Goal: Task Accomplishment & Management: Manage account settings

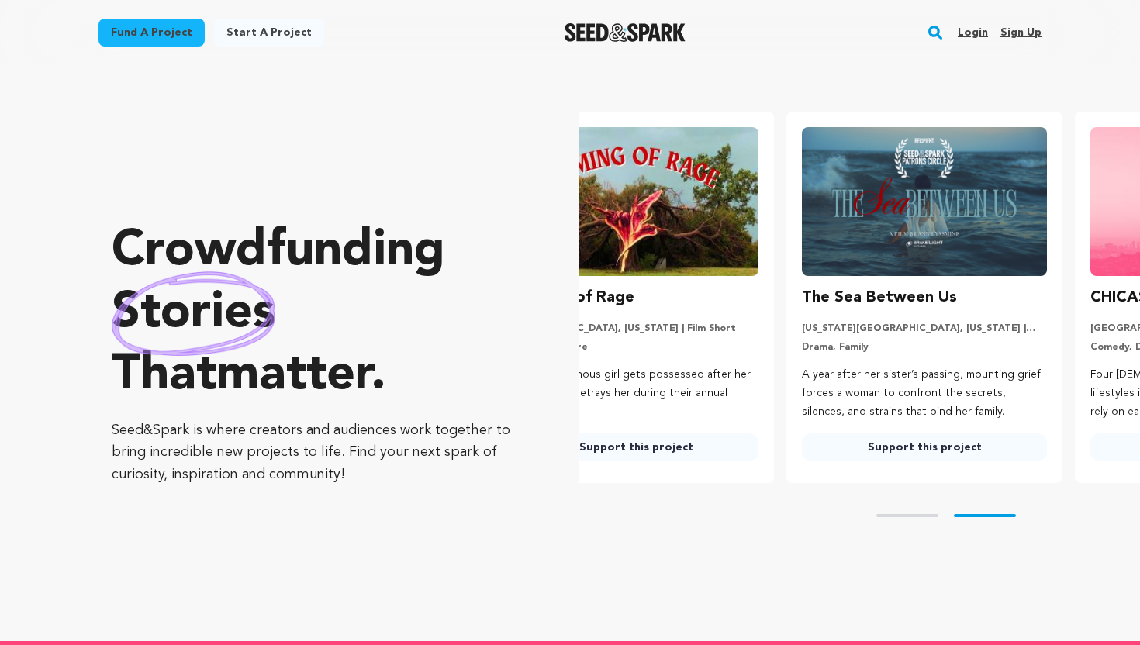
click at [953, 36] on div "Login Sign up" at bounding box center [993, 32] width 96 height 40
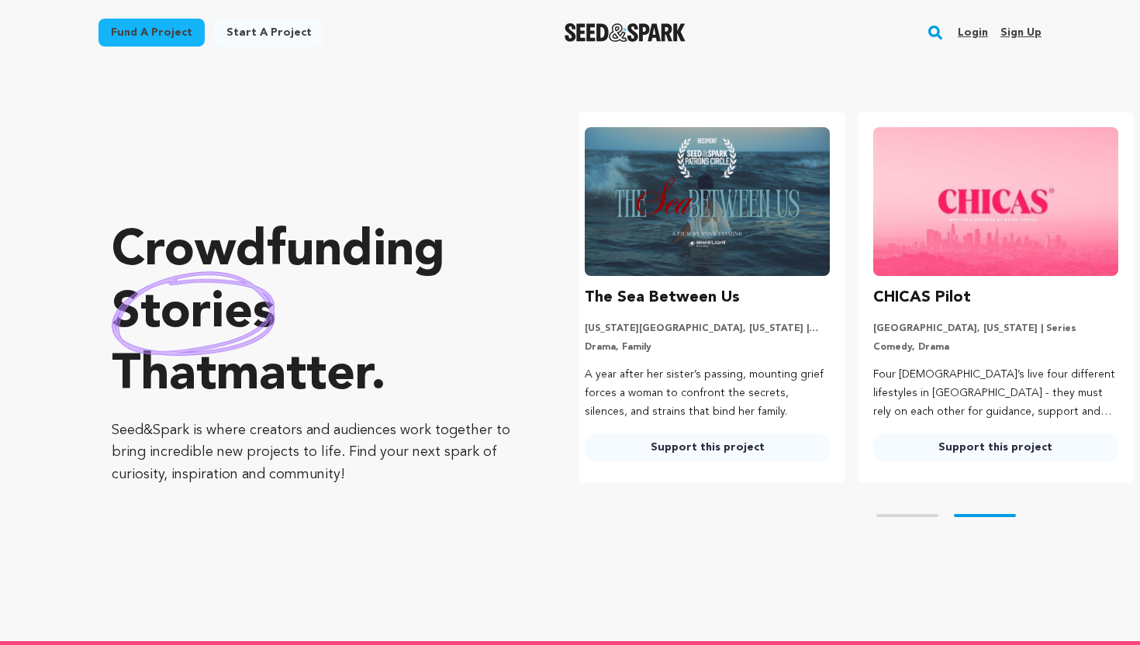
scroll to position [0, 300]
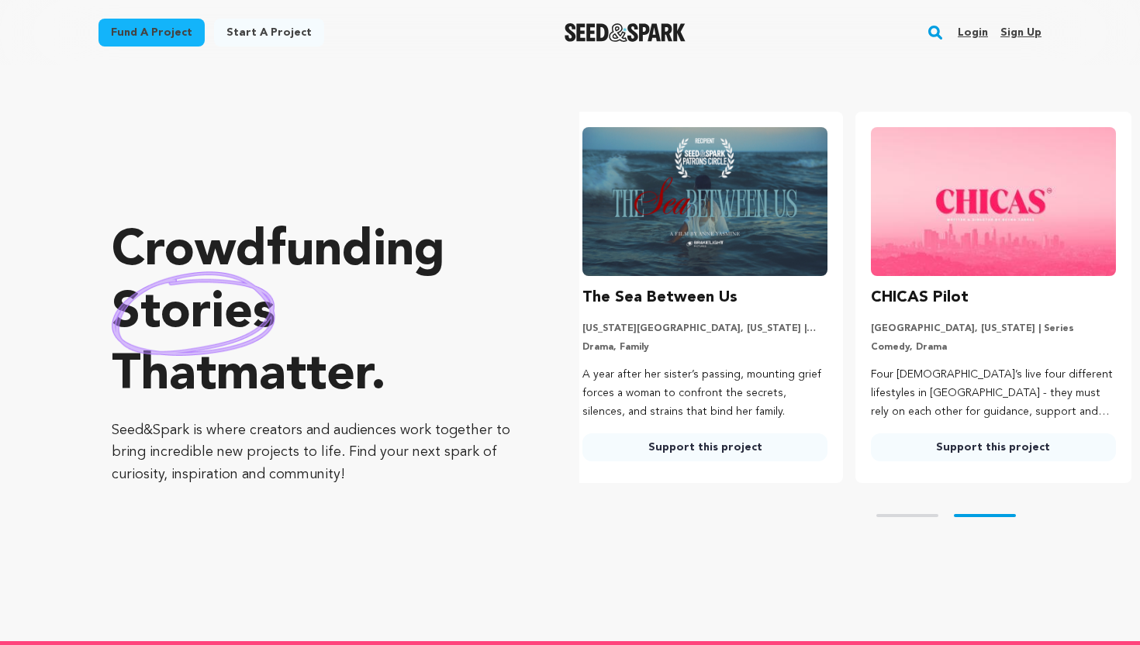
click at [972, 35] on link "Login" at bounding box center [973, 32] width 30 height 25
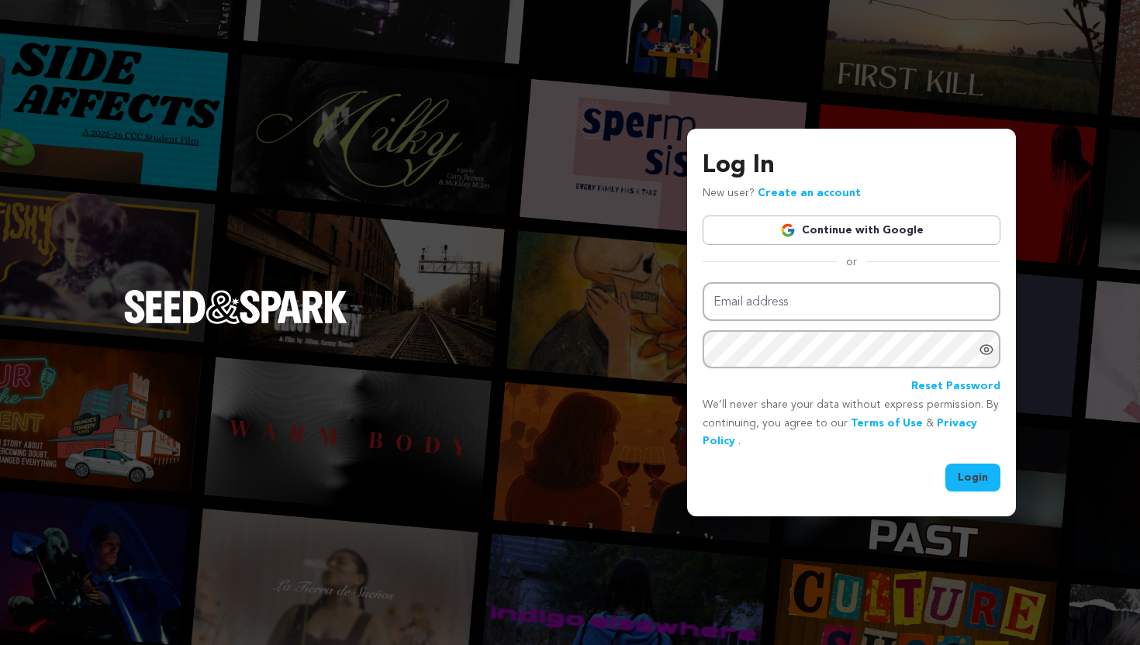
click at [833, 231] on link "Continue with Google" at bounding box center [852, 230] width 298 height 29
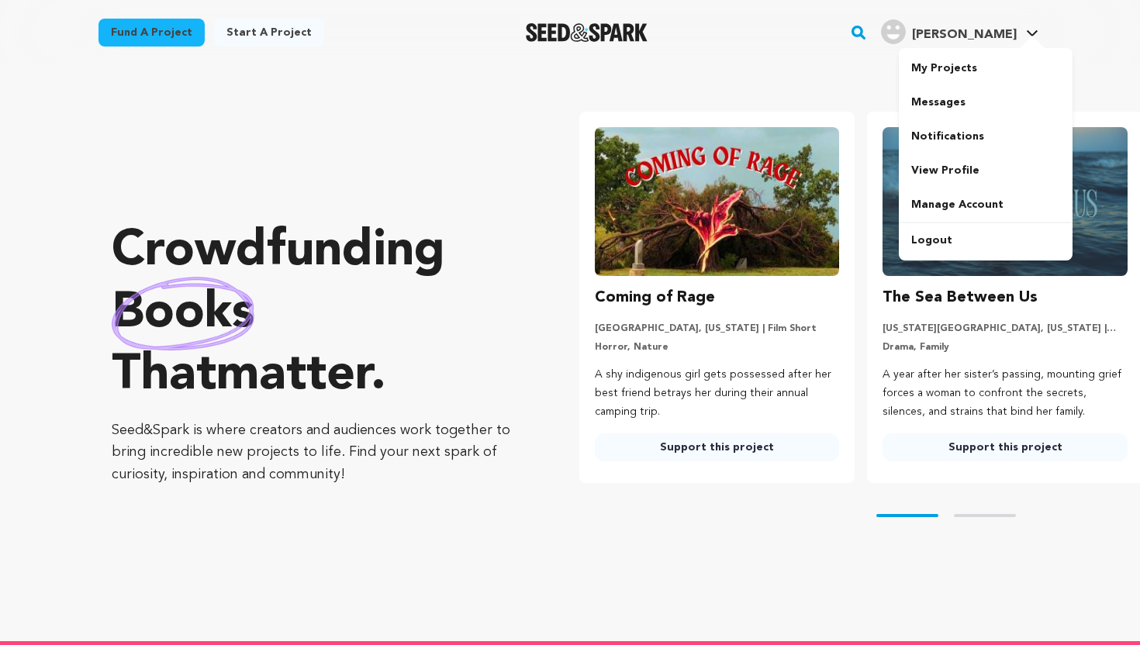
click at [1035, 44] on div at bounding box center [1032, 44] width 31 height 16
click at [987, 61] on link "My Projects" at bounding box center [986, 68] width 174 height 34
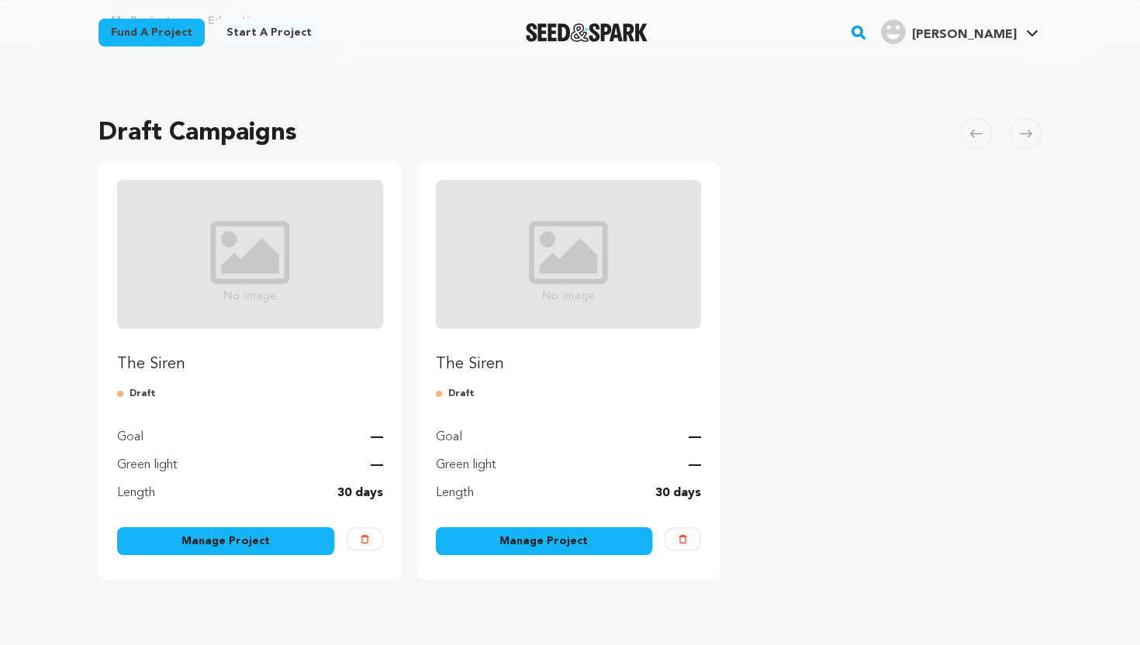
scroll to position [67, 0]
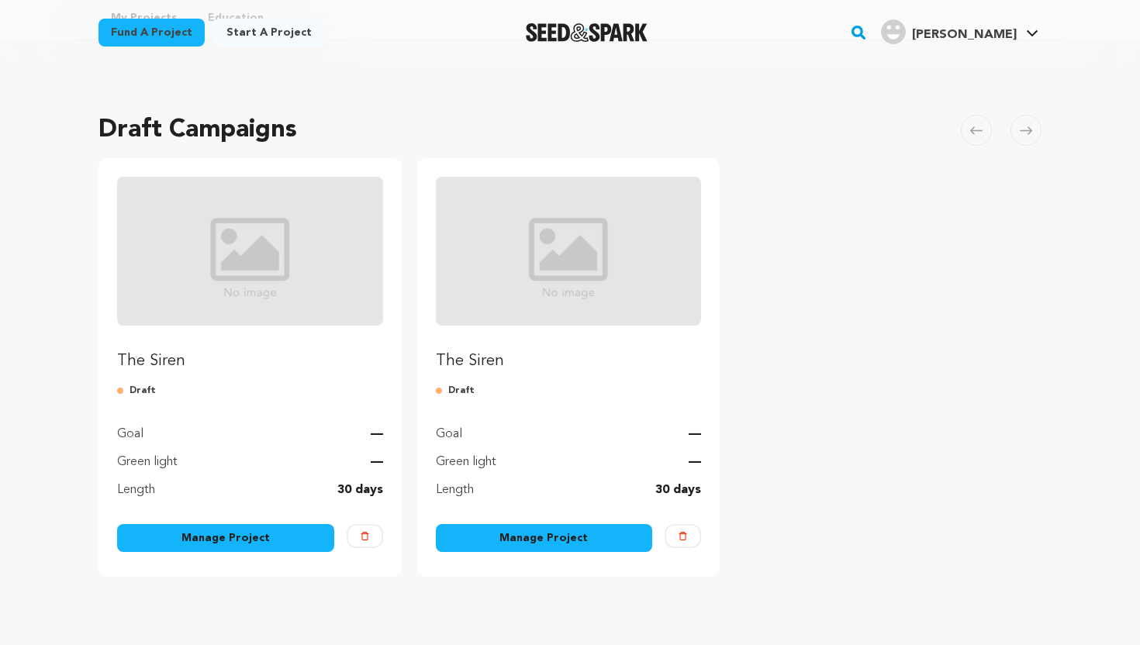
click at [264, 534] on link "Manage Project" at bounding box center [225, 538] width 217 height 28
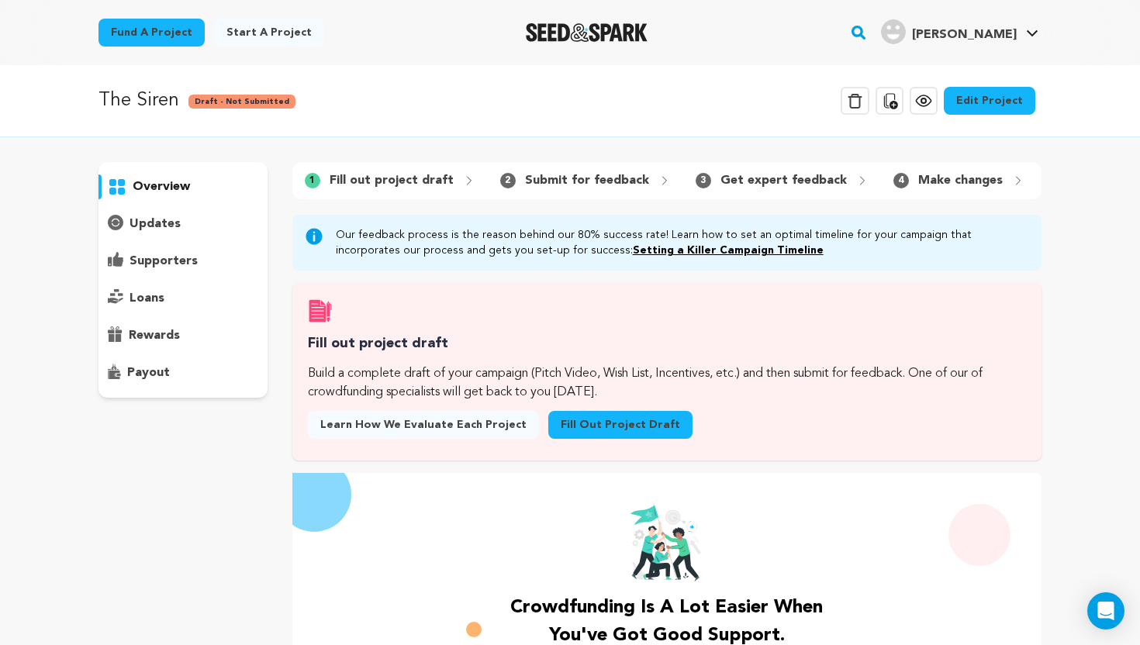
click at [973, 95] on link "Edit Project" at bounding box center [990, 101] width 92 height 28
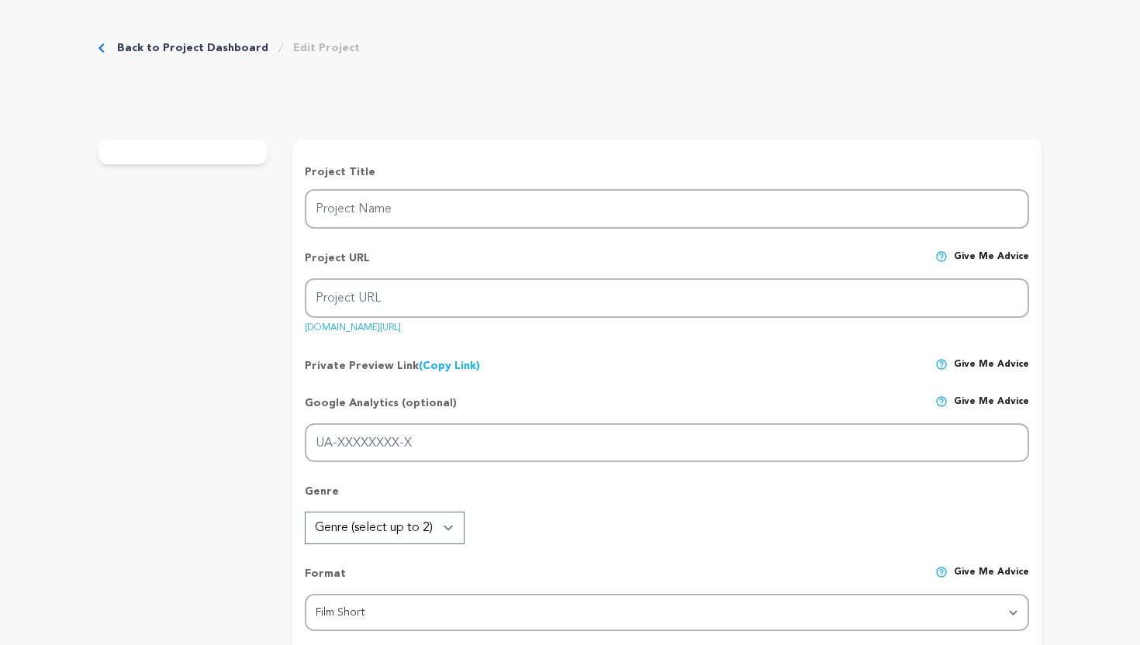
type input "The Siren"
type input "the-siren-2"
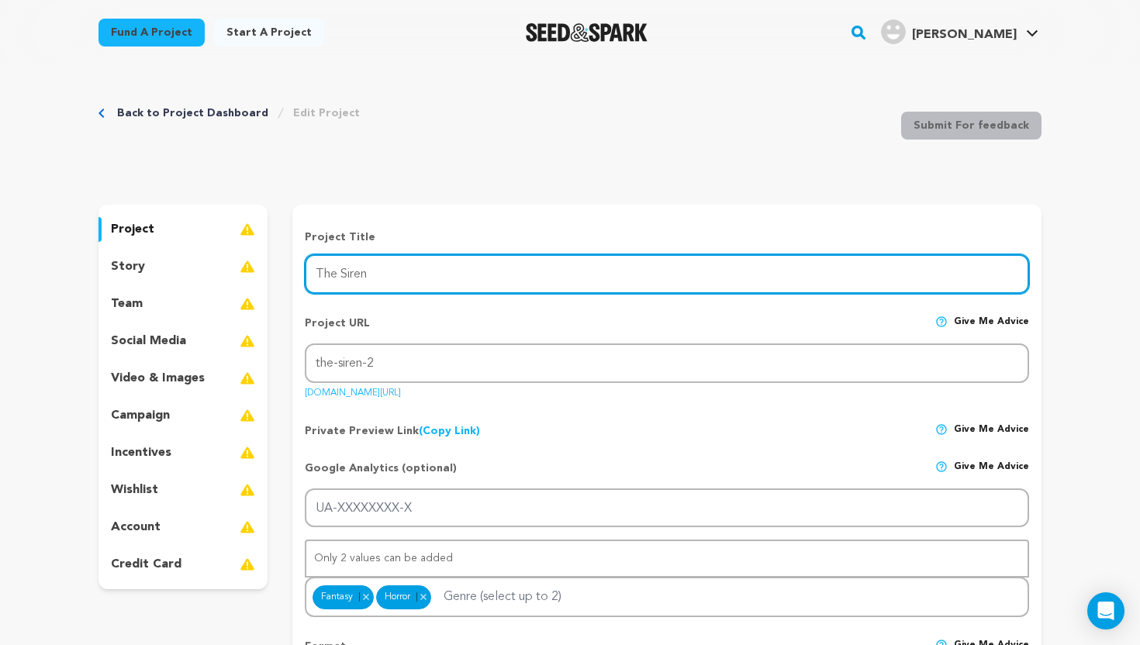
click at [436, 268] on input "The Siren" at bounding box center [667, 274] width 724 height 40
type input "T"
type input "Temptation"
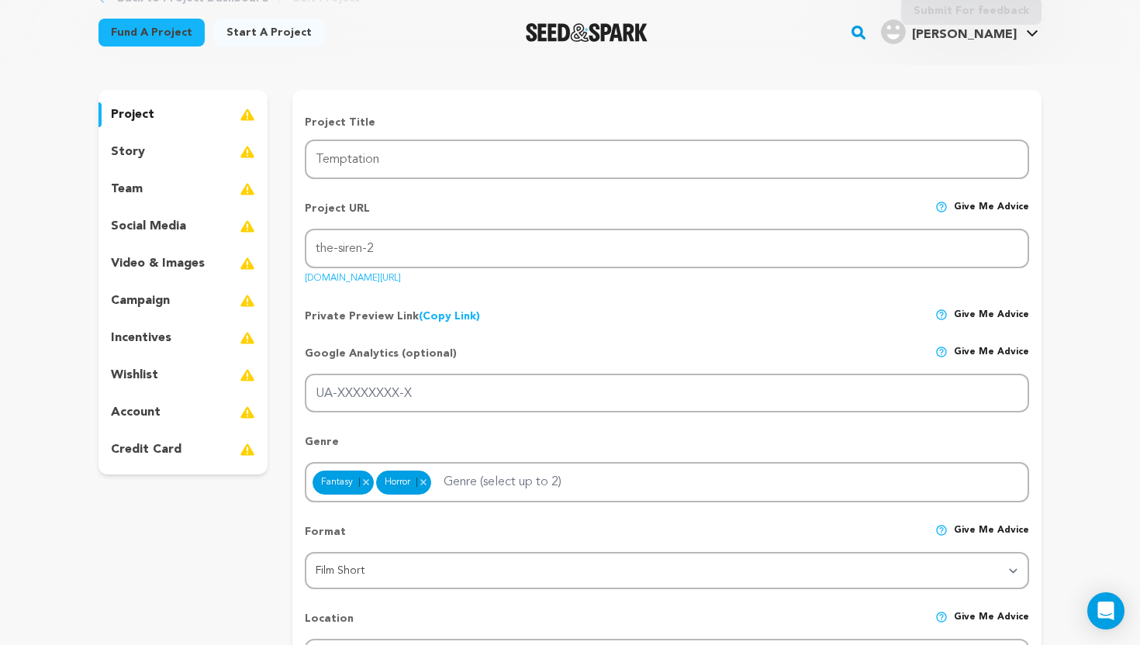
scroll to position [95, 0]
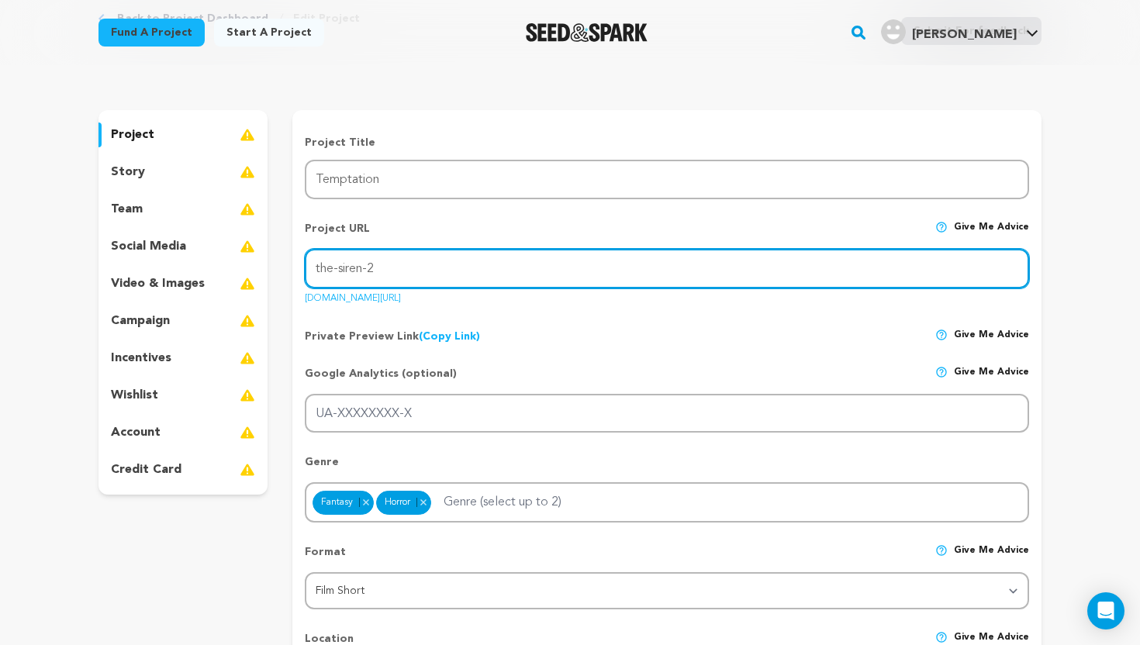
click at [432, 257] on input "the-siren-2" at bounding box center [667, 269] width 724 height 40
drag, startPoint x: 363, startPoint y: 267, endPoint x: 255, endPoint y: 261, distance: 107.9
click at [388, 259] on input "the-siren-2" at bounding box center [667, 269] width 724 height 40
drag, startPoint x: 388, startPoint y: 268, endPoint x: 282, endPoint y: 266, distance: 106.3
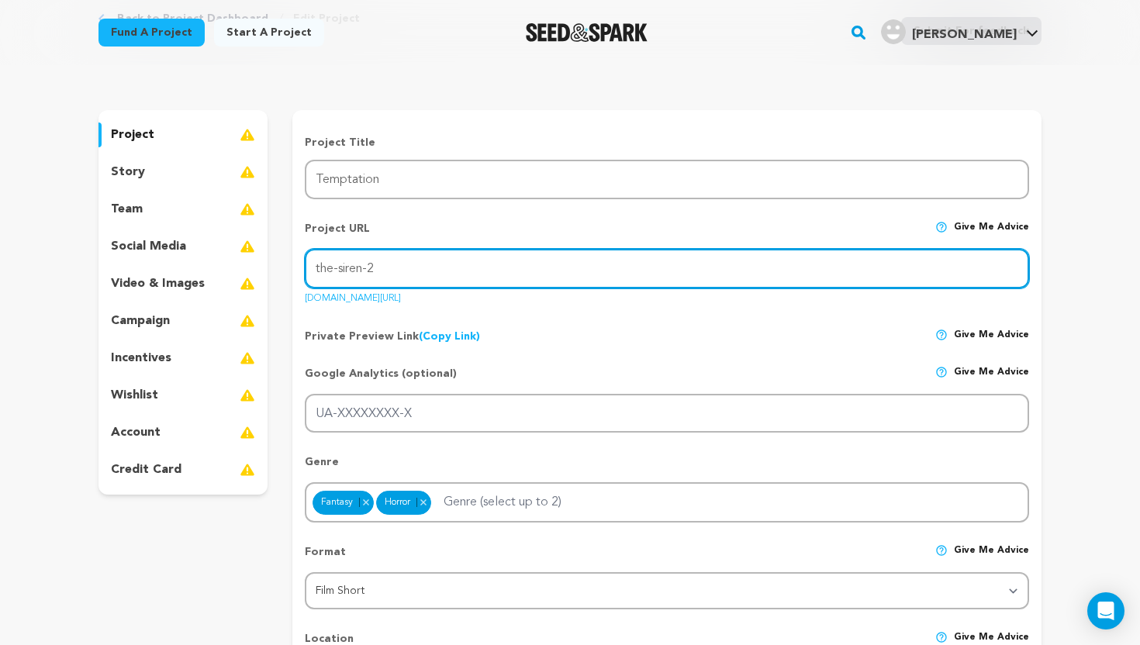
click at [530, 271] on input "https://seedandspark.com/fund/the-siren-2" at bounding box center [667, 269] width 724 height 40
click at [539, 271] on input "https://seedandspark.com/fund/the-siren-2" at bounding box center [667, 269] width 724 height 40
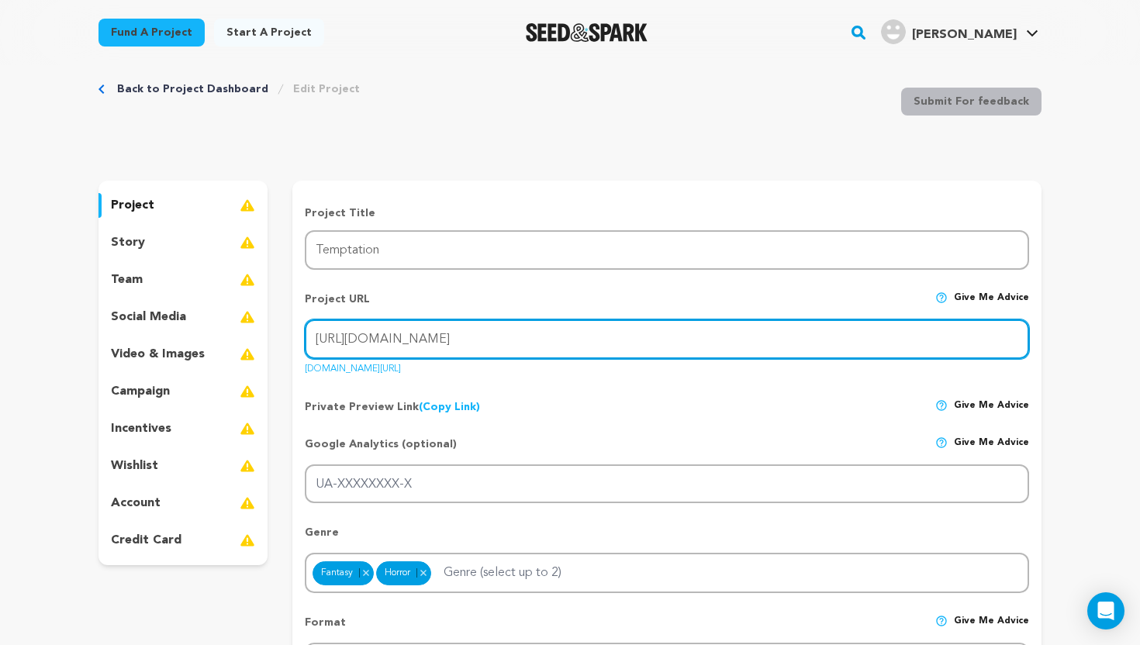
scroll to position [0, 0]
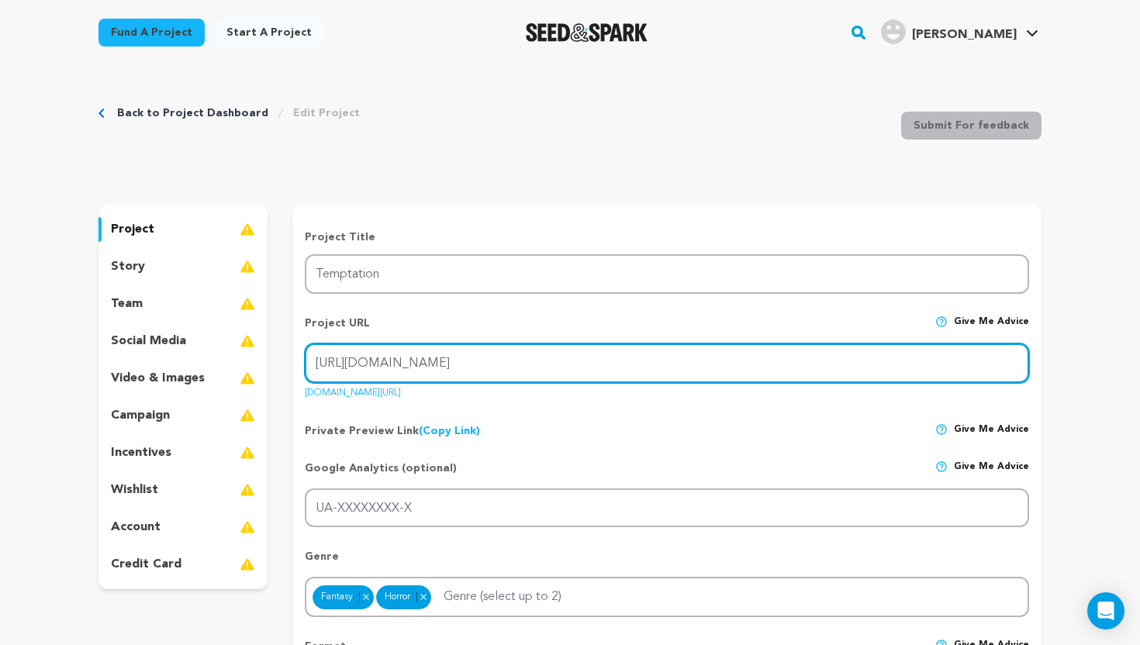
type input "https://seedandspark.com/fund/temptation-2"
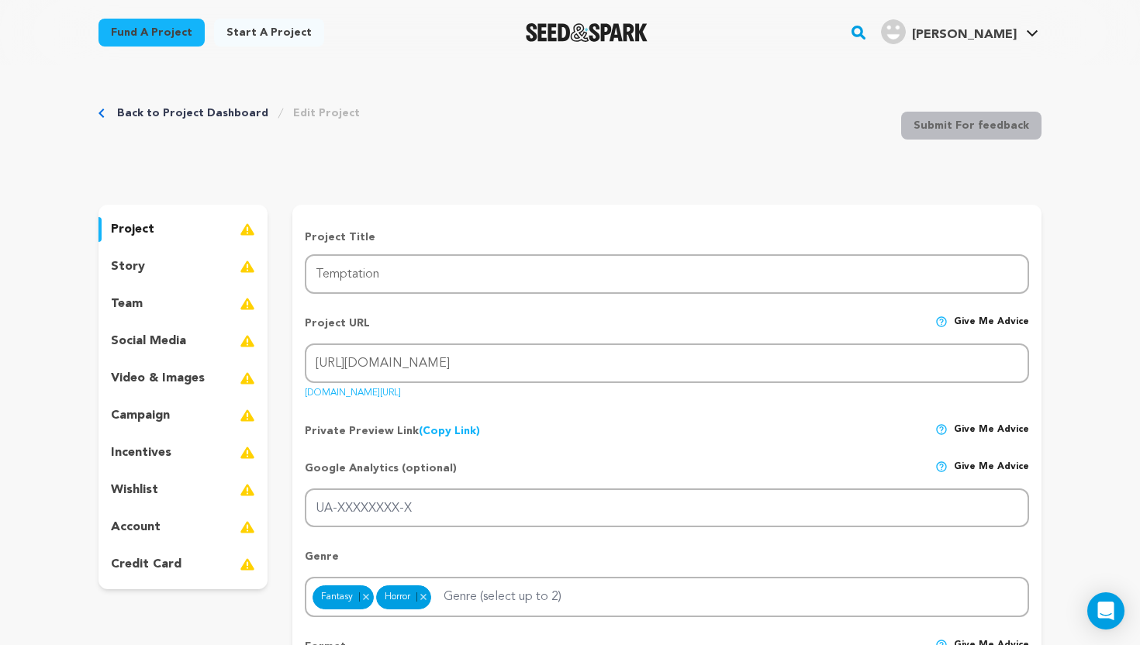
click at [164, 380] on p "video & images" at bounding box center [158, 378] width 94 height 19
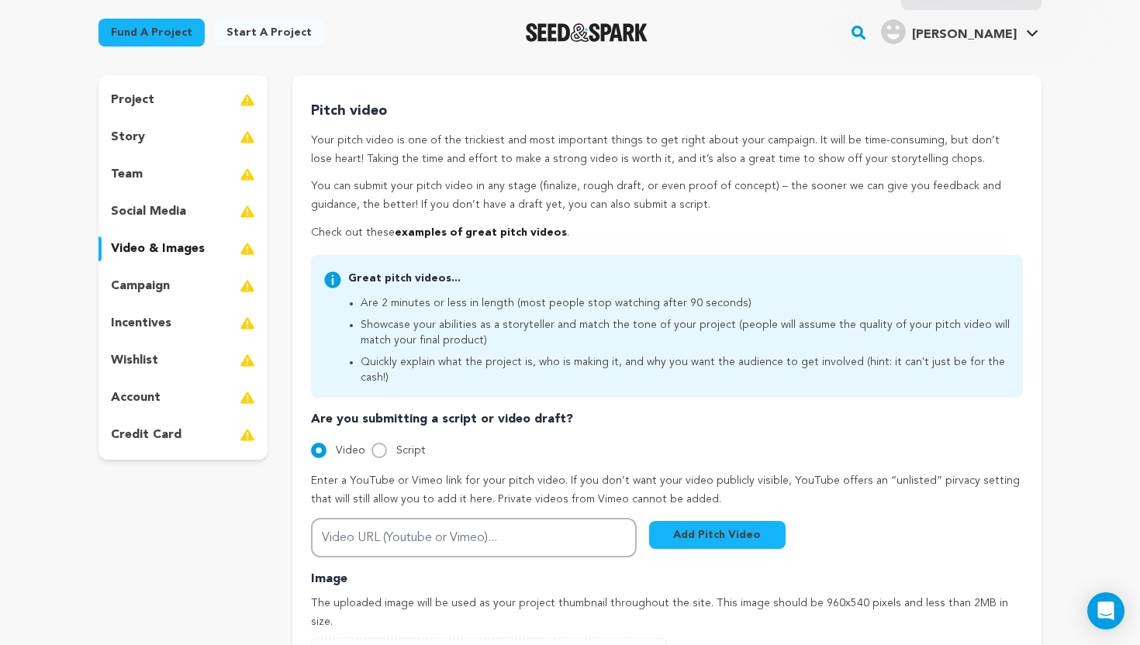
scroll to position [404, 0]
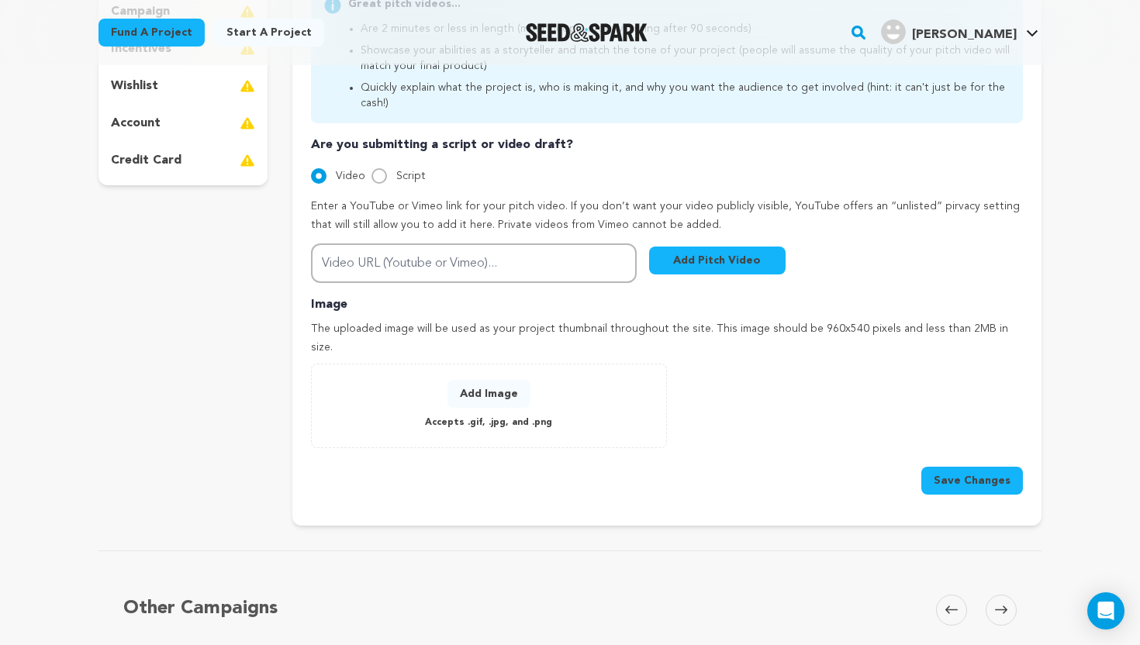
click at [689, 247] on button "Add Pitch Video" at bounding box center [717, 261] width 137 height 28
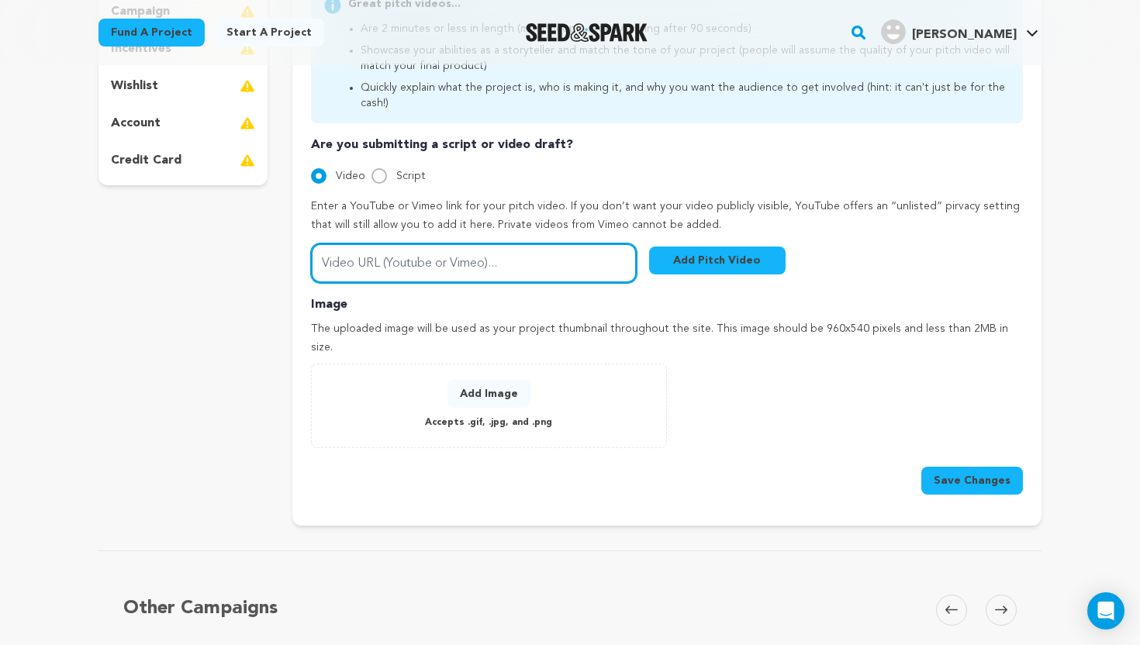
click at [444, 263] on input "Video URL (Youtube or Vimeo)..." at bounding box center [474, 264] width 326 height 40
paste input "https://drive.google.com/file/d/1tq9DvVkksB77glIJy2FmgcT1NtCelFDh/view?usp=driv…"
type input "https://drive.google.com/file/d/1tq9DvVkksB77glIJy2FmgcT1NtCelFDh/view?usp=driv…"
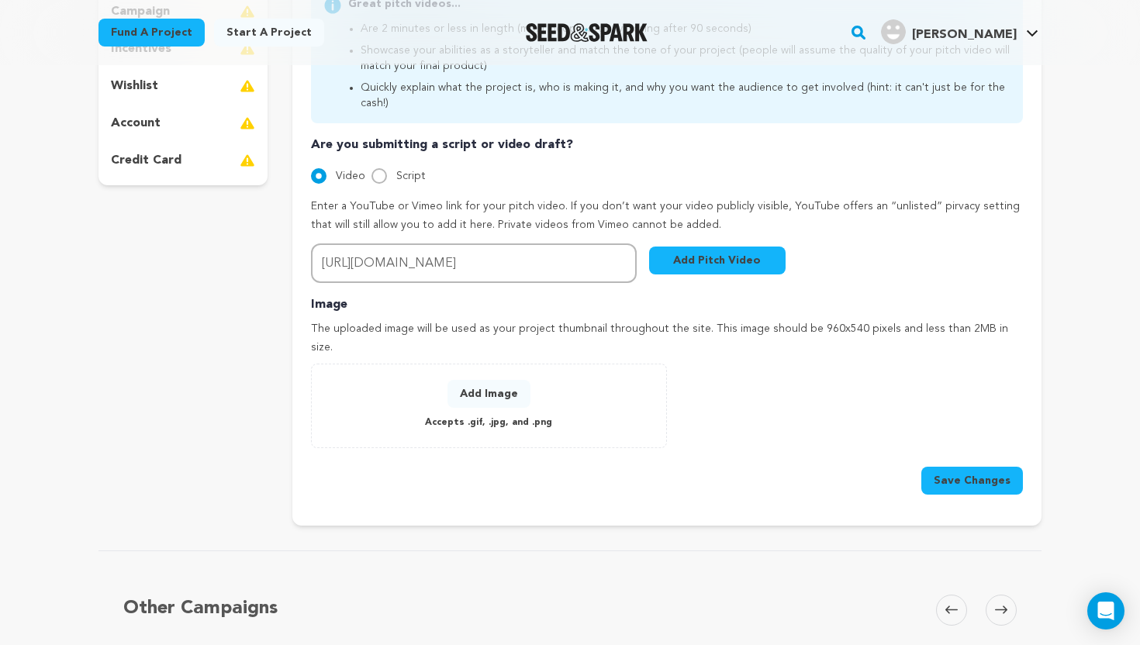
click at [722, 251] on button "Add Pitch Video" at bounding box center [717, 261] width 137 height 28
click at [738, 247] on button "Add Pitch Video" at bounding box center [717, 261] width 137 height 28
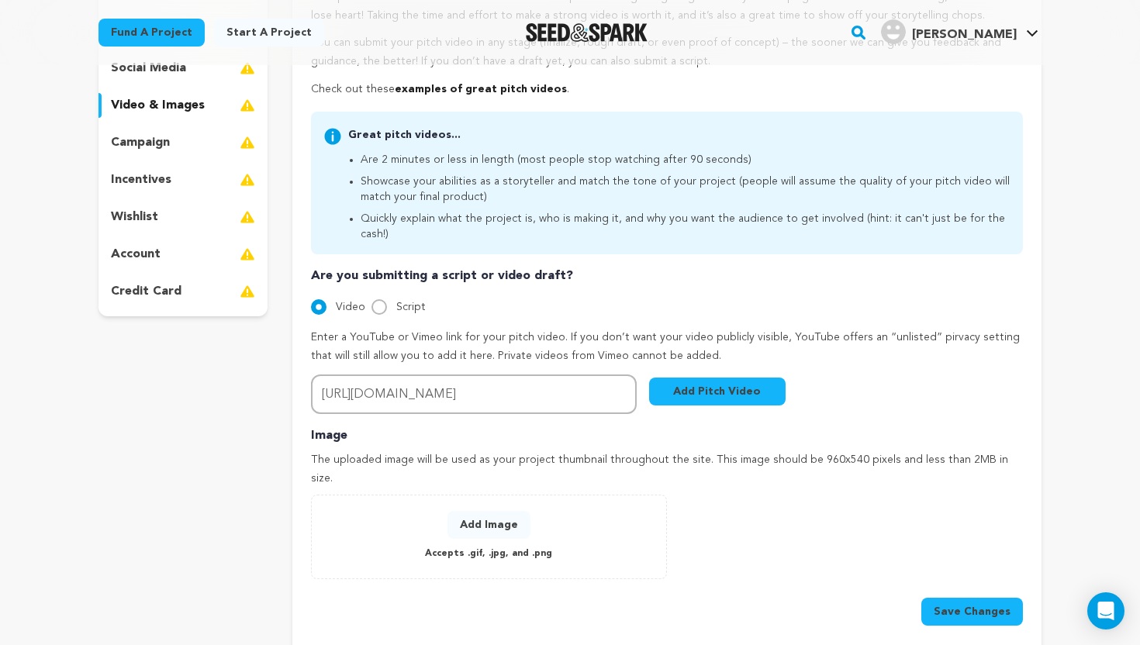
scroll to position [282, 0]
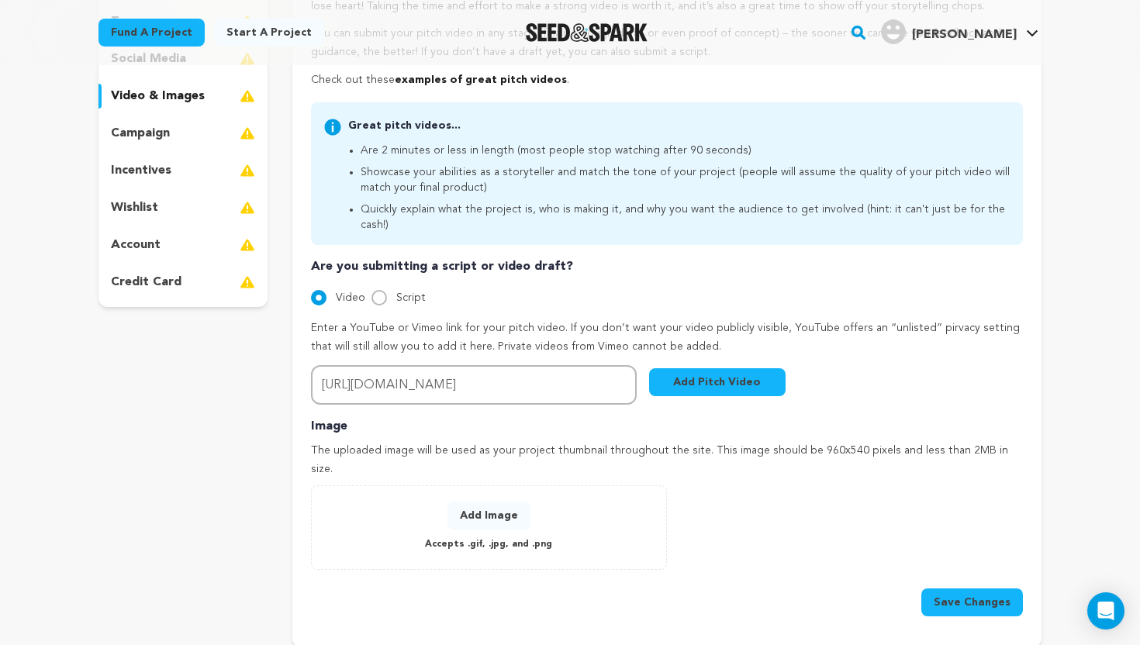
click at [952, 589] on button "Save Changes" at bounding box center [972, 603] width 102 height 28
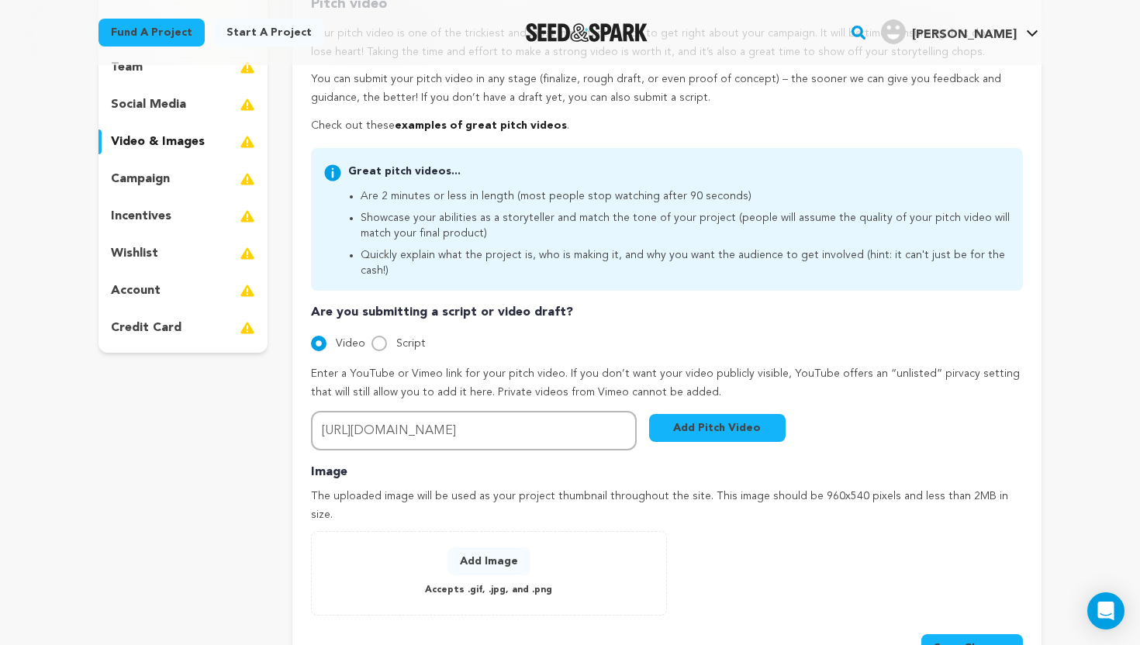
scroll to position [315, 0]
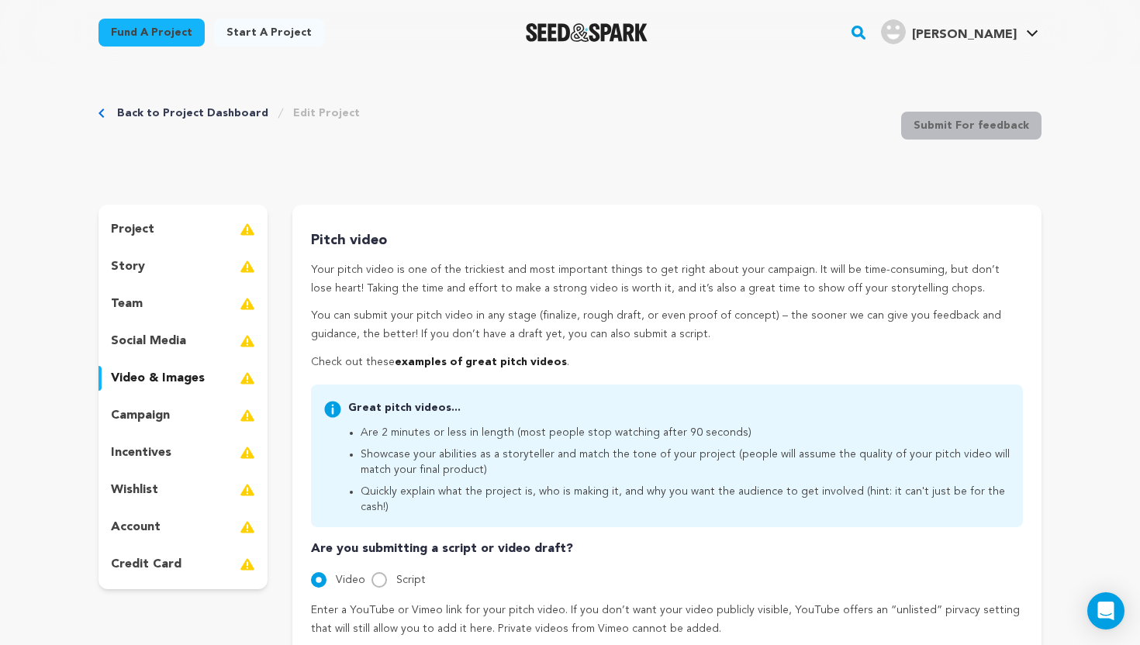
click at [171, 406] on div "campaign" at bounding box center [182, 415] width 169 height 25
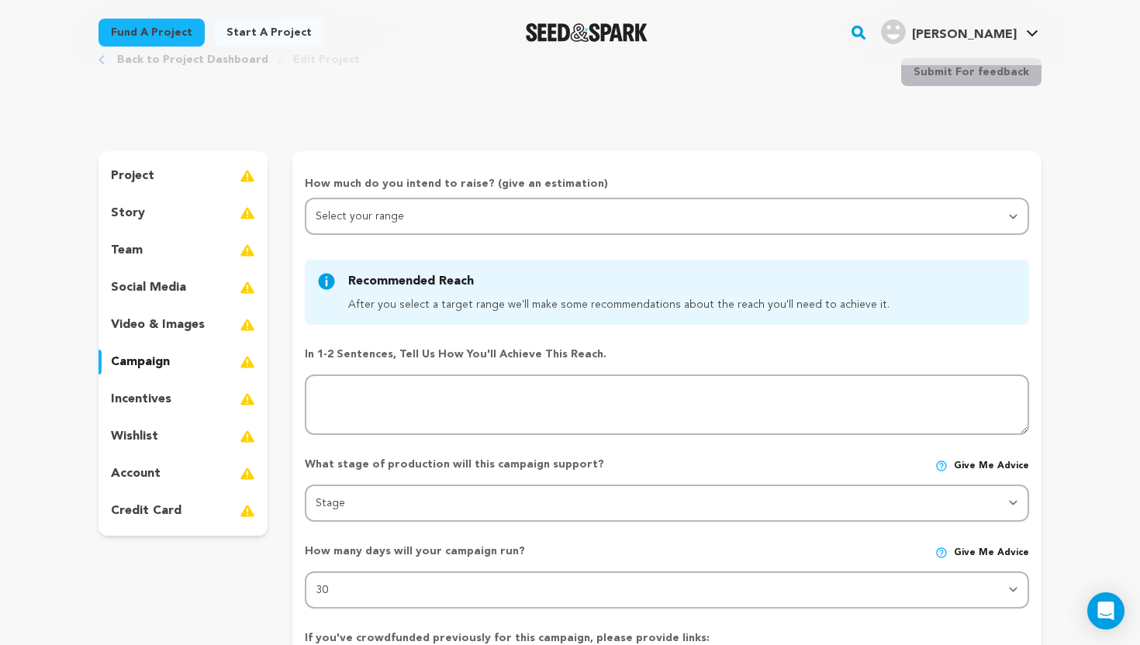
scroll to position [72, 0]
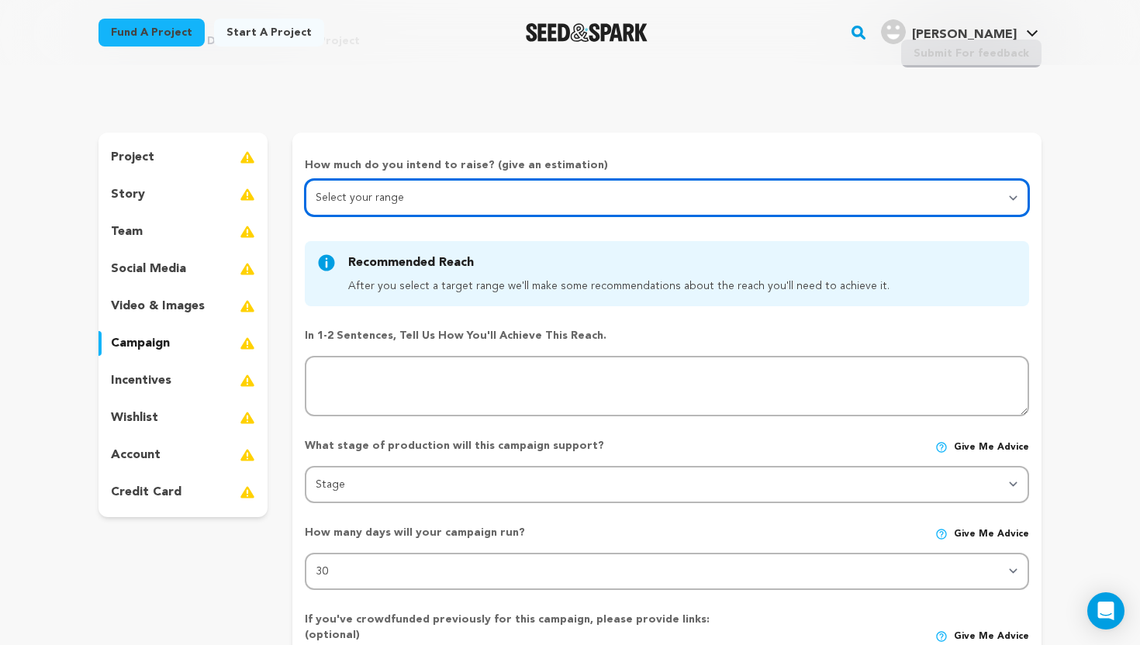
click at [432, 181] on select "Select your range Less than $10k 10k - $14k 15k - $24k 25k - $49k 50k or more" at bounding box center [667, 197] width 724 height 37
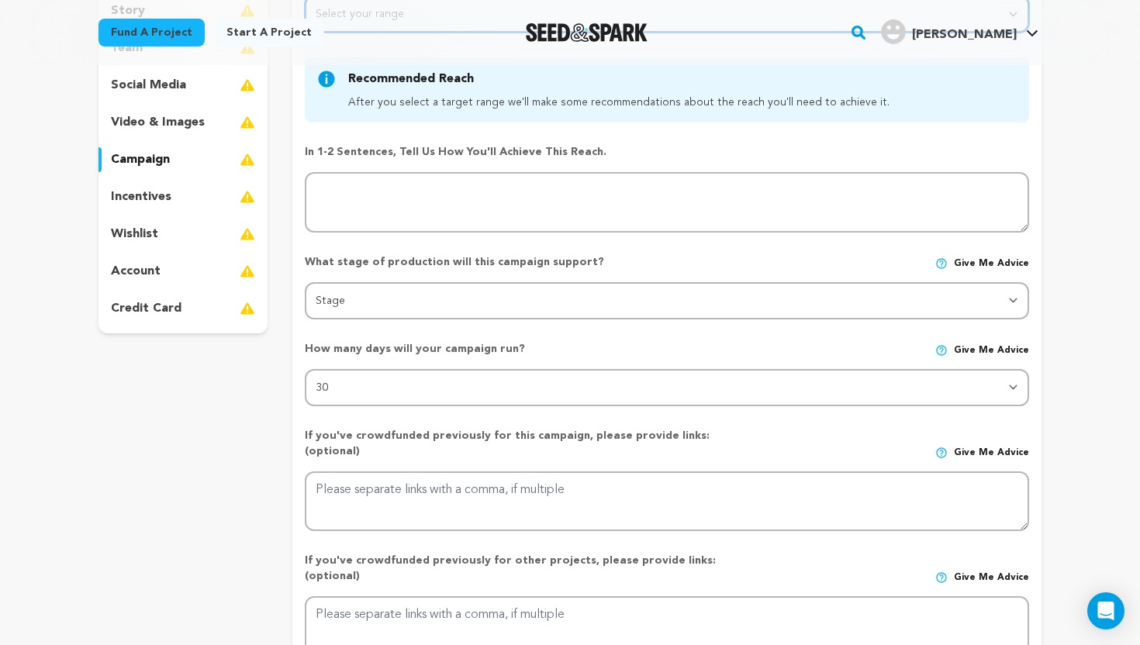
scroll to position [268, 0]
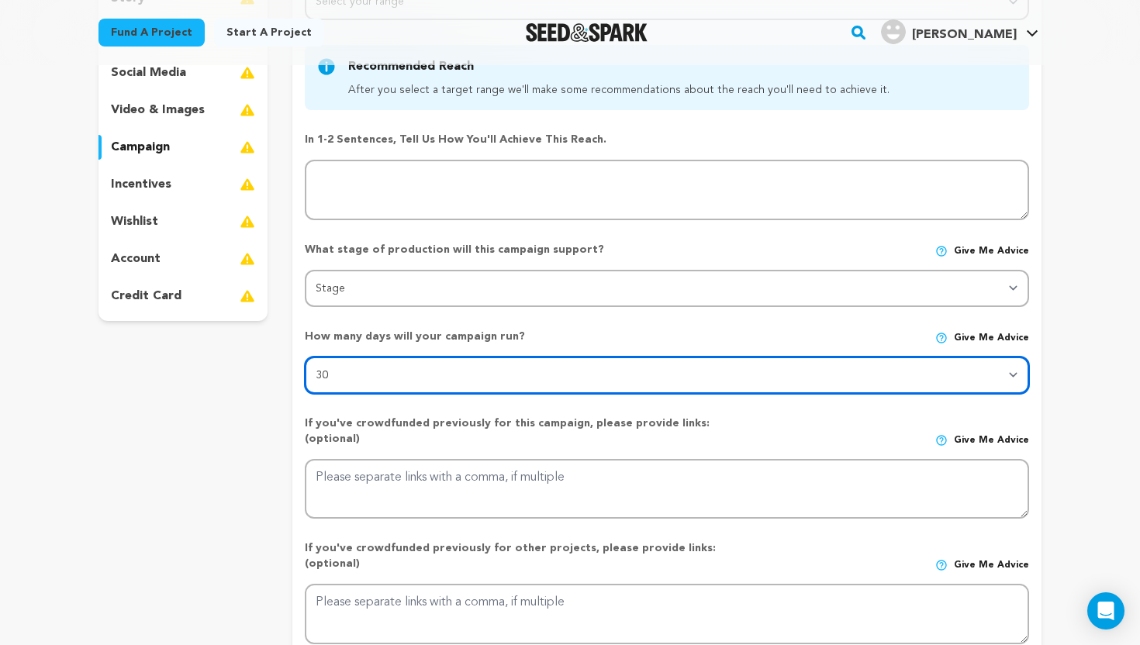
click at [428, 372] on select "30 45 60" at bounding box center [667, 375] width 724 height 37
click at [305, 357] on select "30 45 60" at bounding box center [667, 375] width 724 height 37
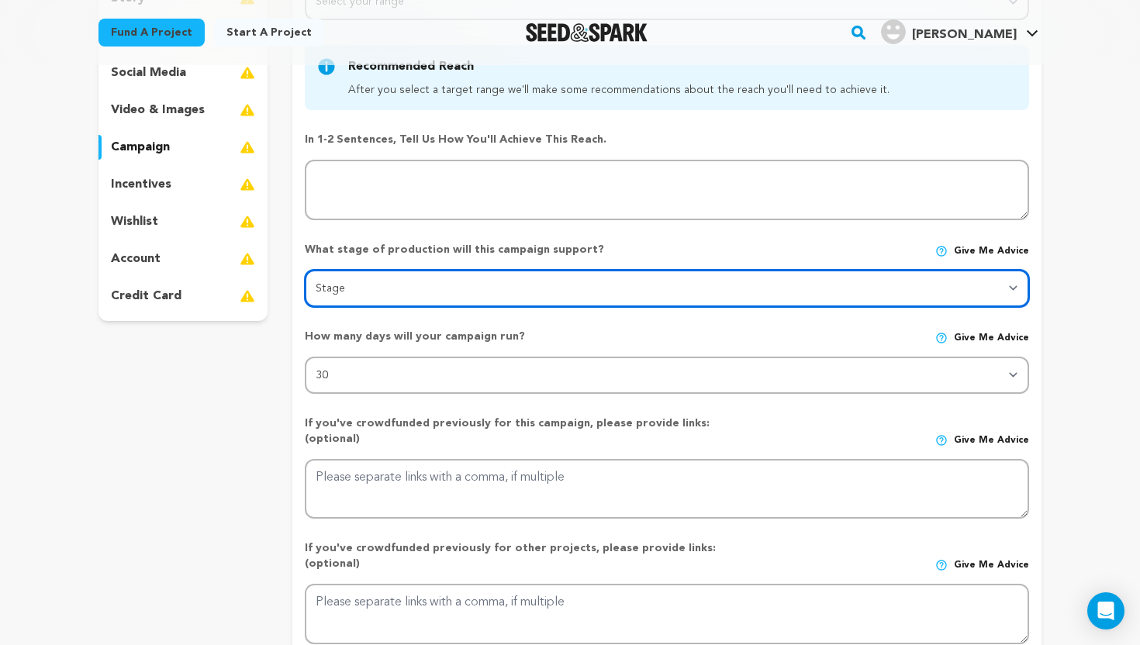
click at [423, 293] on select "Stage DEVELOPMENT PRODUCTION POST-PRODUCTION DISTRIBUTION PRE-PRODUCTION ENHANC…" at bounding box center [667, 288] width 724 height 37
select select "1403"
click at [305, 270] on select "Stage DEVELOPMENT PRODUCTION POST-PRODUCTION DISTRIBUTION PRE-PRODUCTION ENHANC…" at bounding box center [667, 288] width 724 height 37
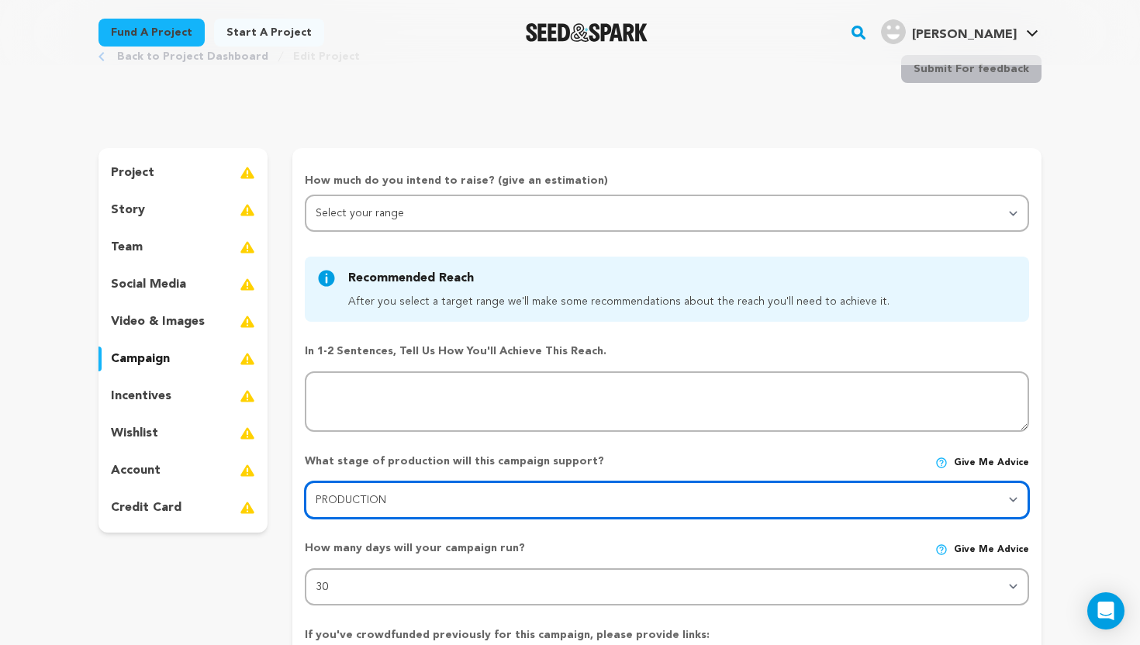
scroll to position [0, 0]
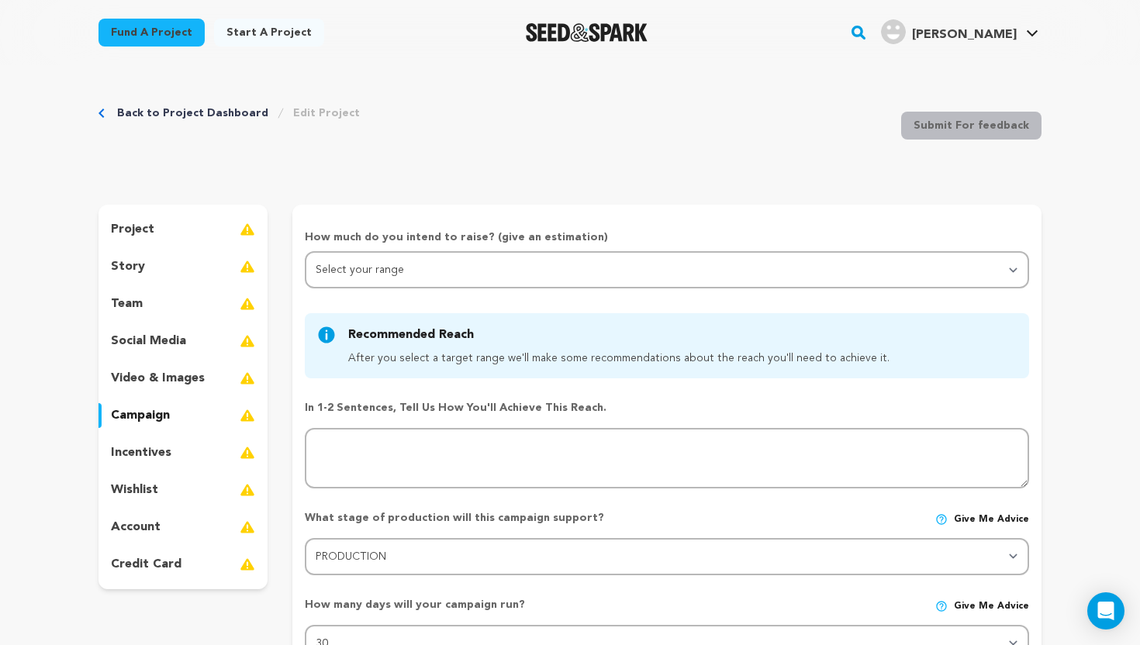
click at [164, 375] on p "video & images" at bounding box center [158, 378] width 94 height 19
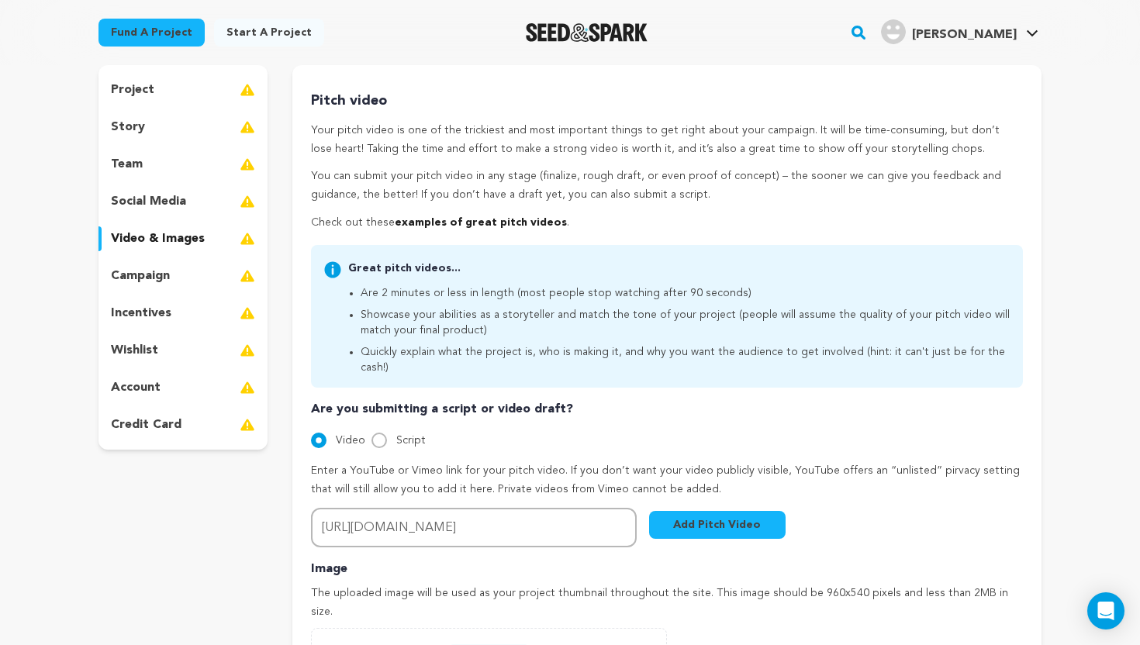
scroll to position [157, 0]
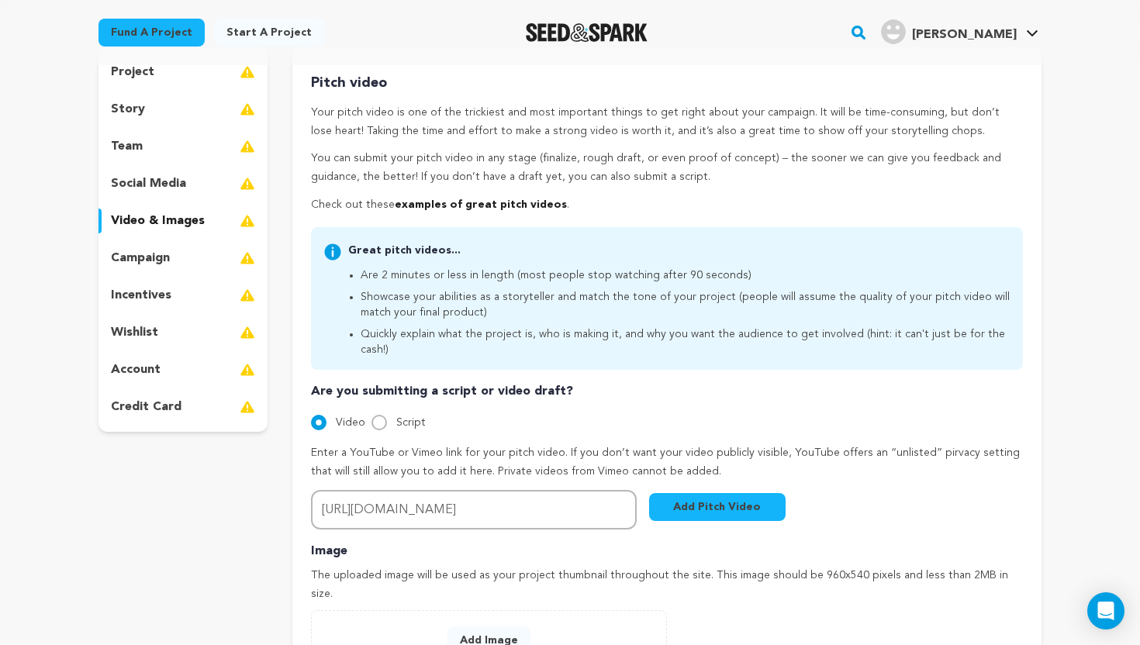
click at [723, 495] on button "Add Pitch Video" at bounding box center [717, 507] width 137 height 28
click at [734, 493] on button "Add Pitch Video" at bounding box center [717, 507] width 137 height 28
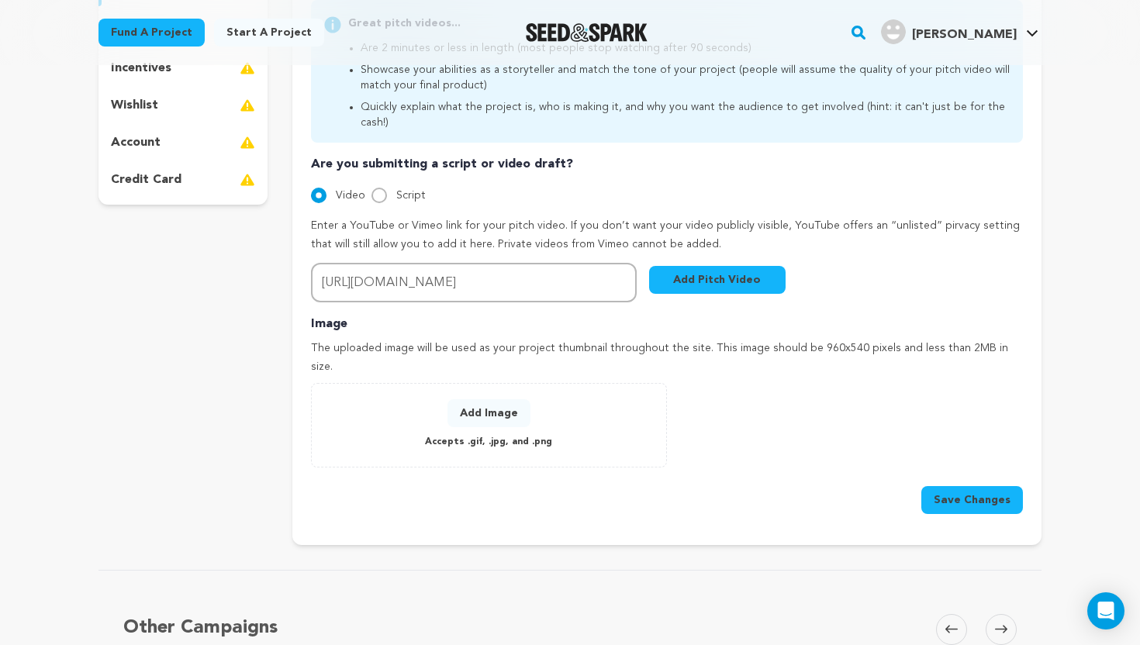
scroll to position [420, 0]
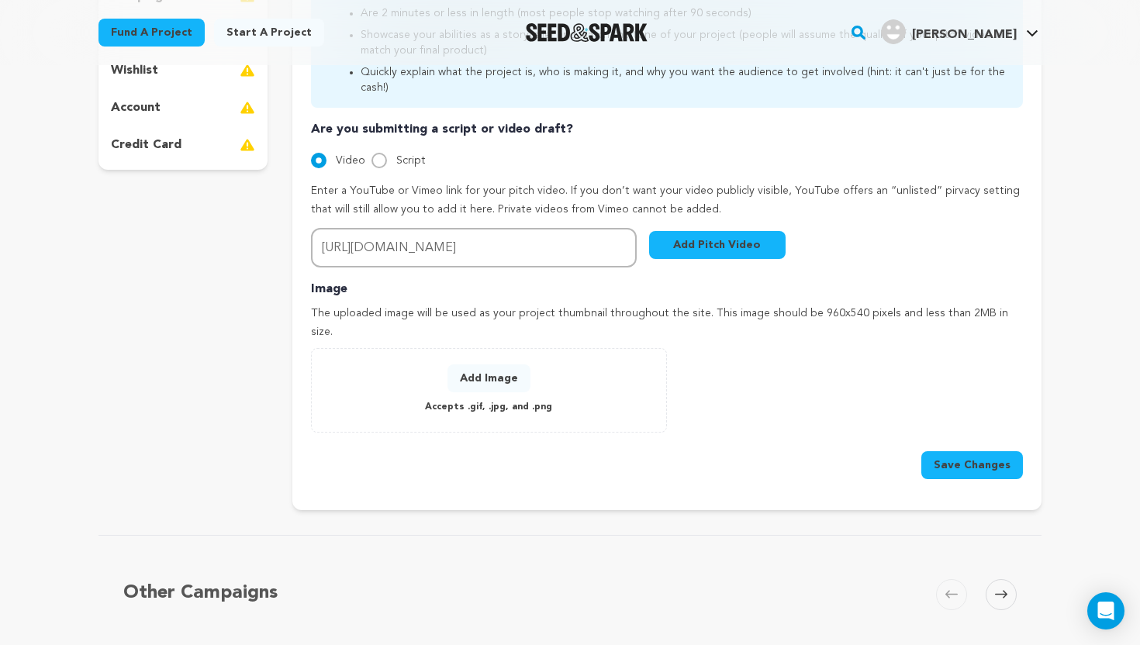
click at [978, 451] on button "Save Changes" at bounding box center [972, 465] width 102 height 28
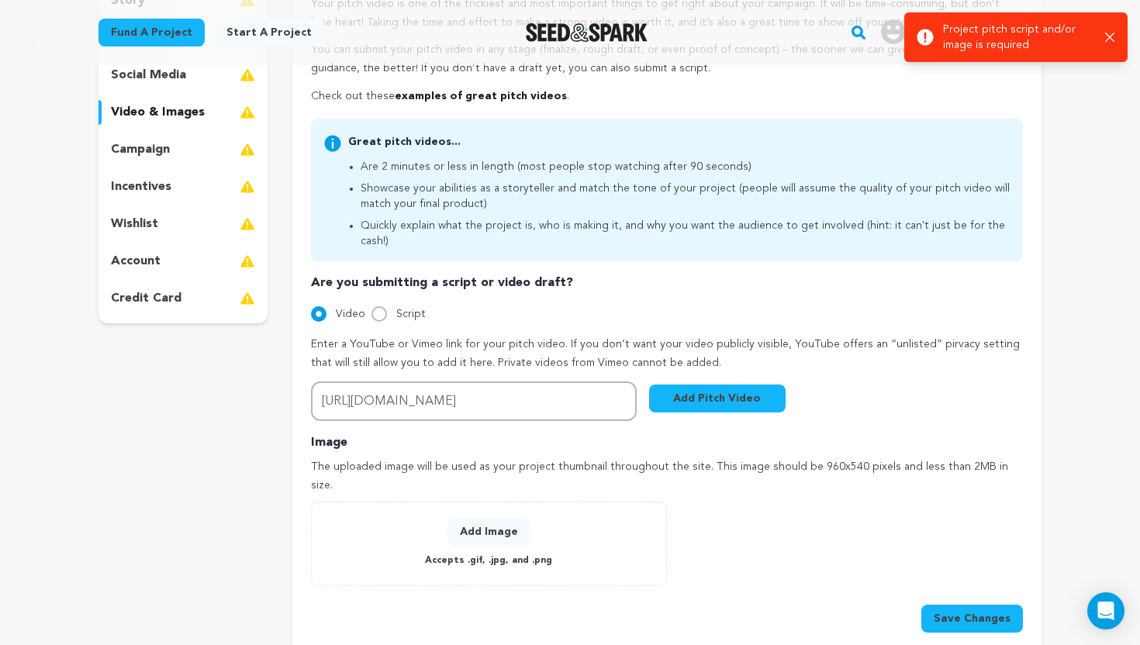
scroll to position [169, 0]
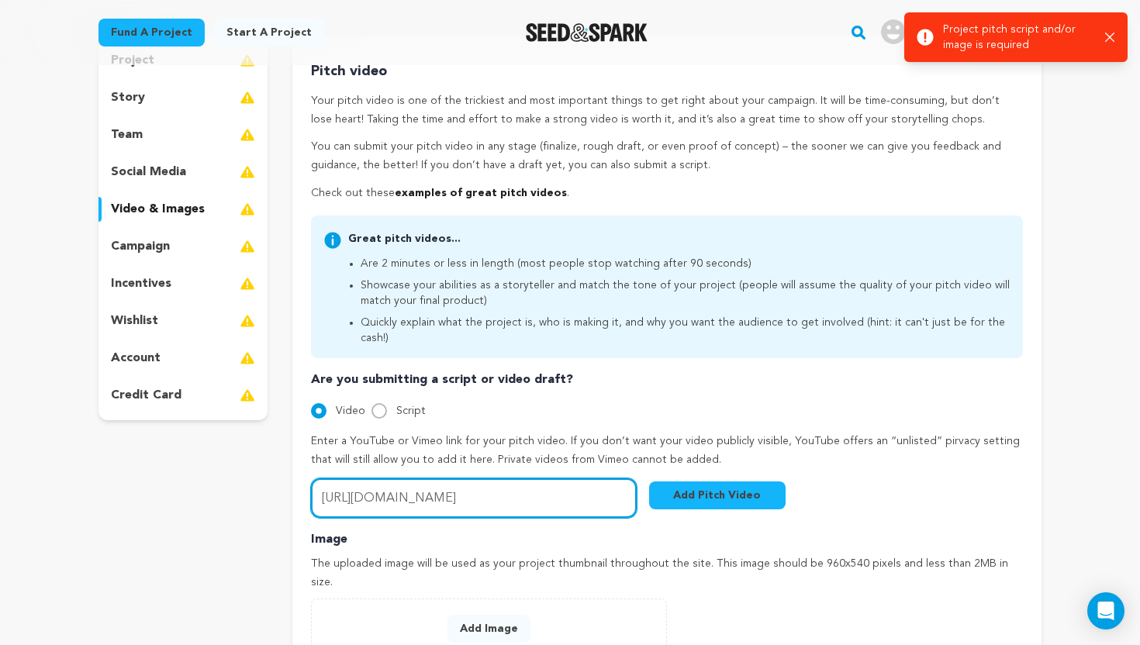
click at [533, 479] on input "https://drive.google.com/file/d/1tq9DvVkksB77glIJy2FmgcT1NtCelFDh/view?usp=driv…" at bounding box center [474, 499] width 326 height 40
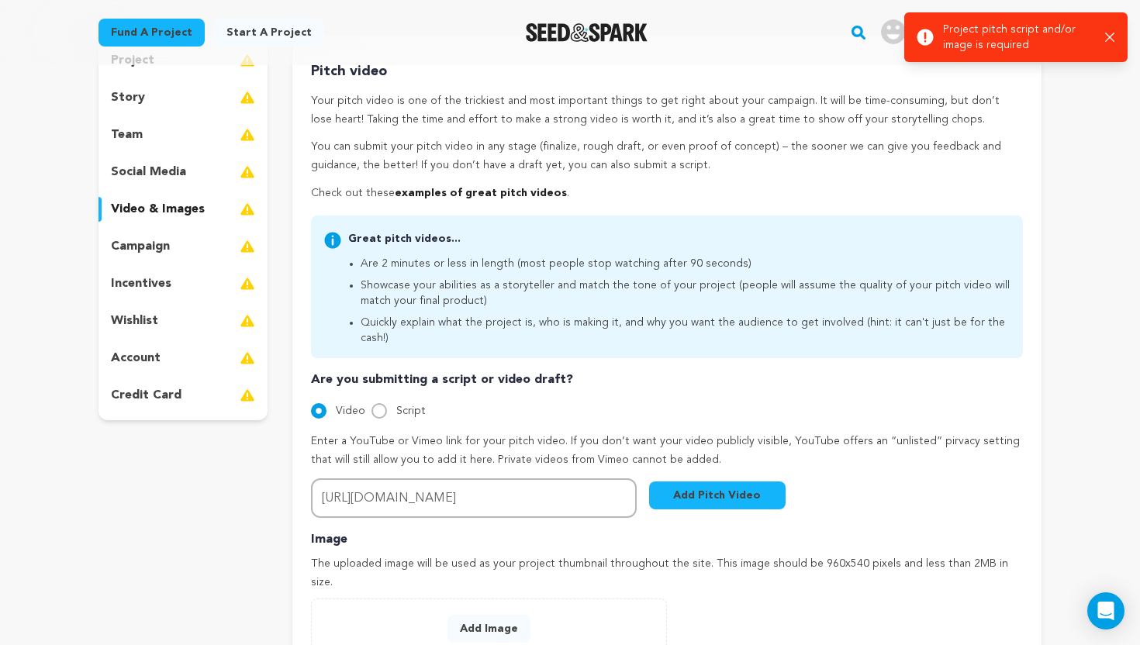
click at [460, 514] on div "Pitch video Your pitch video is one of the trickiest and most important things …" at bounding box center [667, 394] width 712 height 669
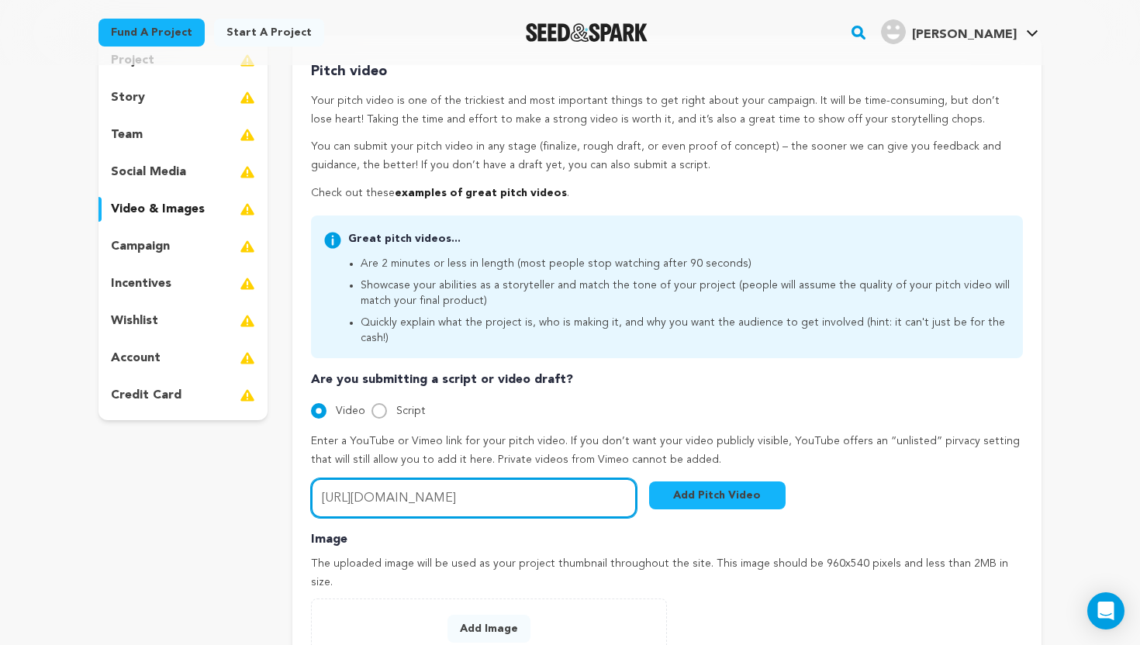
scroll to position [0, 202]
drag, startPoint x: 318, startPoint y: 482, endPoint x: 632, endPoint y: 486, distance: 314.1
click at [632, 486] on input "https://drive.google.com/file/d/1tq9DvVkksB77glIJy2FmgcT1NtCelFDh/view?usp=driv…" at bounding box center [474, 499] width 326 height 40
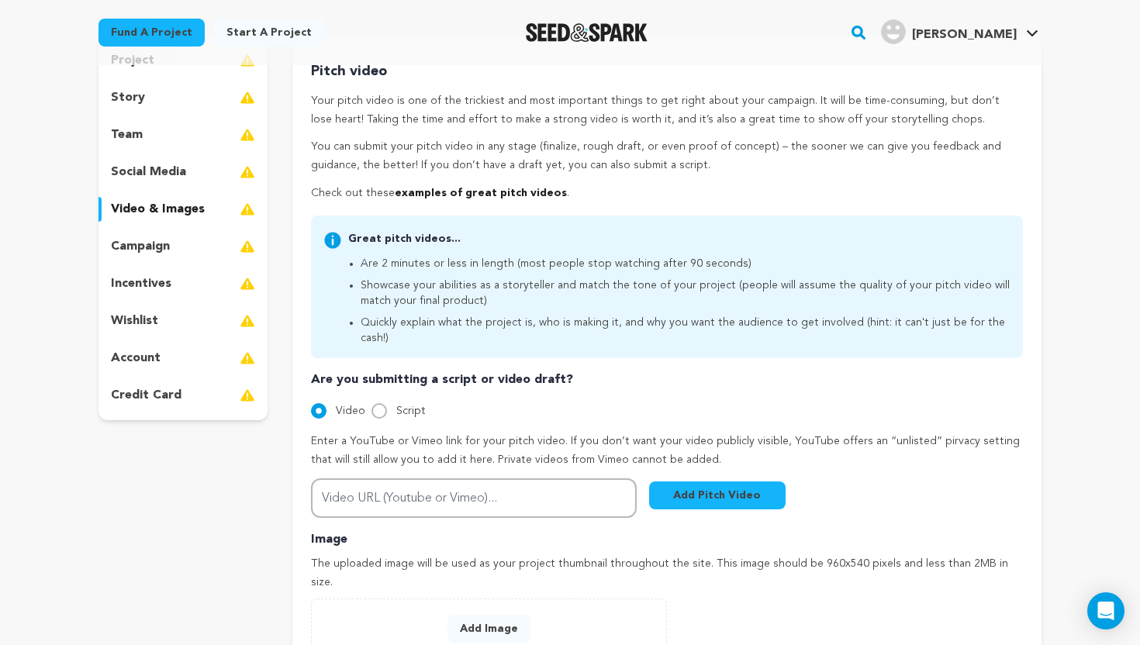
click at [1066, 79] on div "Back to Project Dashboard Edit Project Submit For feedback Submit For feedback …" at bounding box center [570, 607] width 993 height 1422
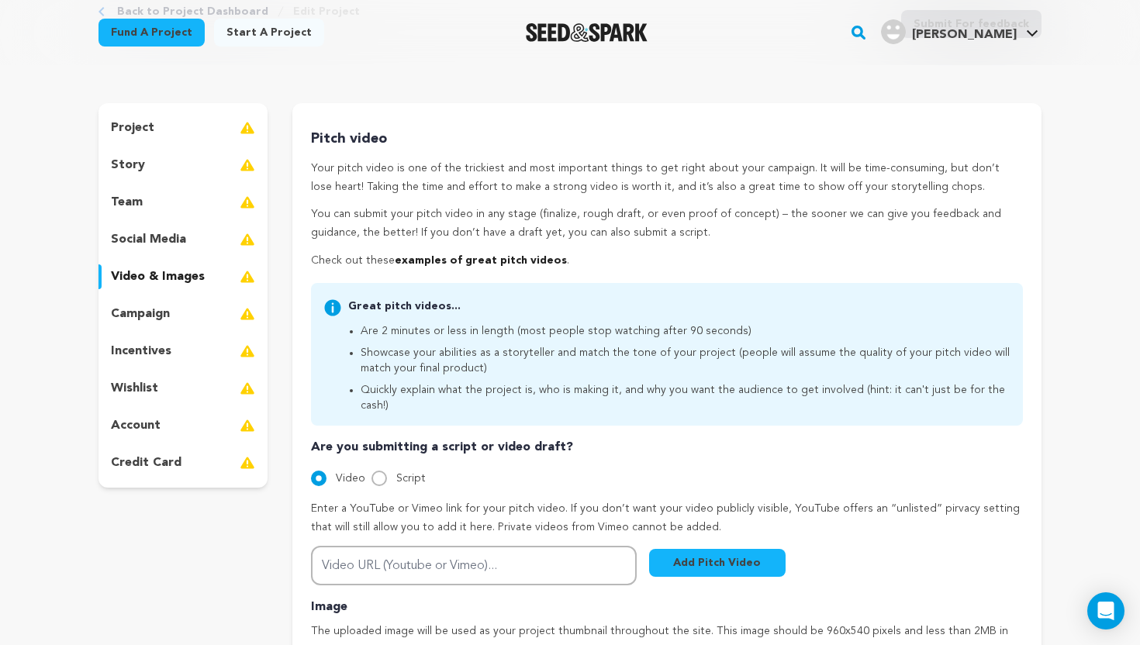
scroll to position [91, 0]
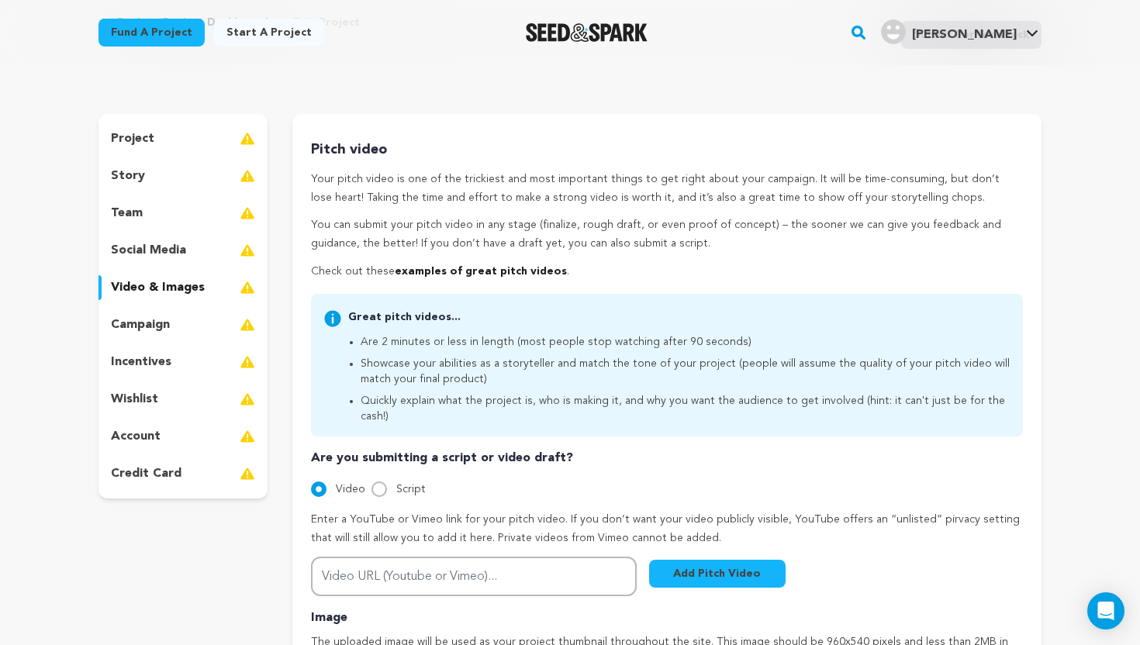
click at [197, 324] on div "campaign" at bounding box center [182, 325] width 169 height 25
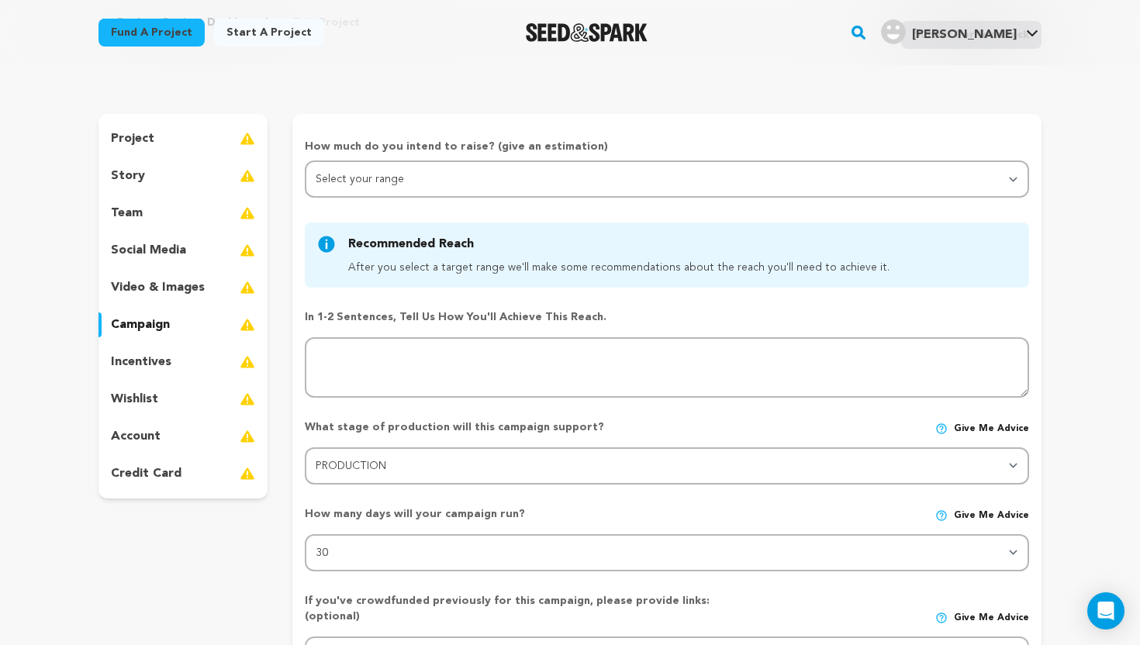
scroll to position [115, 0]
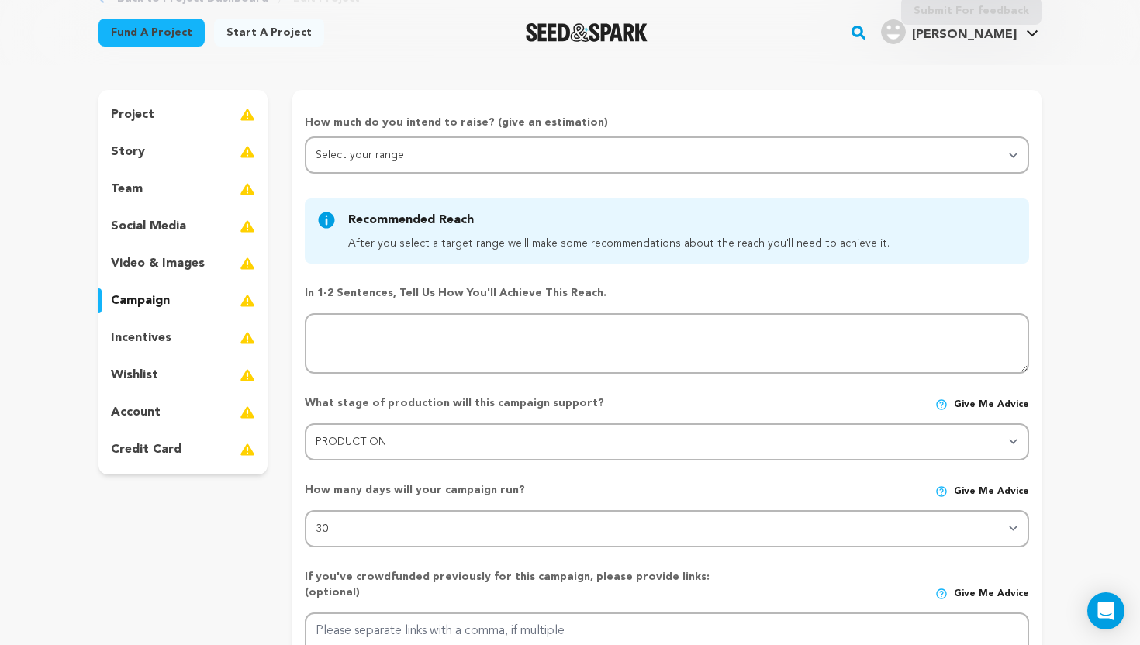
click at [188, 370] on div "wishlist" at bounding box center [182, 375] width 169 height 25
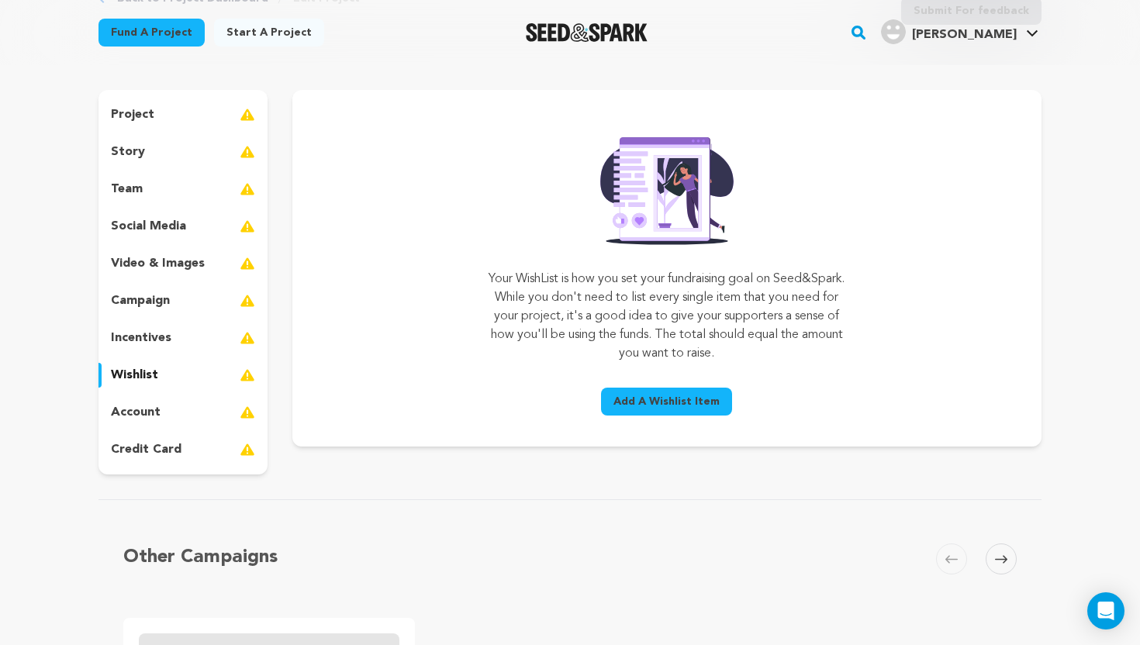
click at [178, 341] on div "incentives" at bounding box center [182, 338] width 169 height 25
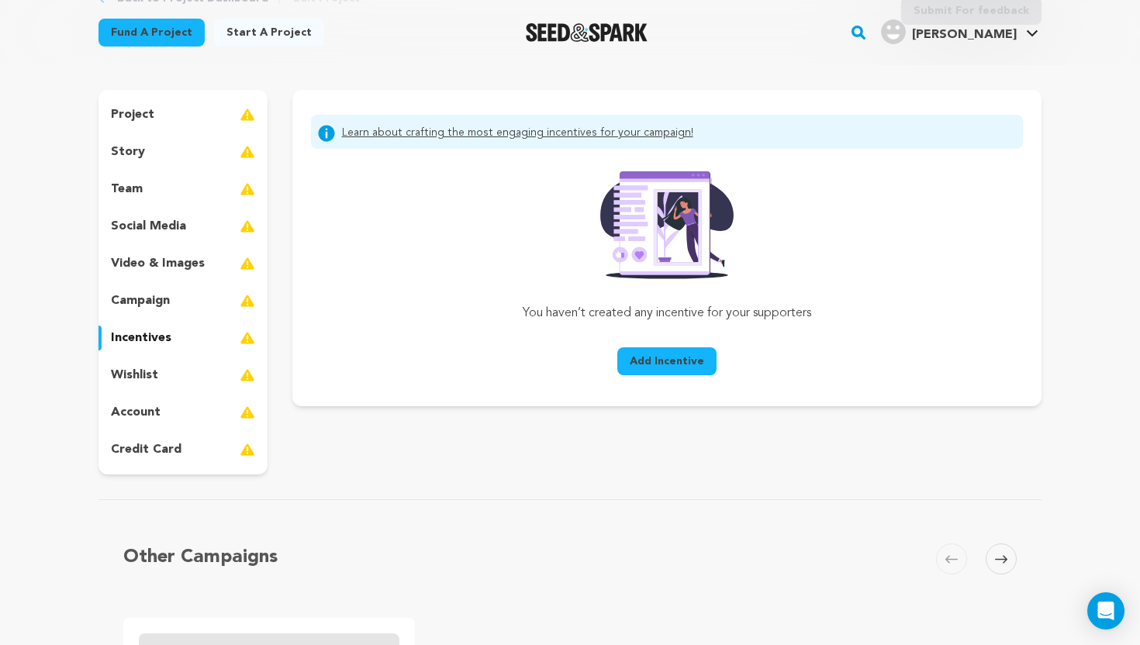
click at [195, 445] on div "credit card" at bounding box center [182, 449] width 169 height 25
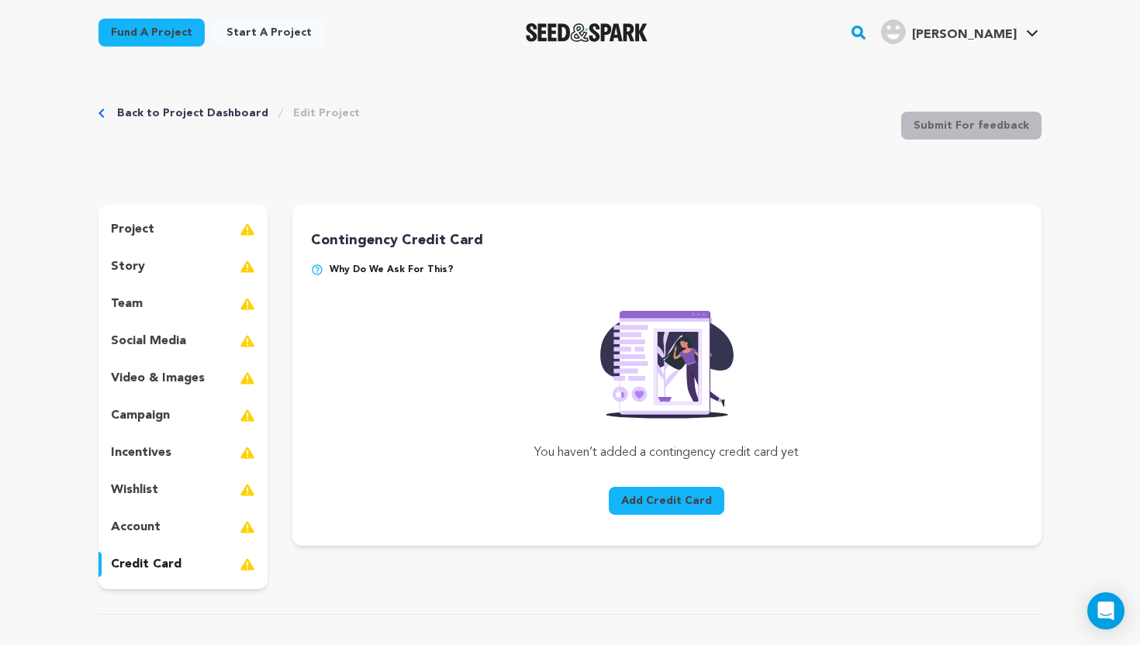
click at [178, 218] on div "project" at bounding box center [182, 229] width 169 height 25
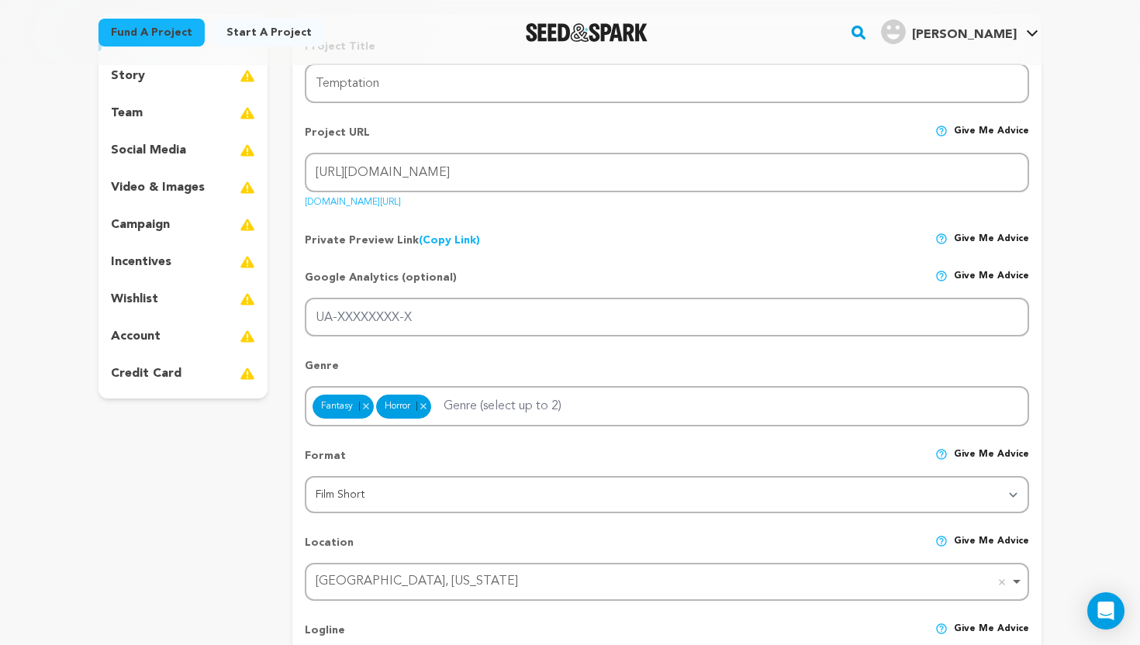
scroll to position [211, 0]
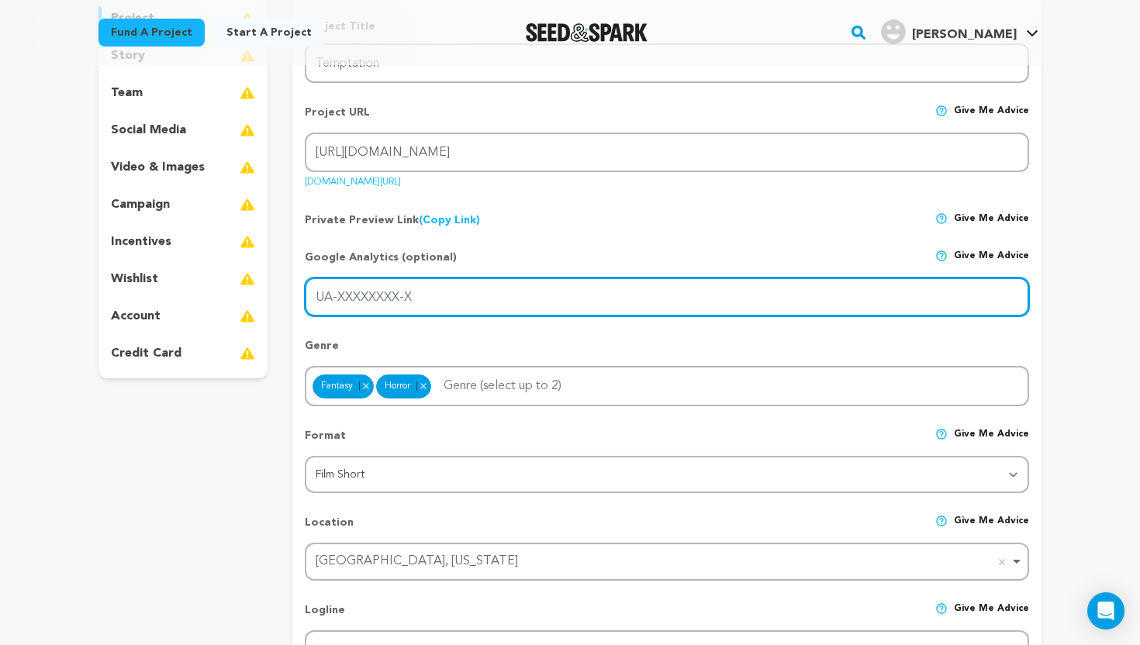
click at [441, 309] on input "UA-XXXXXXXX-X" at bounding box center [667, 298] width 724 height 40
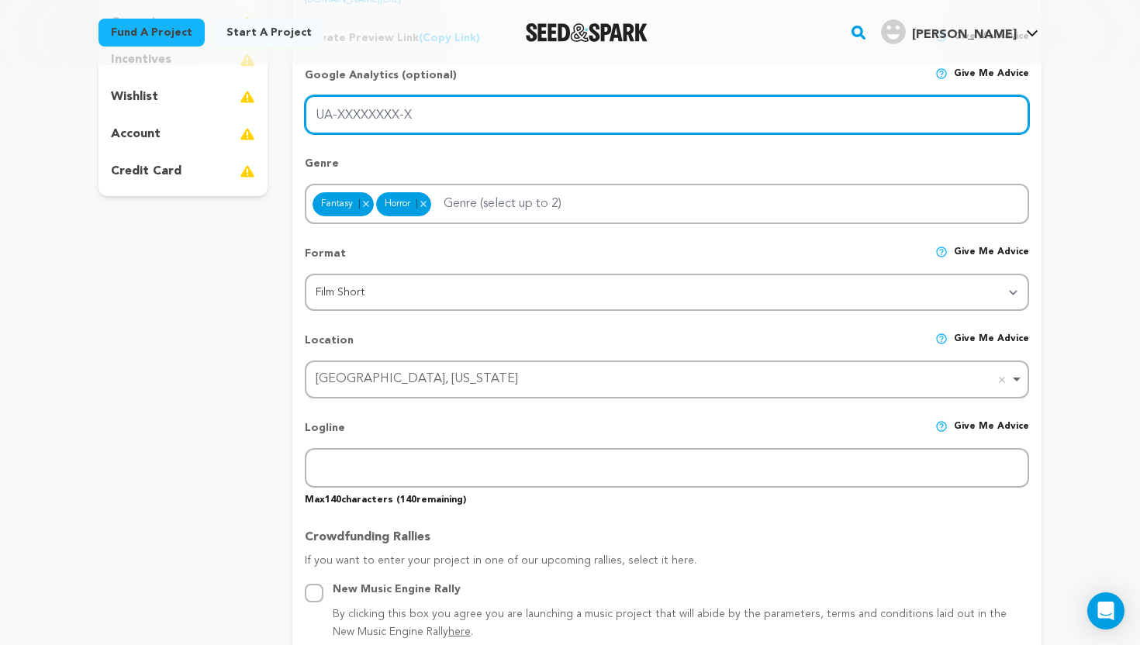
scroll to position [395, 0]
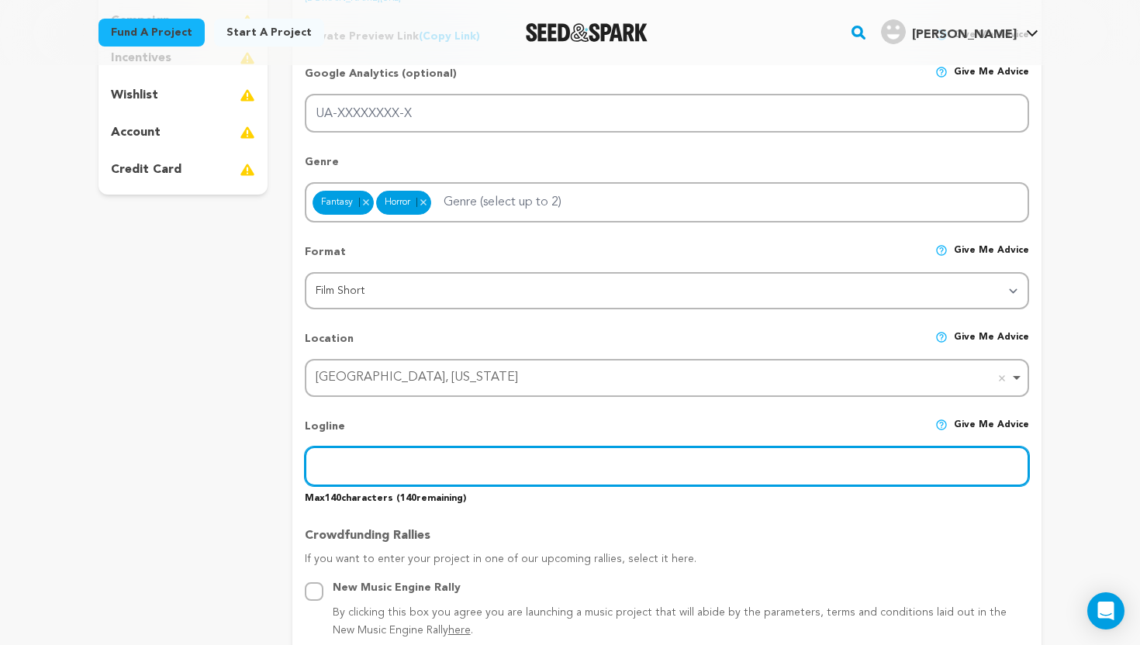
click at [392, 465] on input "text" at bounding box center [667, 467] width 724 height 40
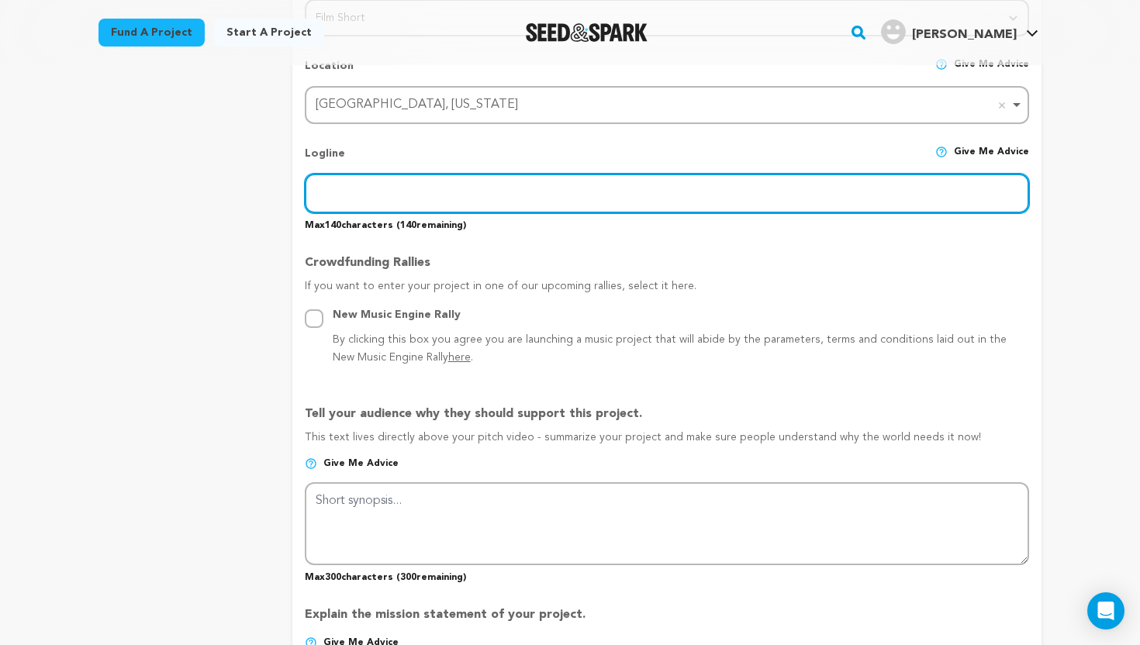
scroll to position [47, 0]
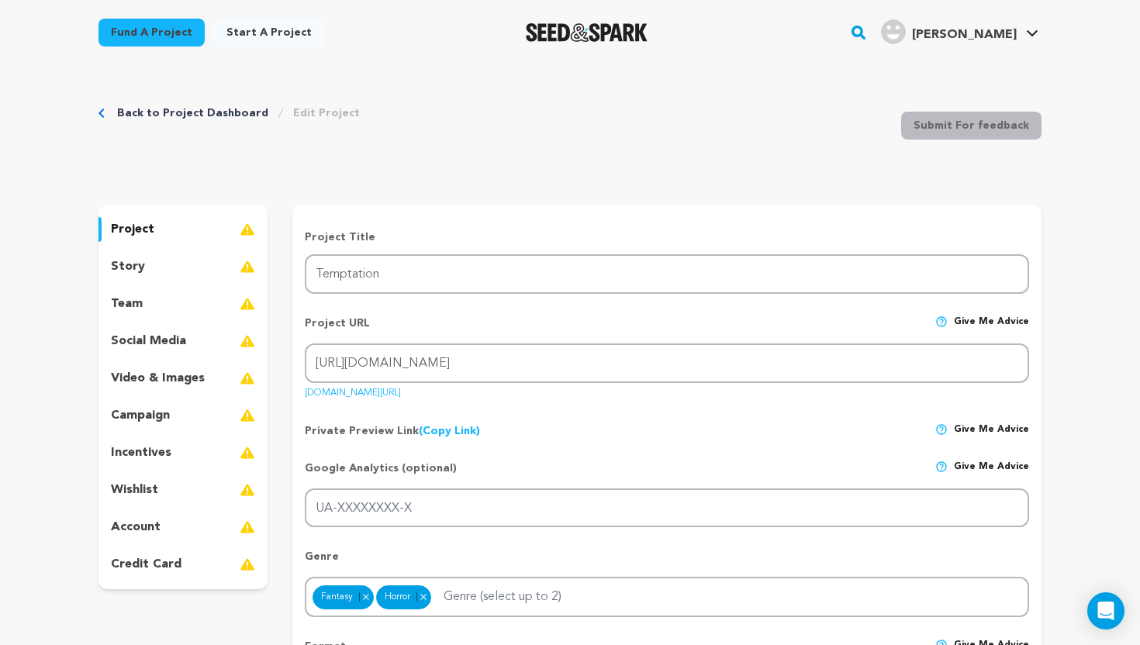
scroll to position [115, 0]
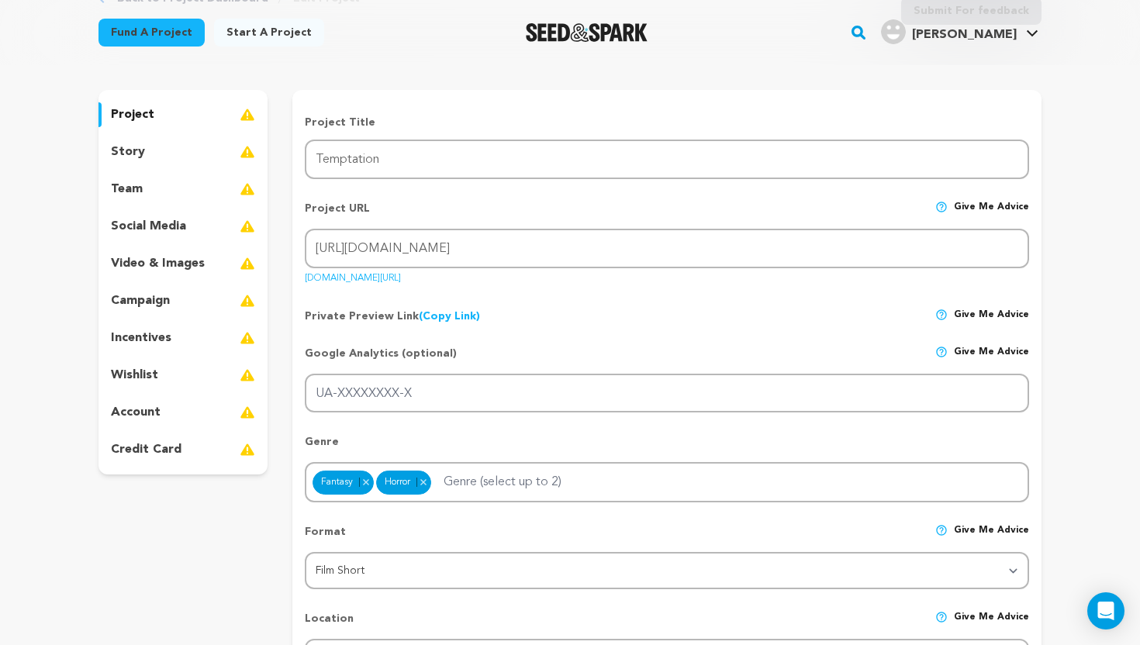
click at [949, 42] on div "[PERSON_NAME]" at bounding box center [949, 31] width 136 height 25
click at [975, 40] on span "[PERSON_NAME]" at bounding box center [964, 35] width 105 height 12
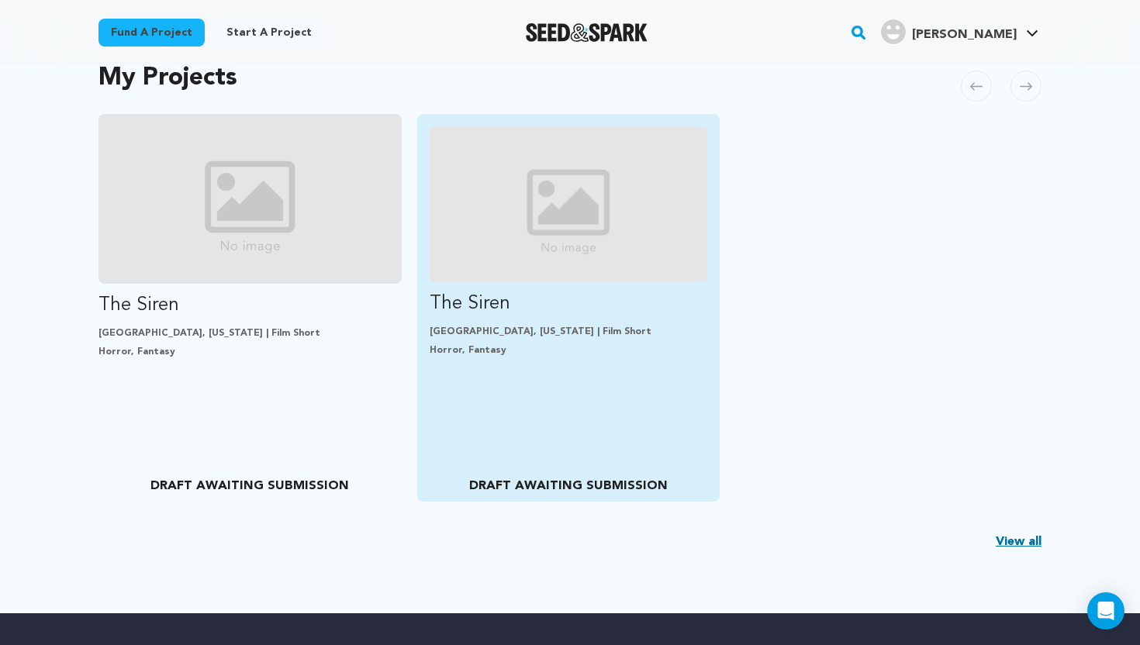
scroll to position [340, 0]
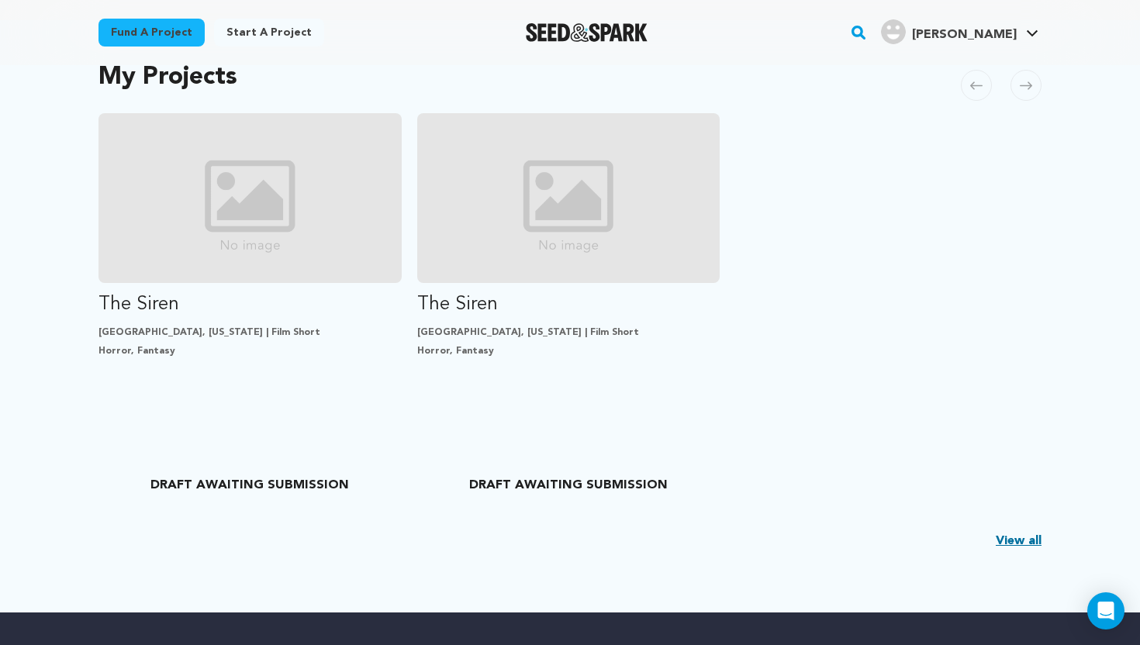
click at [1028, 539] on link "View all" at bounding box center [1019, 541] width 46 height 19
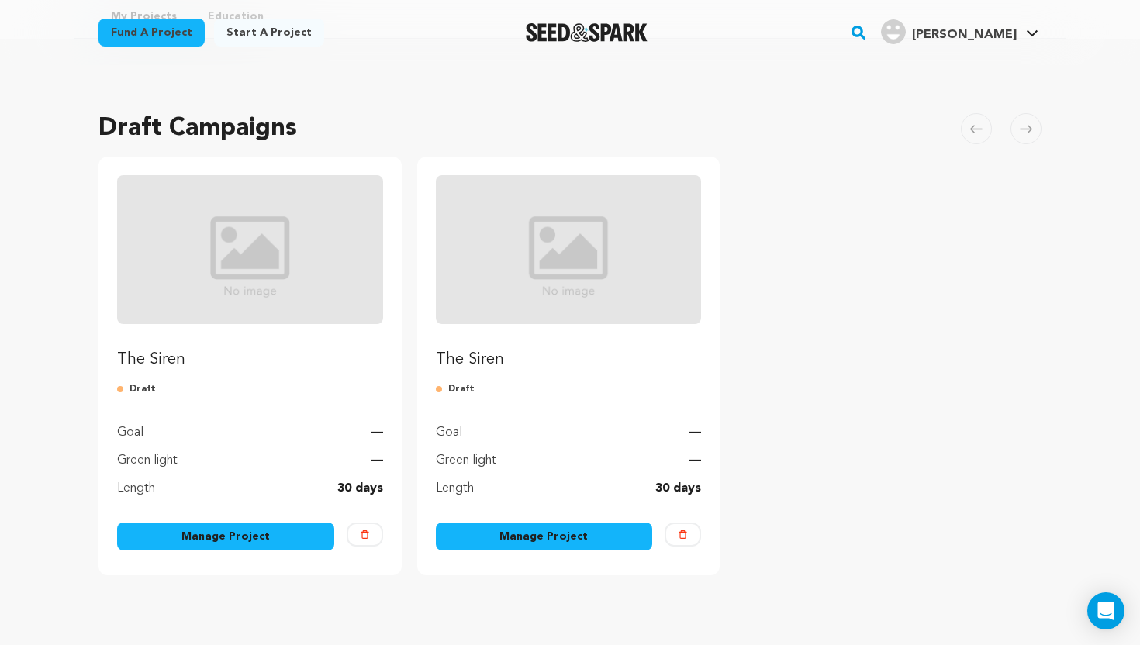
scroll to position [74, 0]
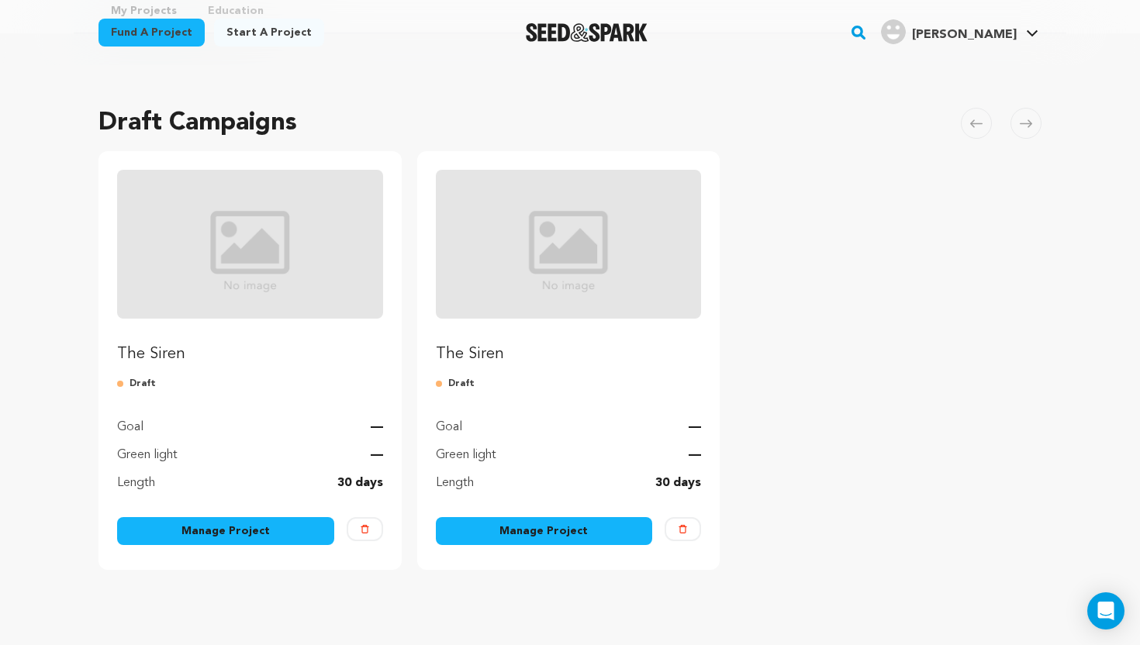
click at [370, 524] on button "Delete" at bounding box center [365, 529] width 36 height 24
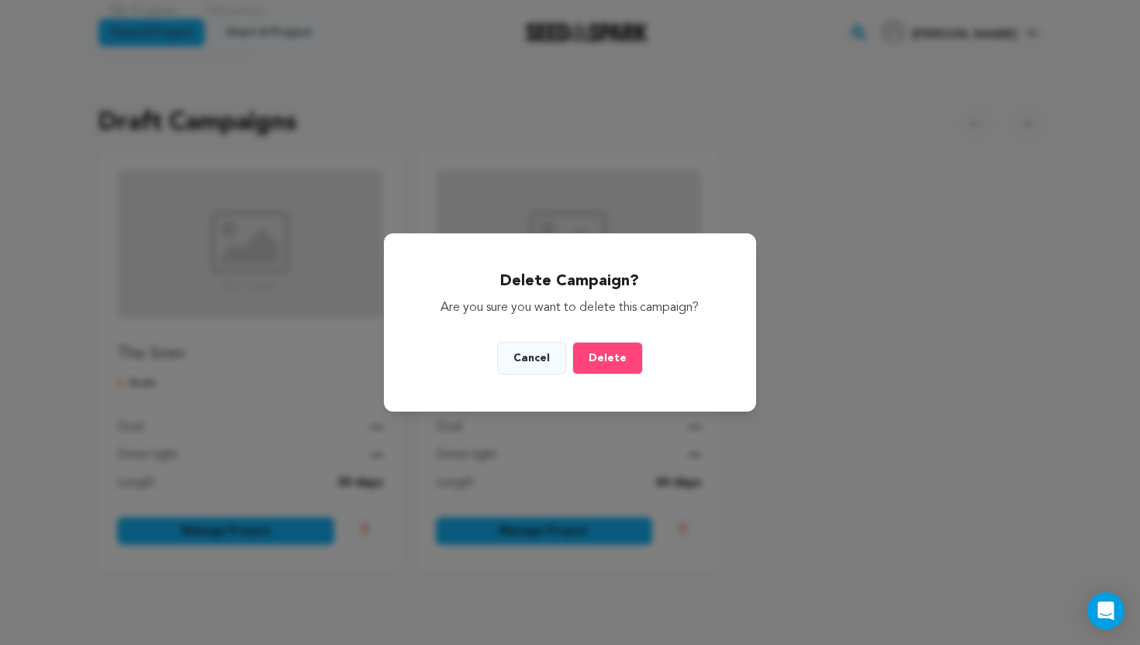
click at [597, 361] on span "Delete" at bounding box center [608, 358] width 38 height 11
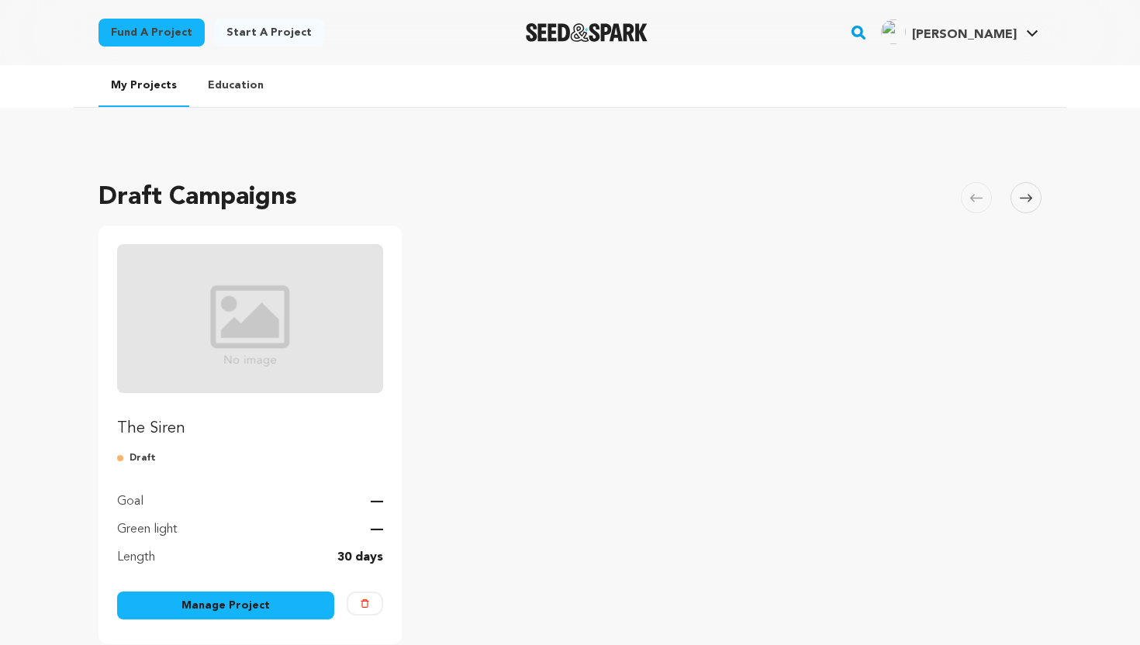
scroll to position [60, 0]
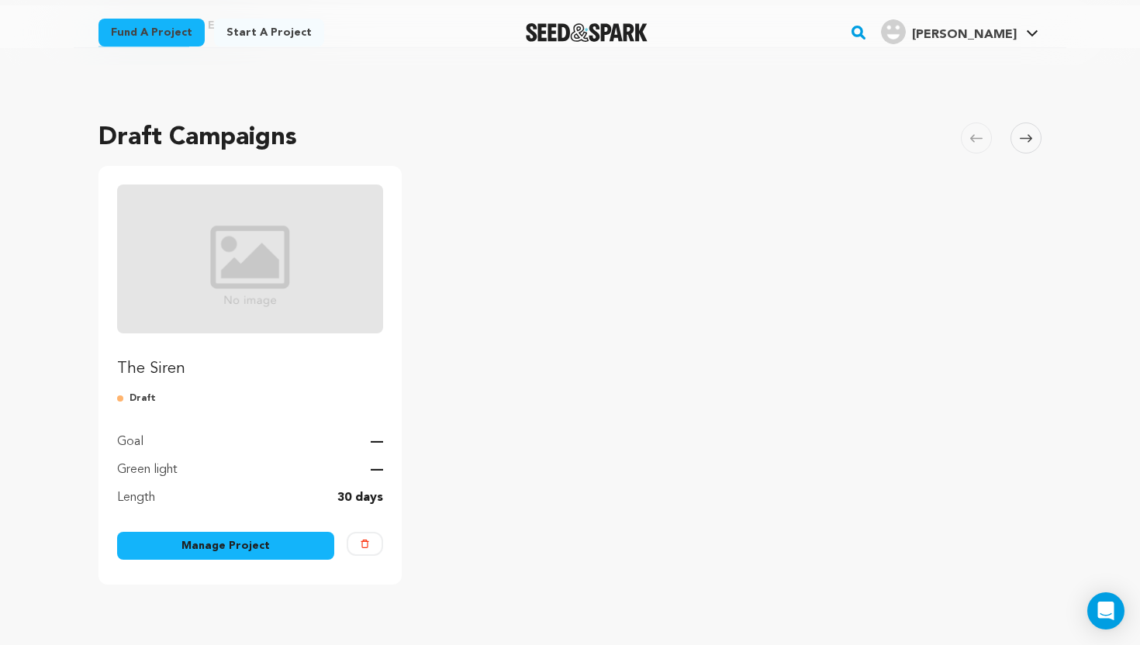
click at [178, 348] on link "The Siren" at bounding box center [250, 282] width 266 height 195
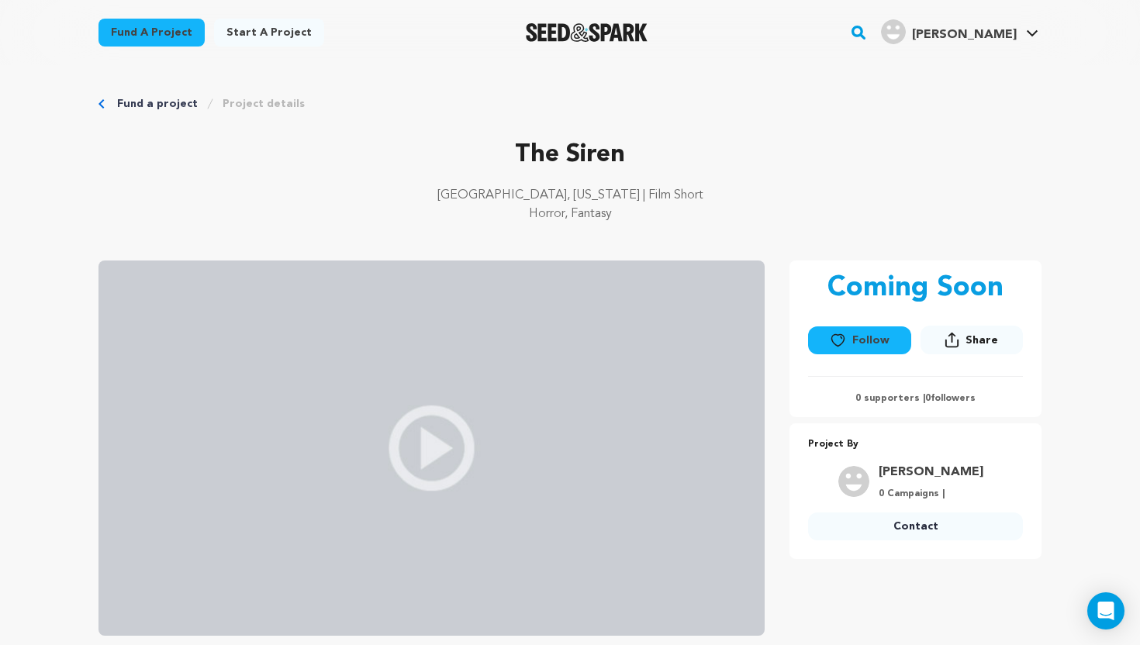
click at [443, 414] on img at bounding box center [431, 448] width 666 height 375
click at [978, 59] on link "My Projects" at bounding box center [986, 68] width 174 height 34
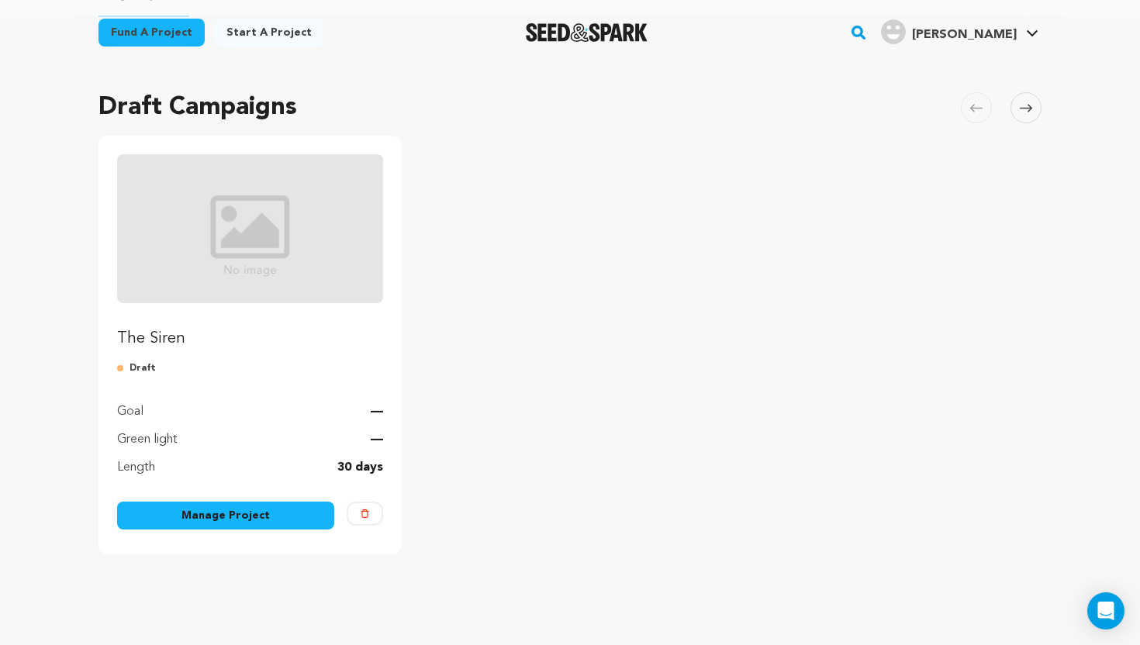
scroll to position [145, 0]
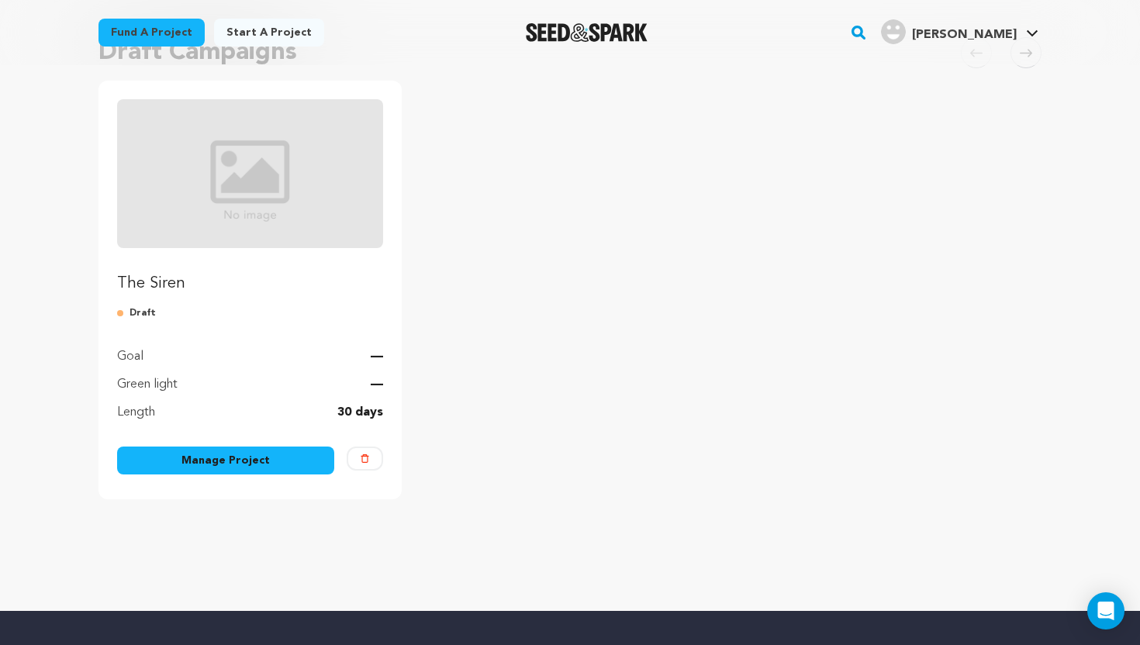
click at [277, 459] on link "Manage Project" at bounding box center [225, 461] width 217 height 28
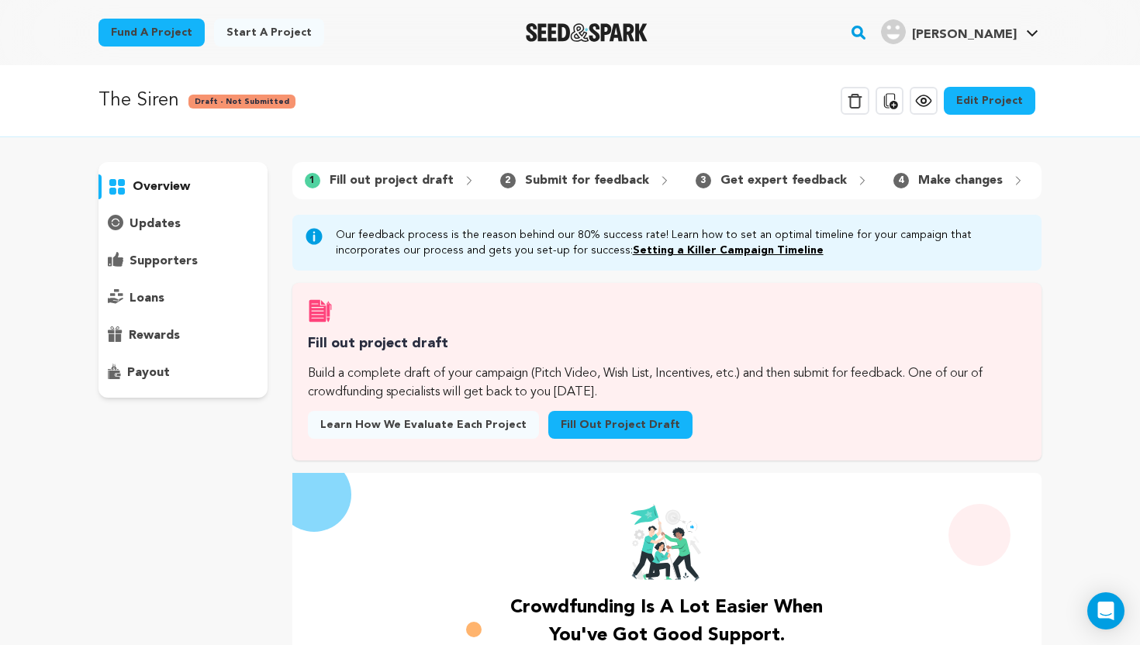
click at [983, 94] on link "Edit Project" at bounding box center [990, 101] width 92 height 28
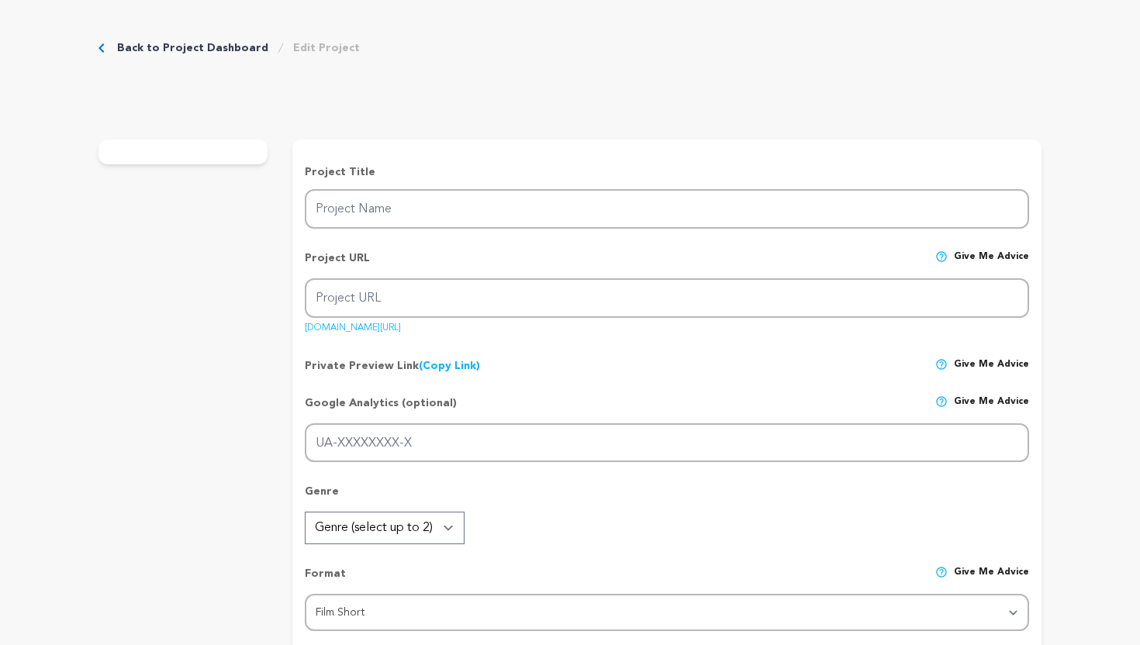
type input "The Siren"
type input "the-siren-1"
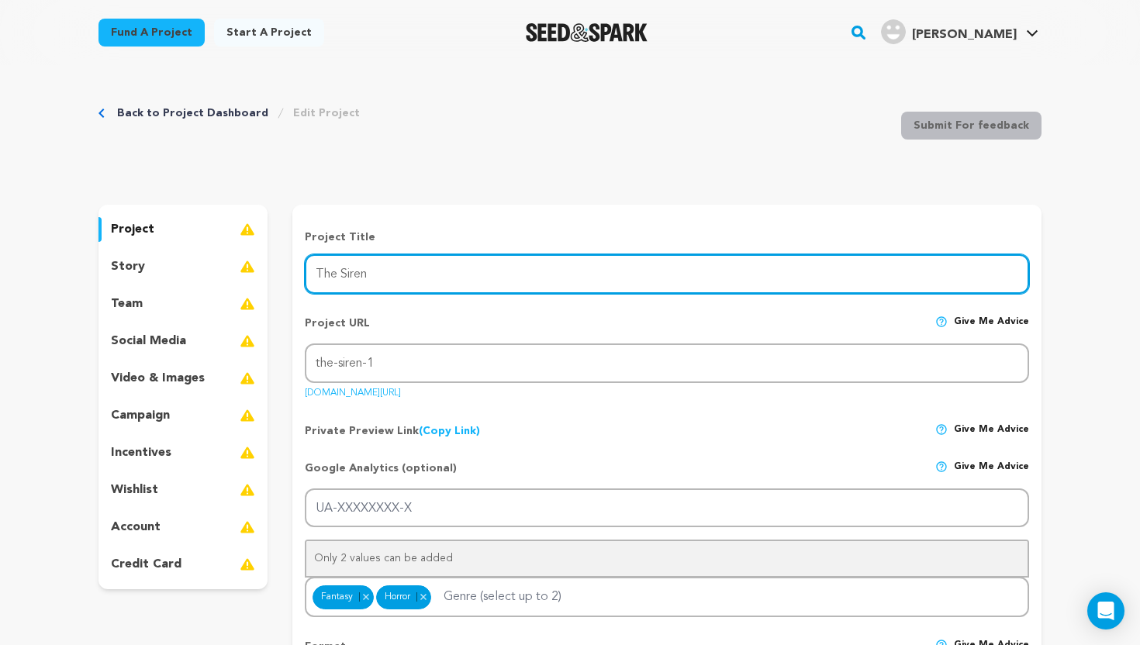
click at [460, 261] on input "The Siren" at bounding box center [667, 274] width 724 height 40
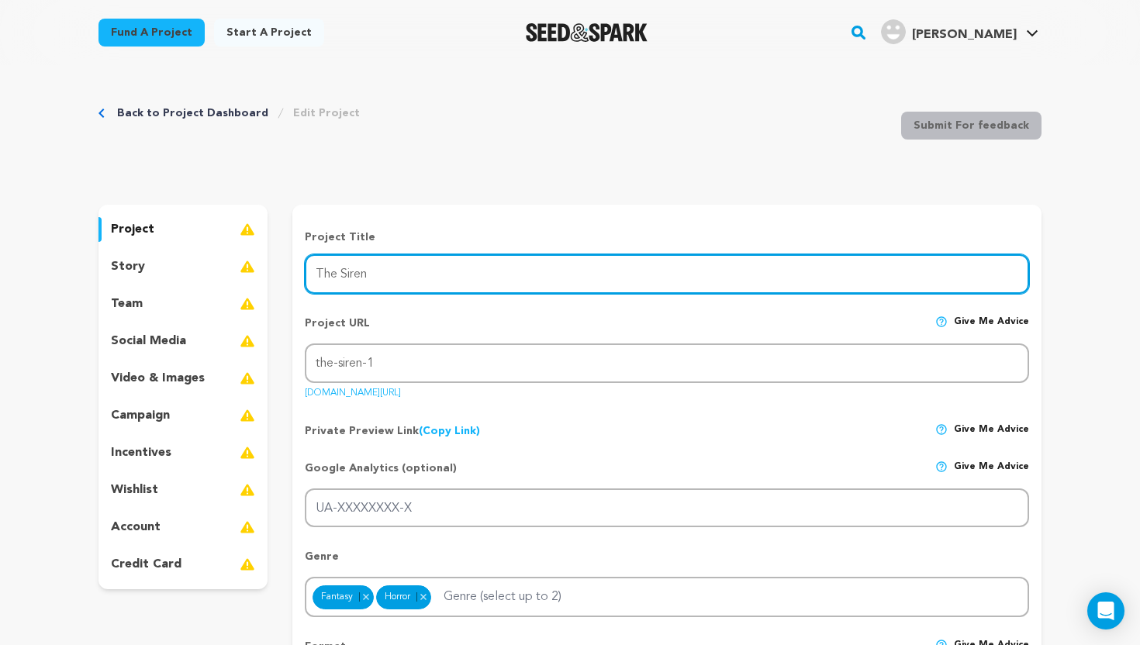
click at [368, 274] on input "The Siren" at bounding box center [667, 274] width 724 height 40
drag, startPoint x: 368, startPoint y: 274, endPoint x: 294, endPoint y: 273, distance: 74.5
type input "Temptation"
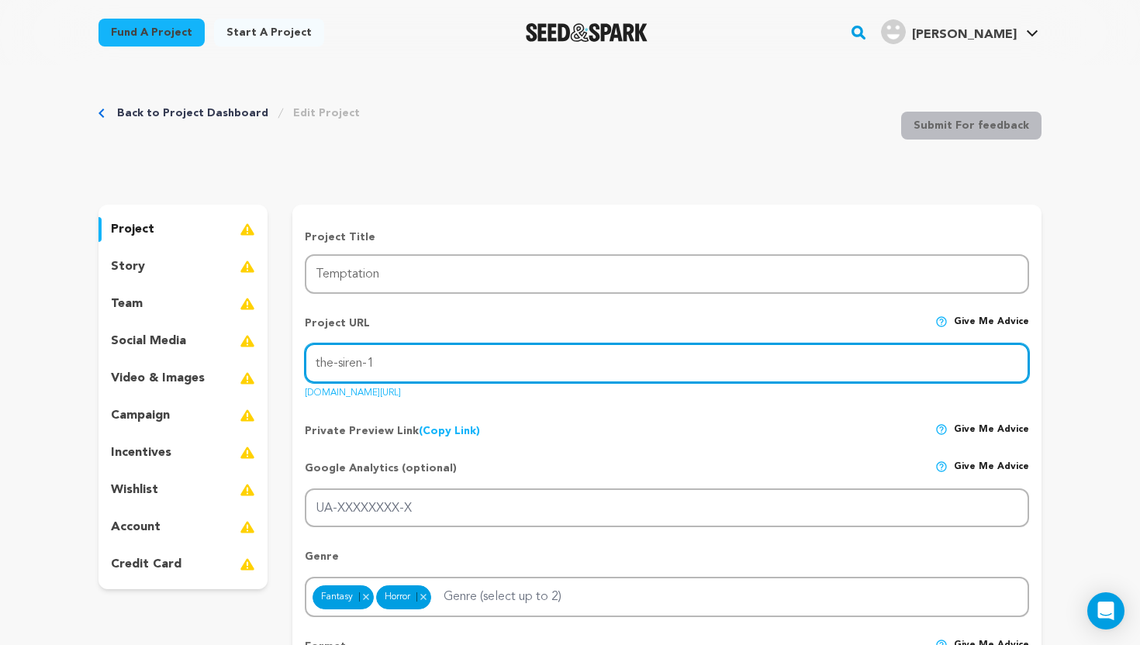
click at [392, 351] on input "the-siren-1" at bounding box center [667, 364] width 724 height 40
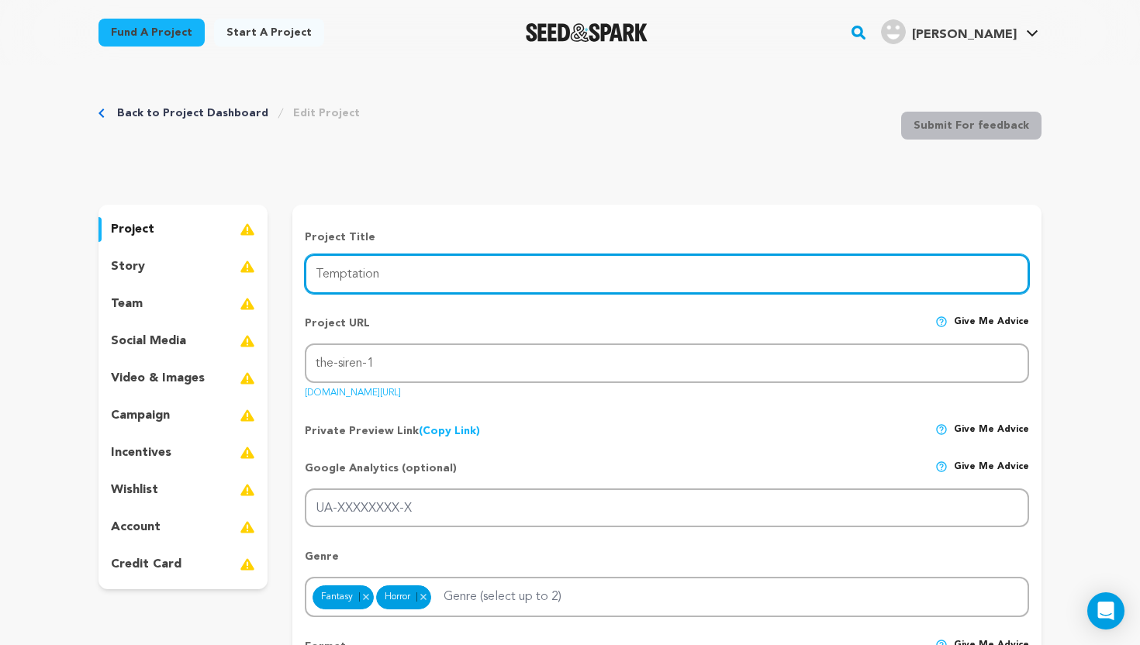
click at [435, 292] on input "Temptation" at bounding box center [667, 274] width 724 height 40
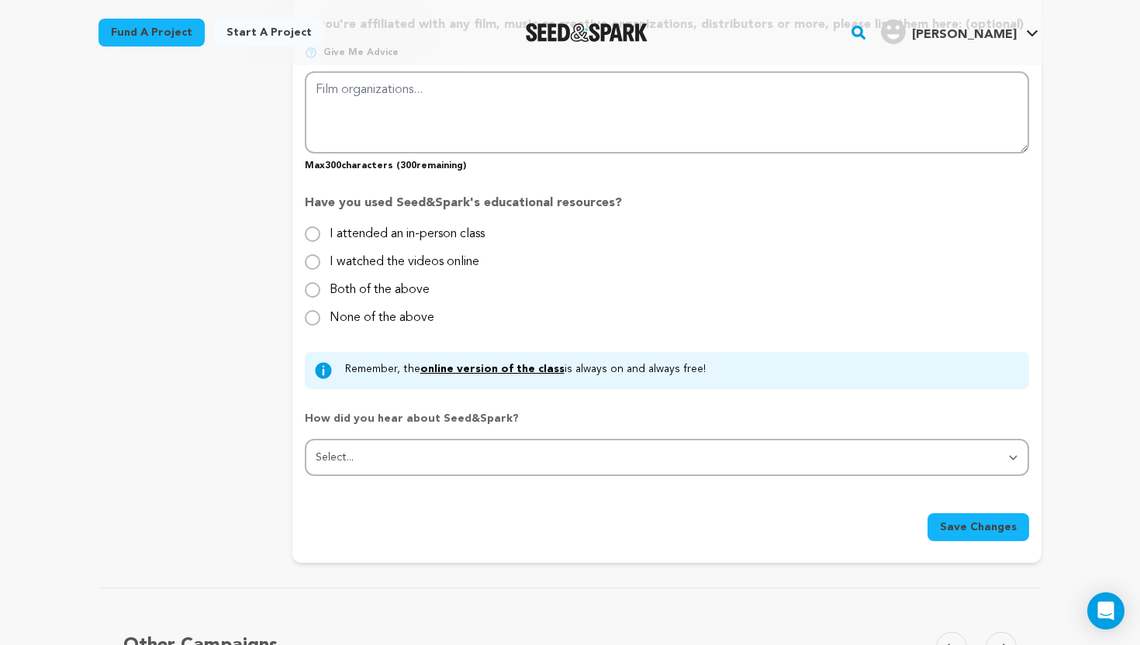
click at [983, 521] on span "Save Changes" at bounding box center [978, 528] width 77 height 16
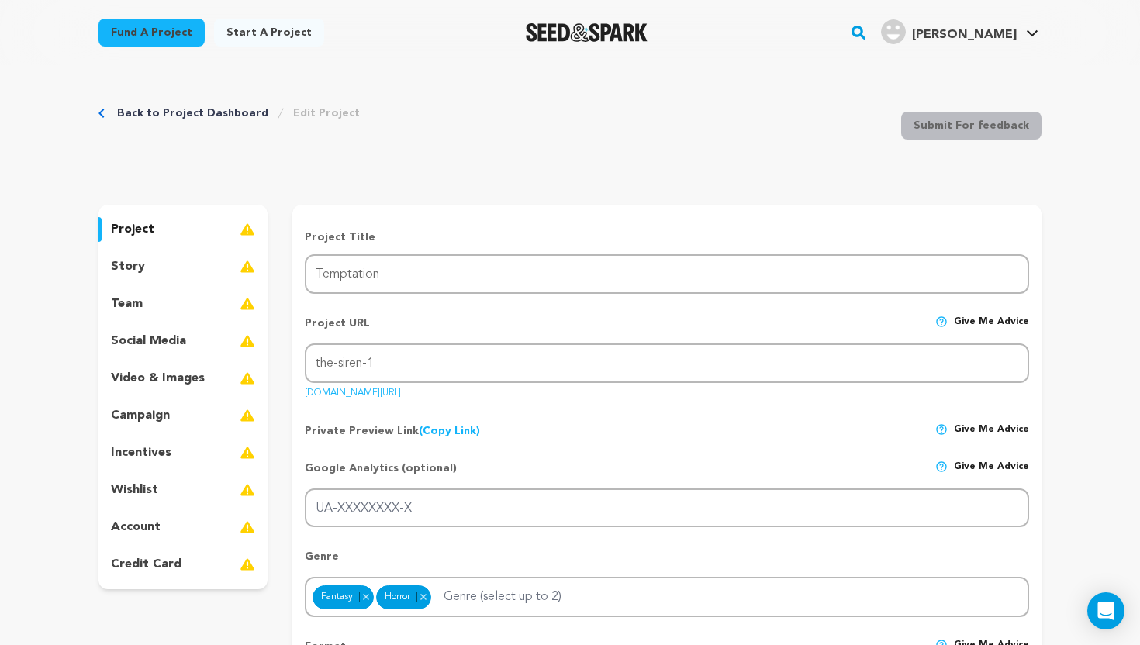
paste input "Two brothers follow their dad's legacy of ghost hunting to battle a paranormal …"
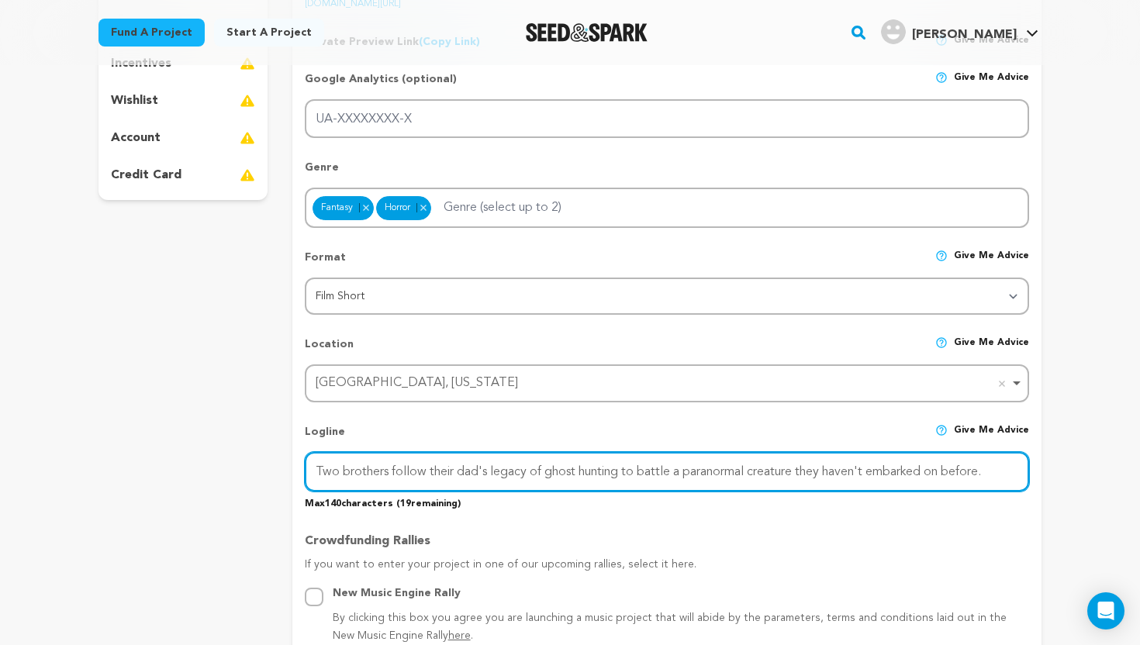
scroll to position [406, 0]
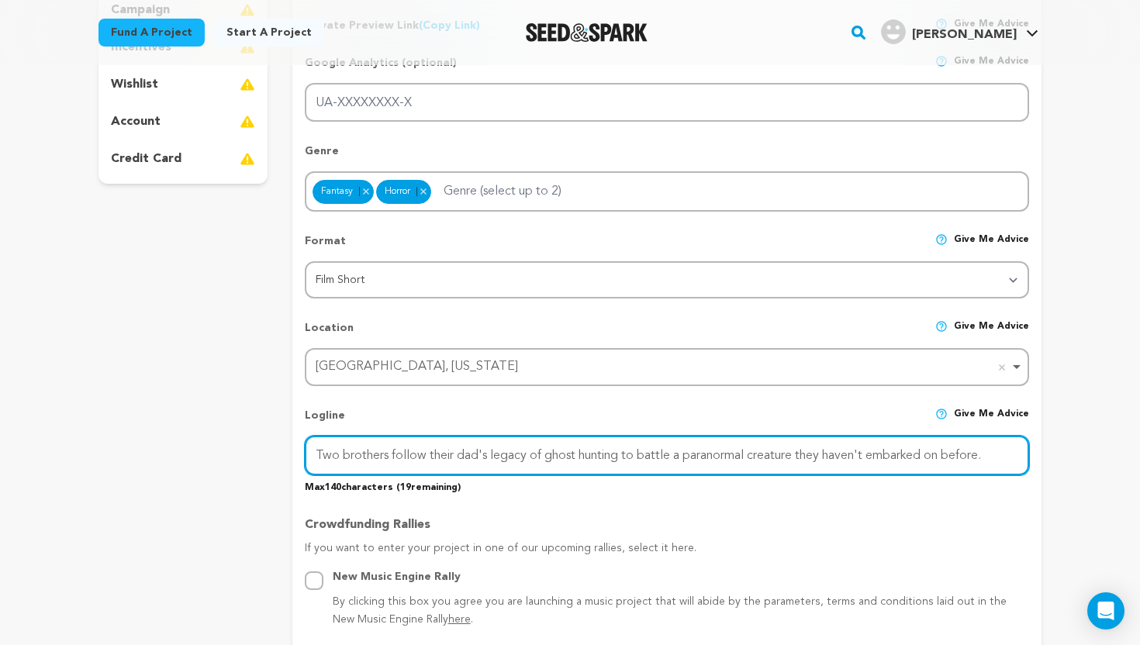
drag, startPoint x: 342, startPoint y: 453, endPoint x: 389, endPoint y: 454, distance: 47.3
click at [389, 454] on input "Two brothers follow their dad's legacy of ghost hunting to battle a paranormal …" at bounding box center [667, 456] width 724 height 40
drag, startPoint x: 776, startPoint y: 456, endPoint x: 835, endPoint y: 456, distance: 58.2
click at [835, 456] on input "Two paranormal investigators follow their dad's legacy of ghost hunting to batt…" at bounding box center [667, 456] width 724 height 40
click at [783, 451] on input "Two paranormal investigators follow their dad's legacy of ghost hunting to batt…" at bounding box center [667, 456] width 724 height 40
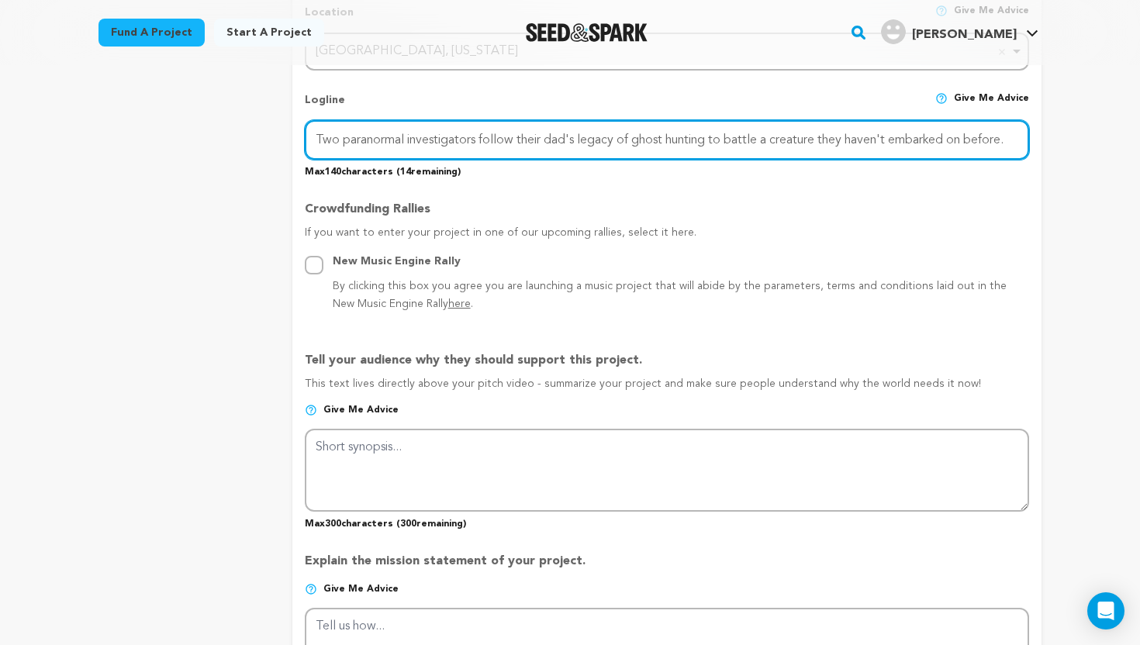
scroll to position [757, 0]
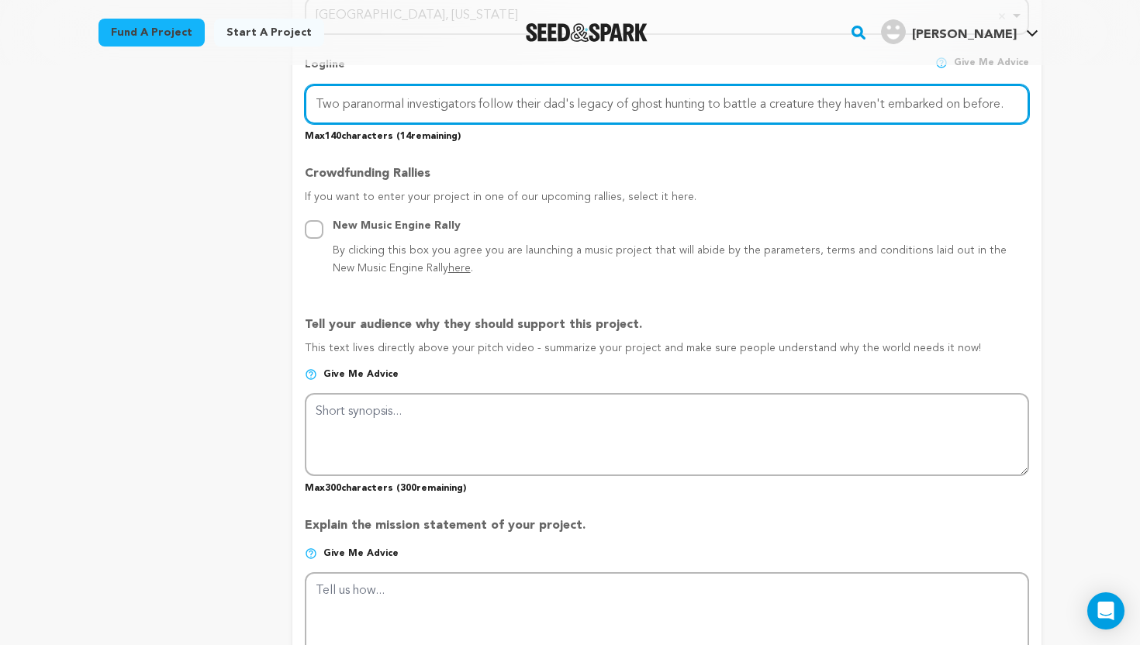
type input "Two paranormal investigators follow their dad's legacy of ghost hunting to batt…"
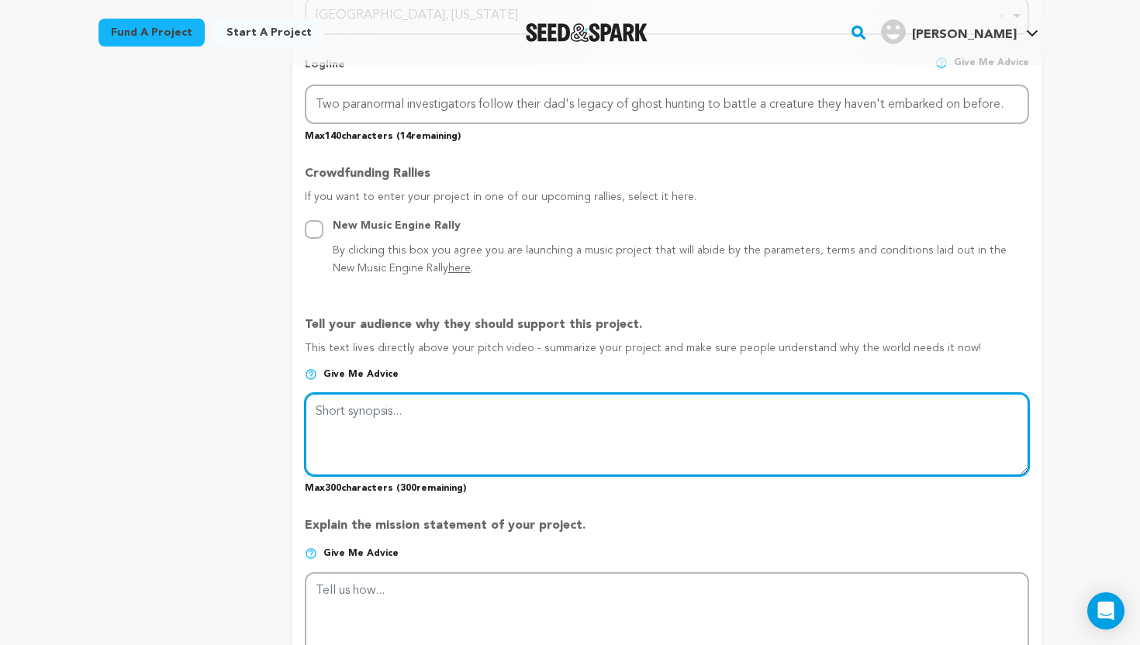
click at [378, 410] on textarea at bounding box center [667, 434] width 724 height 82
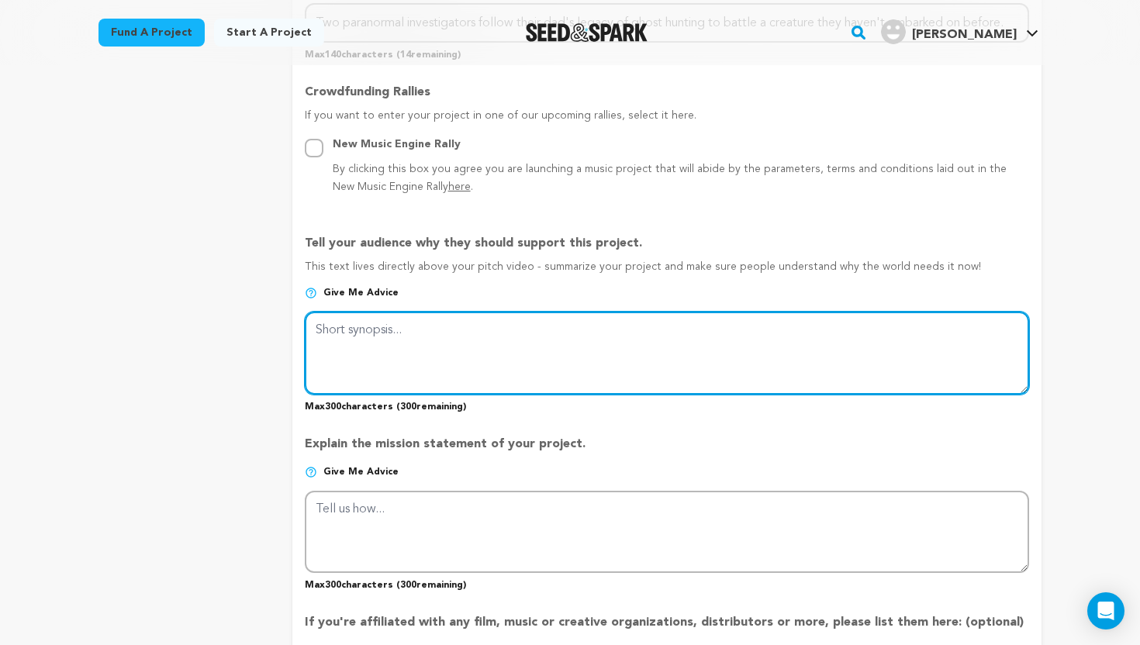
scroll to position [839, 0]
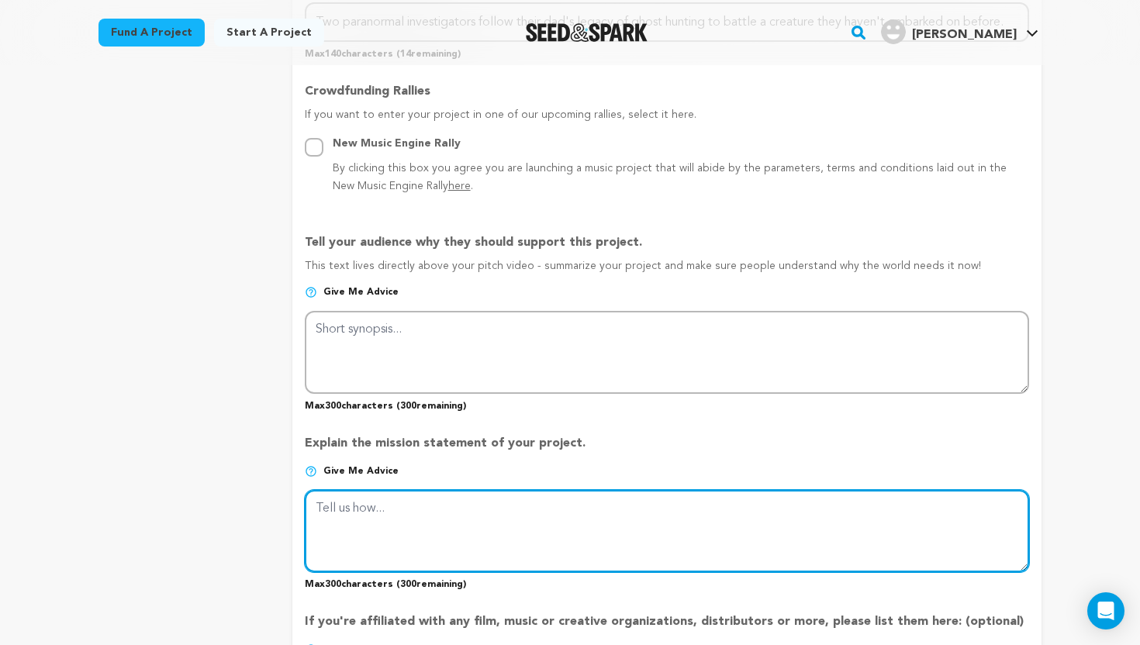
click at [388, 496] on textarea at bounding box center [667, 531] width 724 height 82
paste textarea "Film is our way of transpiring ideas and dreams no matter how silly or obscure …"
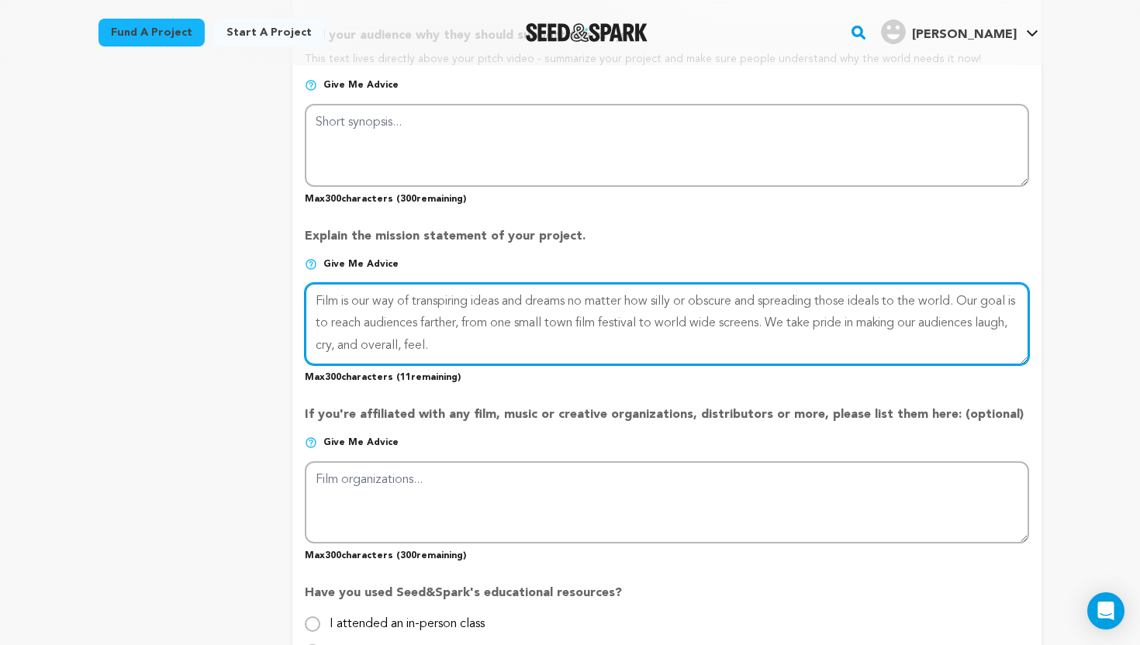
scroll to position [1073, 0]
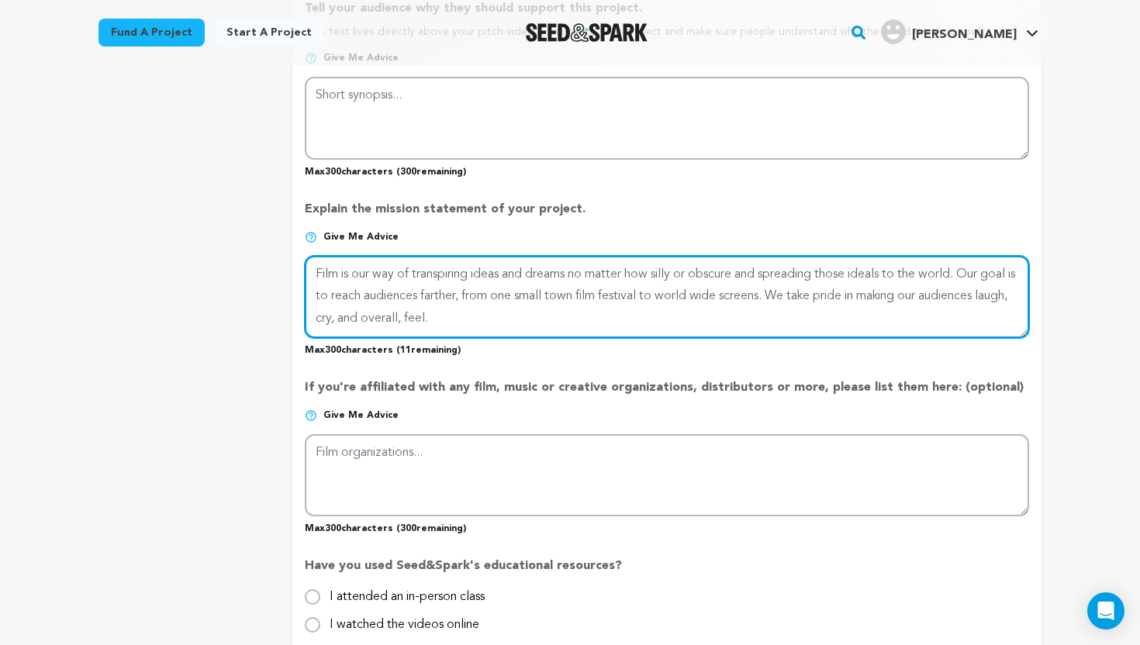
type textarea "Film is our way of transpiring ideas and dreams no matter how silly or obscure …"
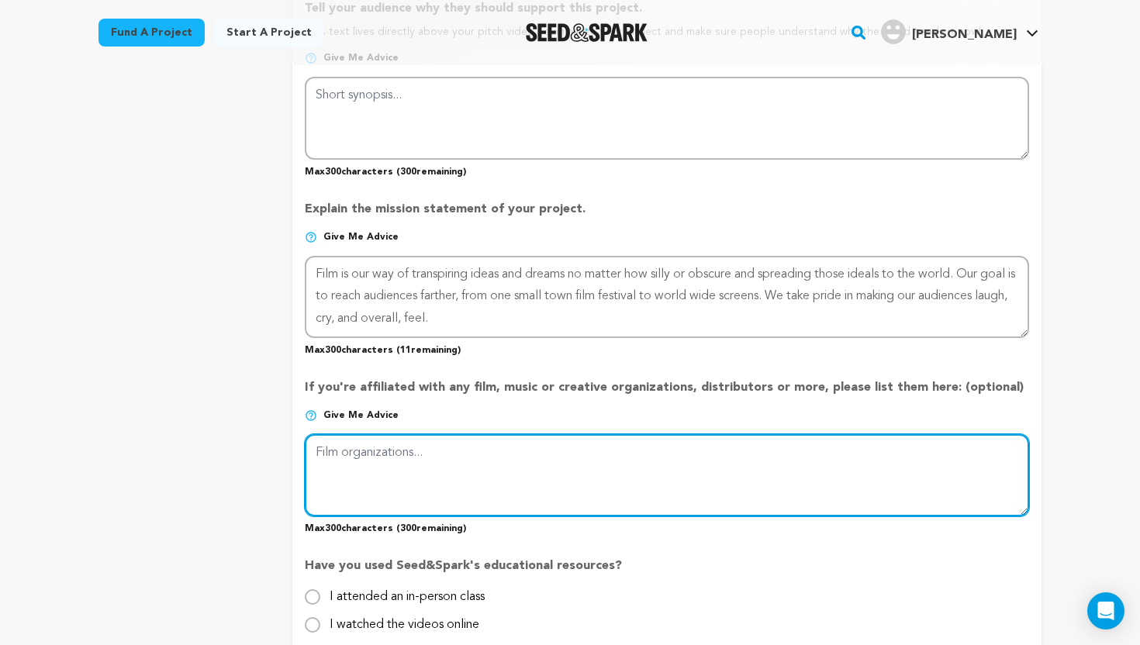
click at [389, 454] on textarea at bounding box center [667, 475] width 724 height 82
paste textarea "The director has his own film production company called Little Alien Production…"
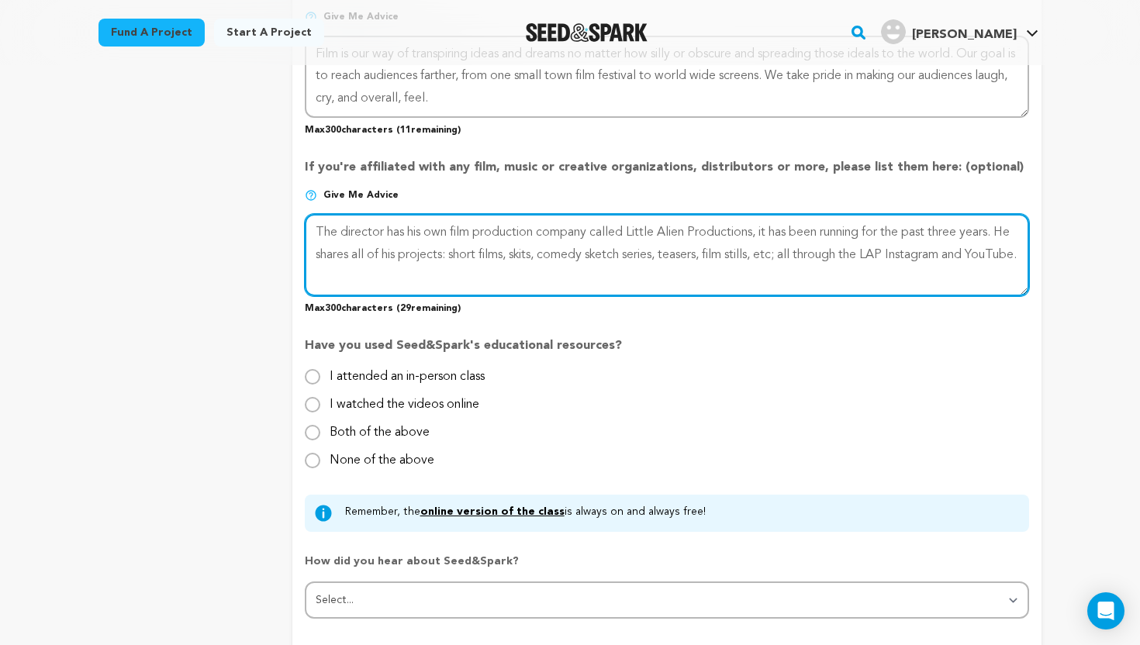
scroll to position [1297, 0]
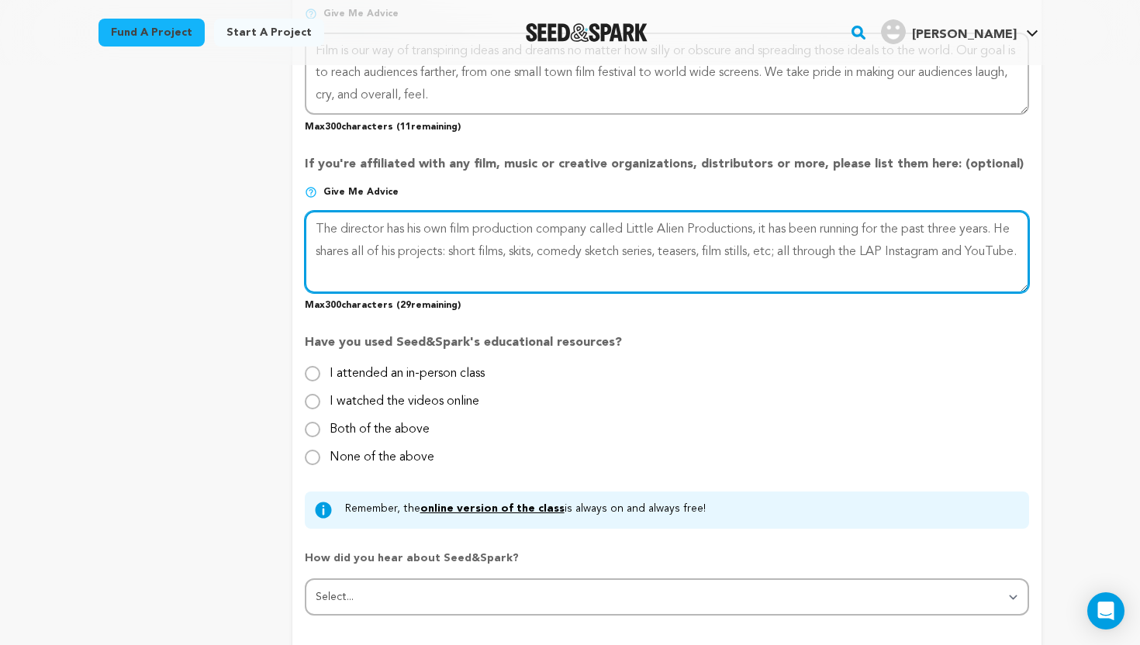
type textarea "The director has his own film production company called Little Alien Production…"
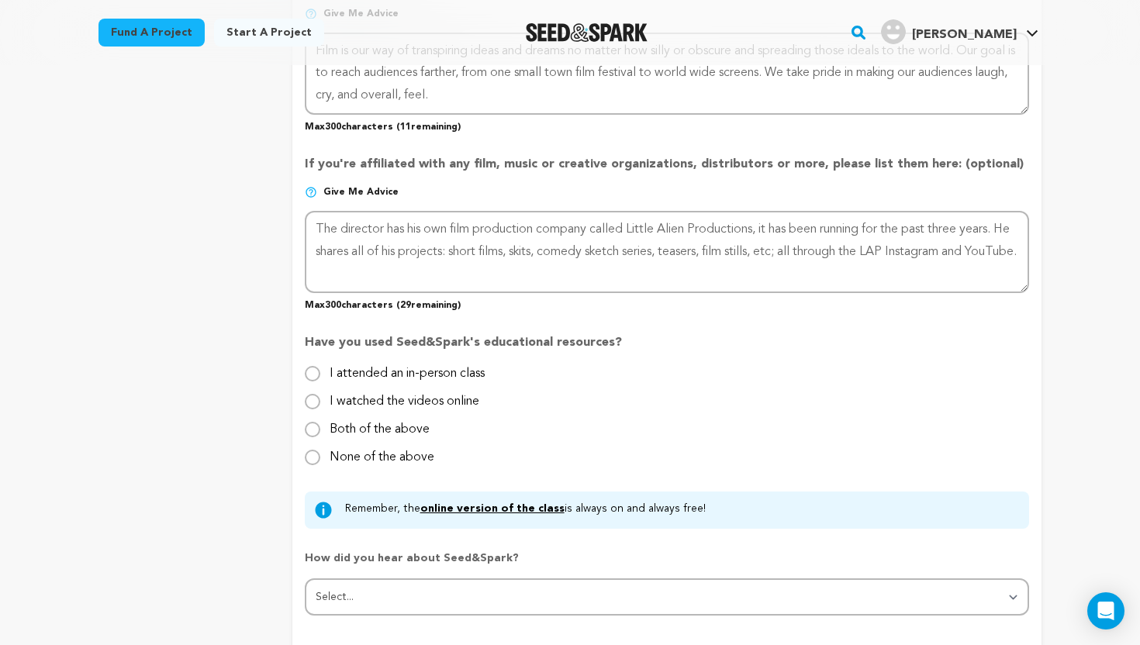
click at [382, 457] on label "None of the above" at bounding box center [382, 451] width 105 height 25
click at [320, 457] on input "None of the above" at bounding box center [313, 458] width 16 height 16
radio input "true"
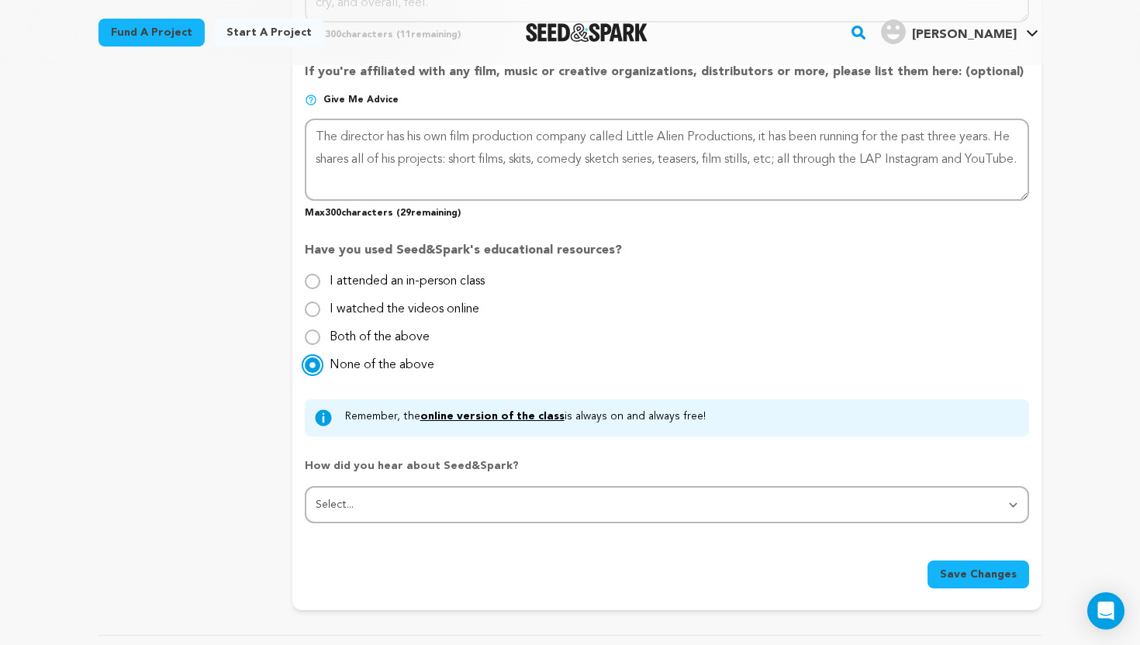
scroll to position [1393, 0]
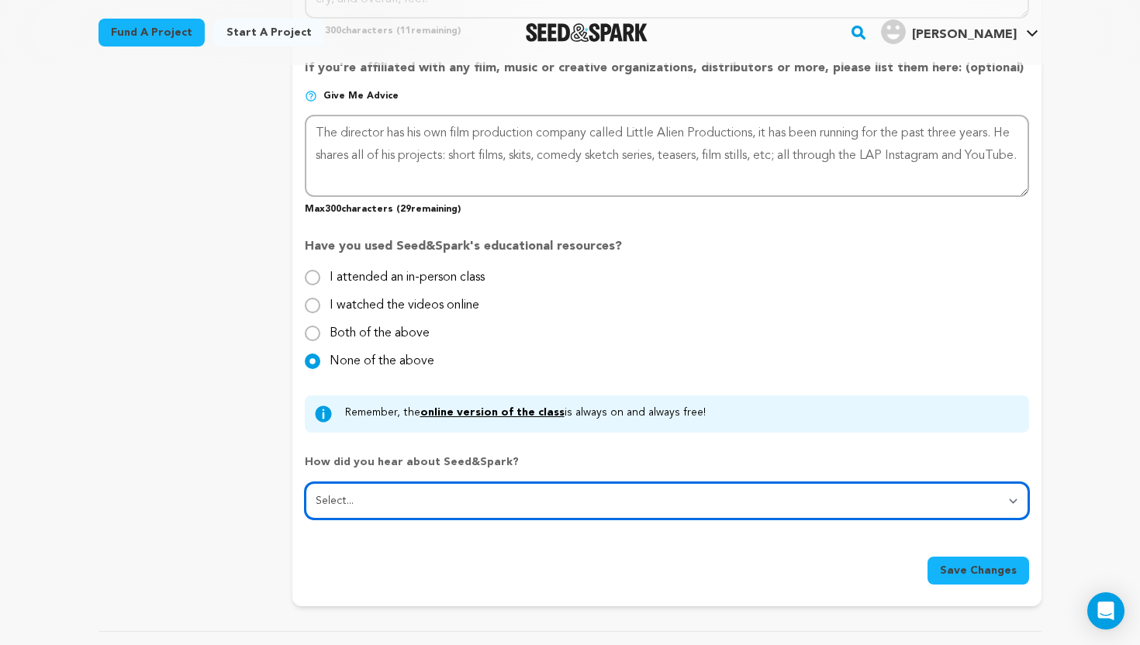
click at [394, 495] on select "Select... From a friend Social media Film festival or film organization Took an…" at bounding box center [667, 500] width 724 height 37
select select "0"
click at [305, 482] on select "Select... From a friend Social media Film festival or film organization Took an…" at bounding box center [667, 500] width 724 height 37
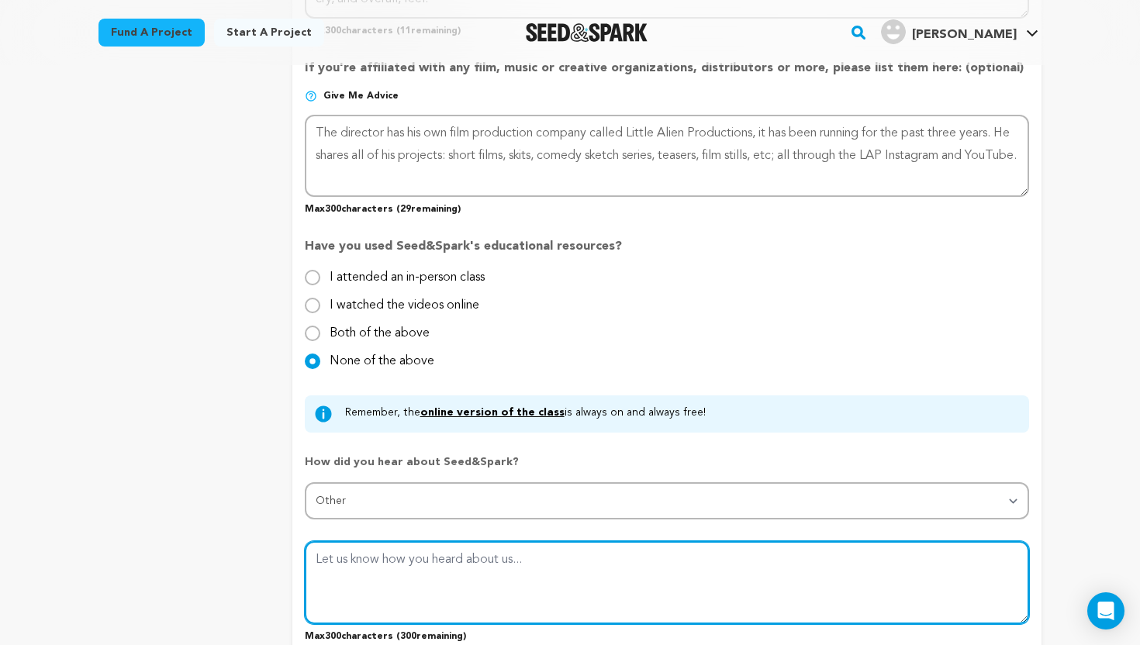
click at [434, 548] on textarea at bounding box center [667, 582] width 724 height 82
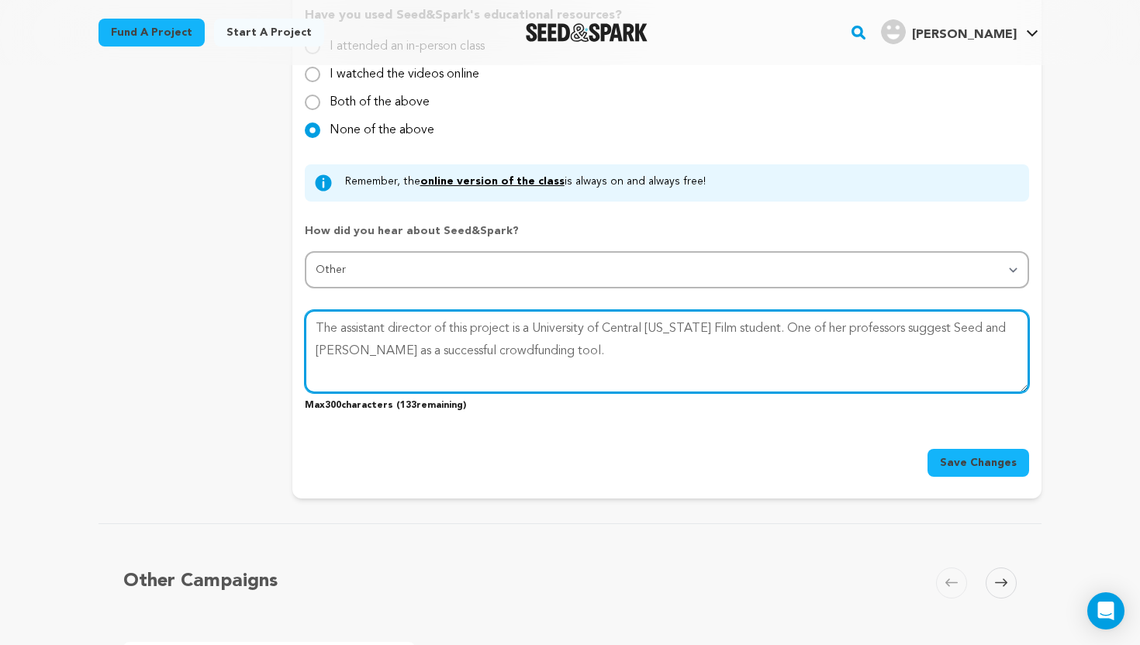
scroll to position [1771, 0]
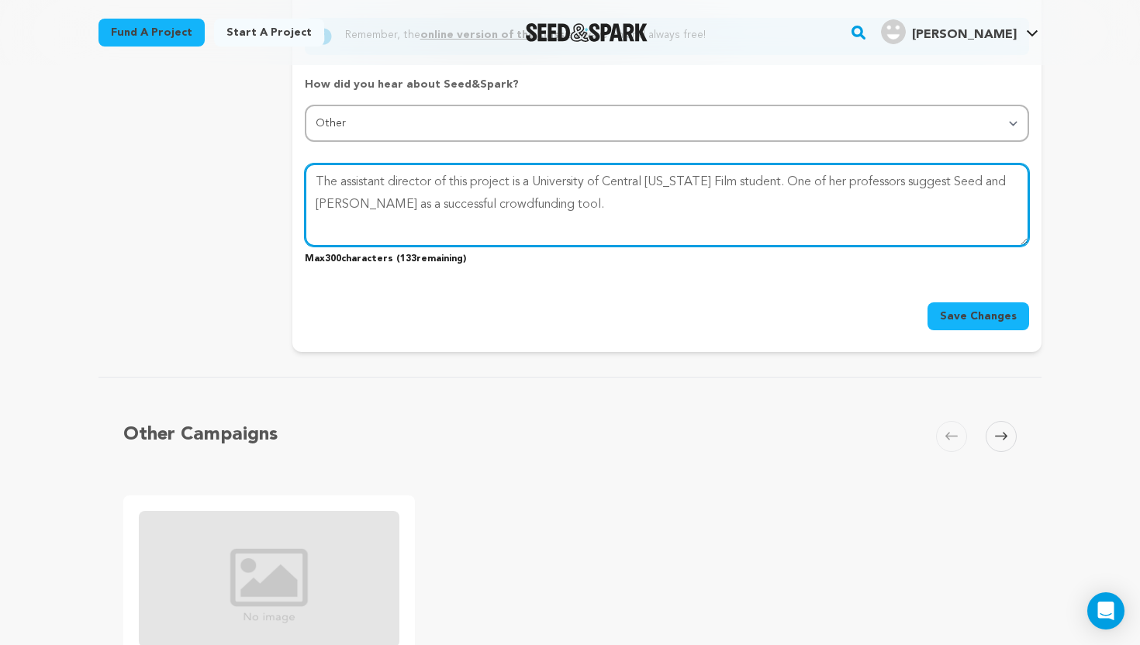
type textarea "The assistant director of this project is a University of Central [US_STATE] Fi…"
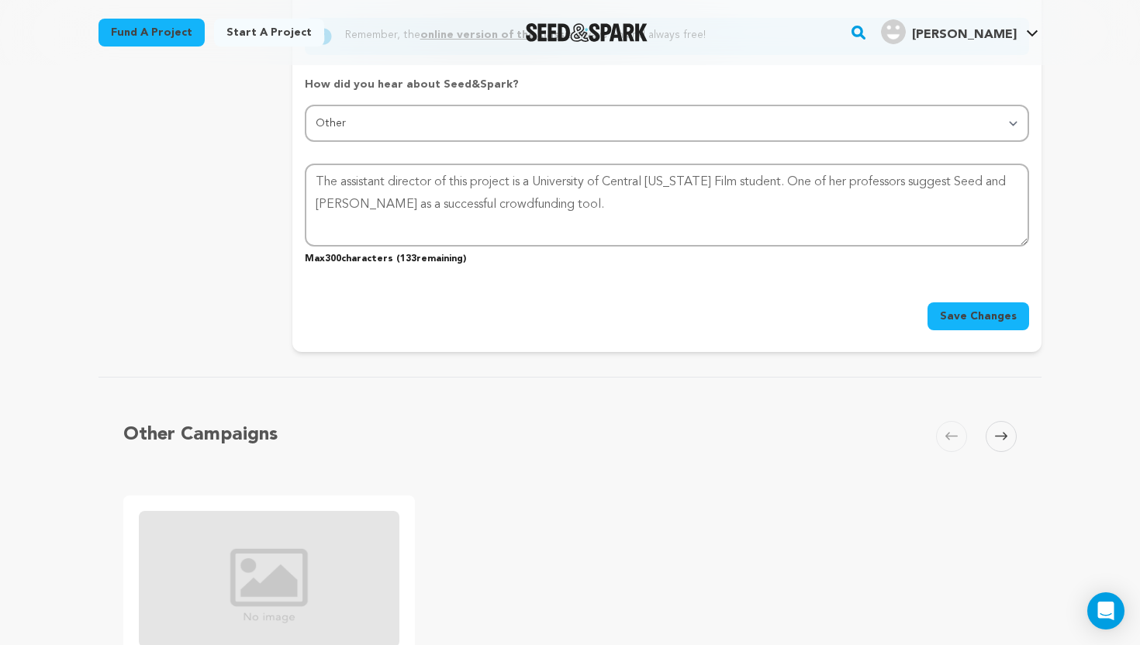
click at [987, 319] on span "Save Changes" at bounding box center [978, 317] width 77 height 16
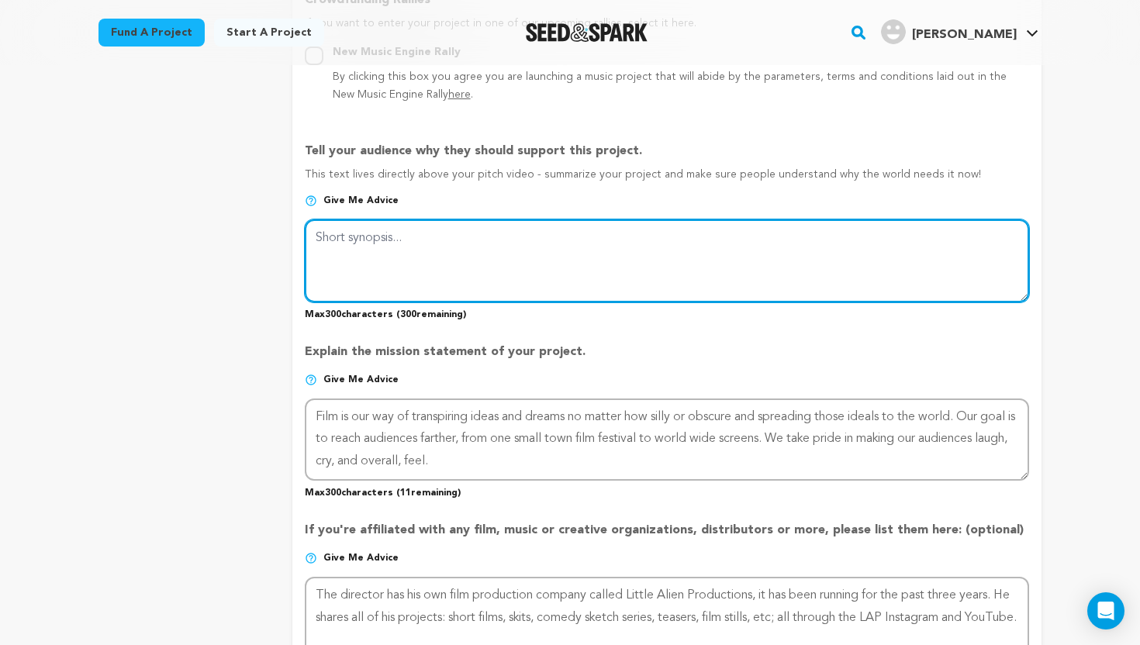
scroll to position [905, 0]
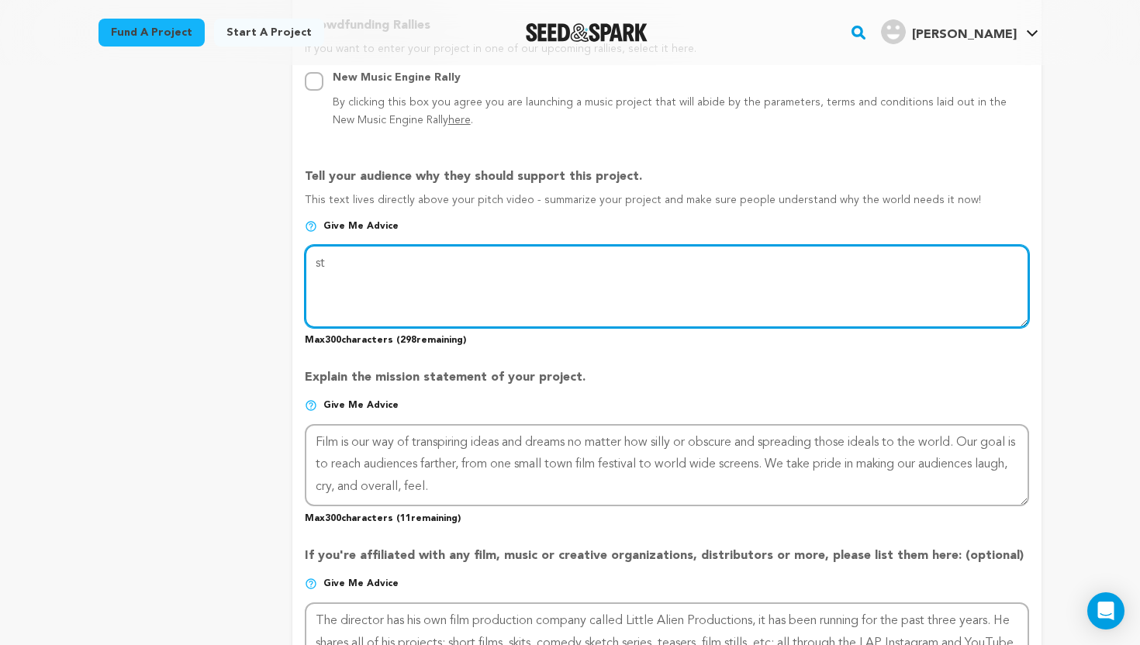
type textarea "s"
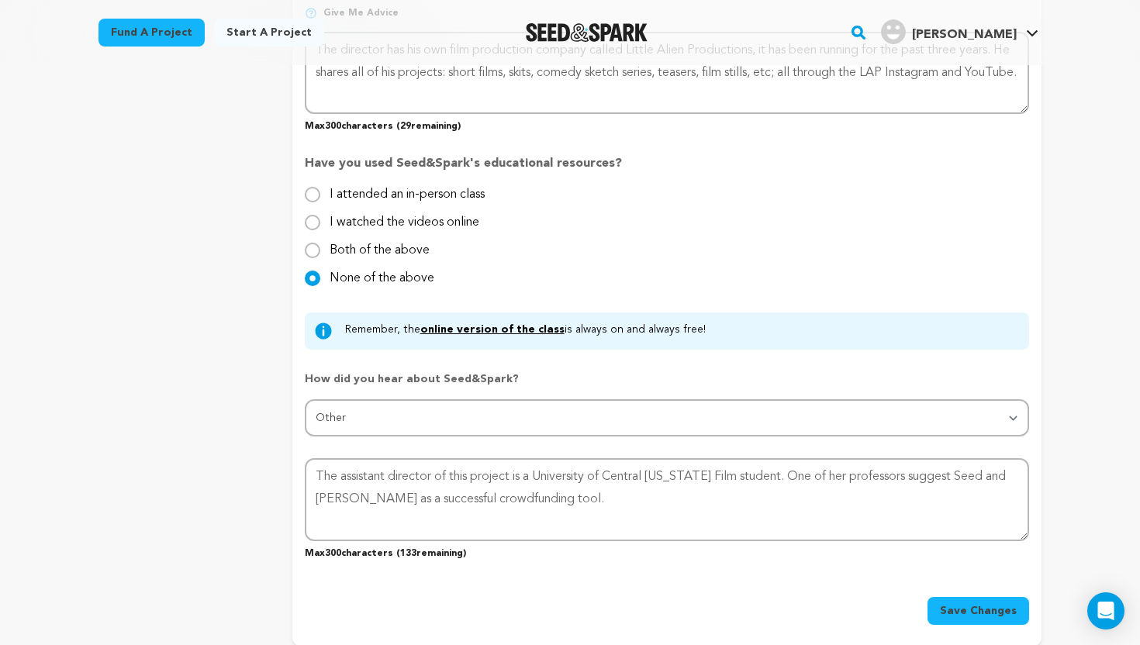
scroll to position [1724, 0]
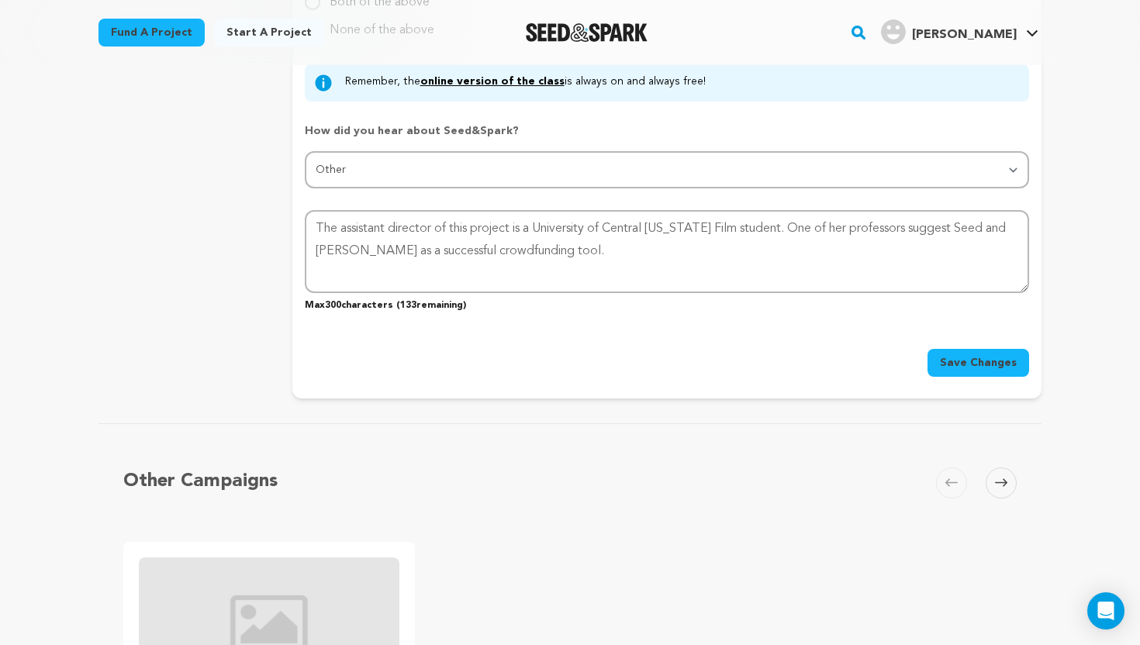
type textarea "tbd"
click at [976, 367] on span "Save Changes" at bounding box center [978, 363] width 77 height 16
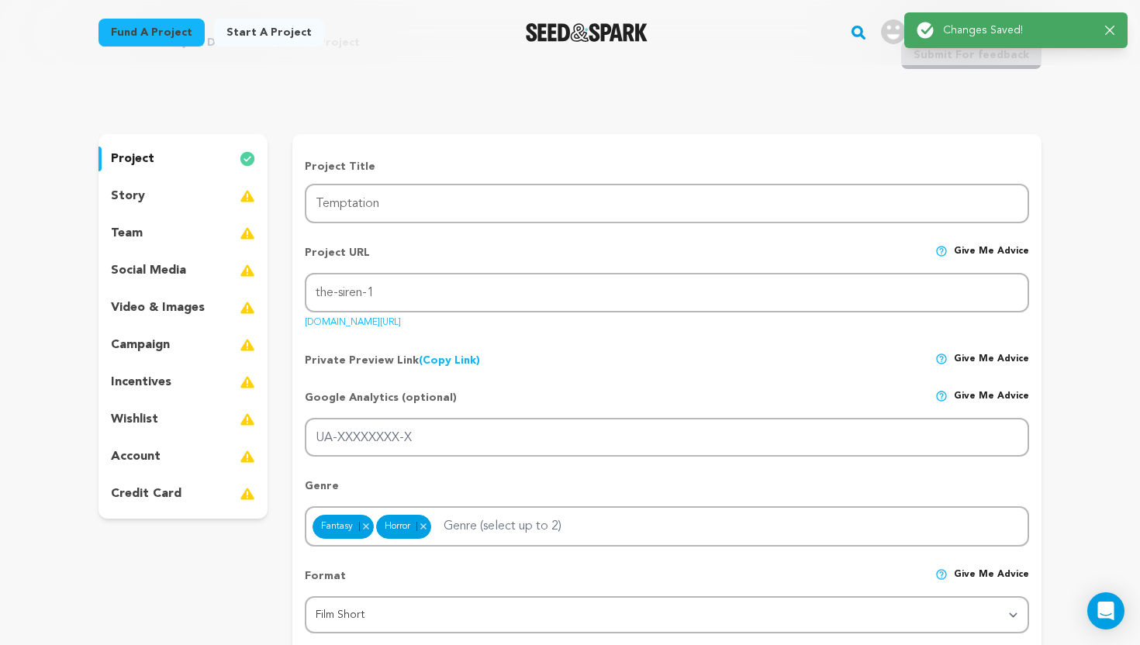
scroll to position [0, 0]
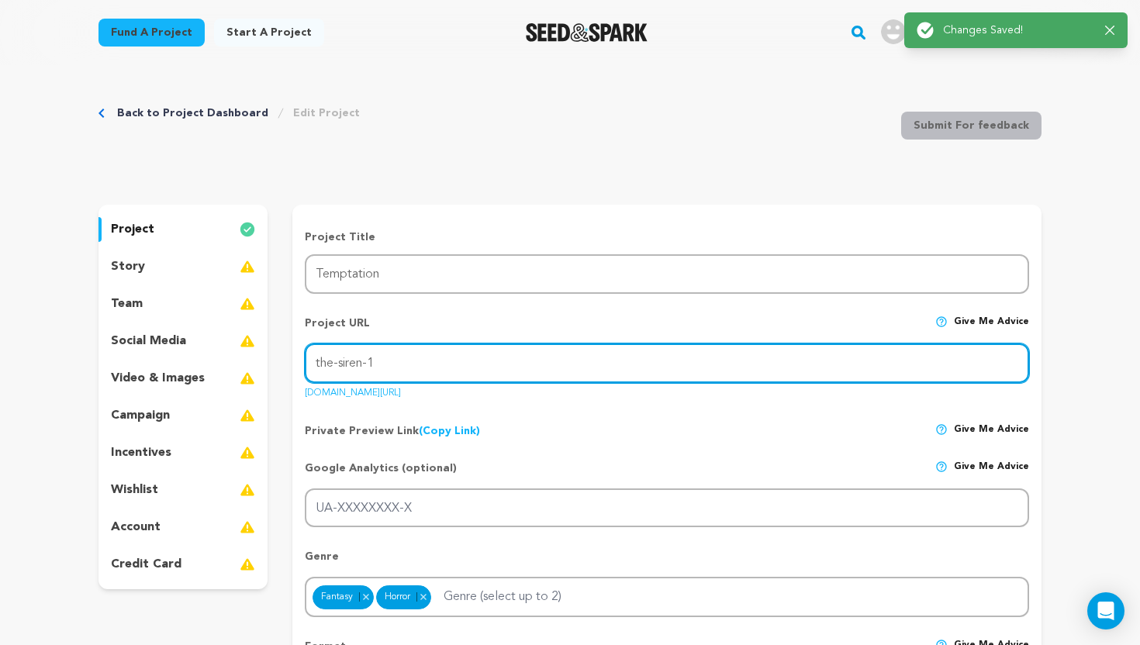
click at [372, 359] on input "the-siren-1" at bounding box center [667, 364] width 724 height 40
click at [361, 361] on input "the-siren-1" at bounding box center [667, 364] width 724 height 40
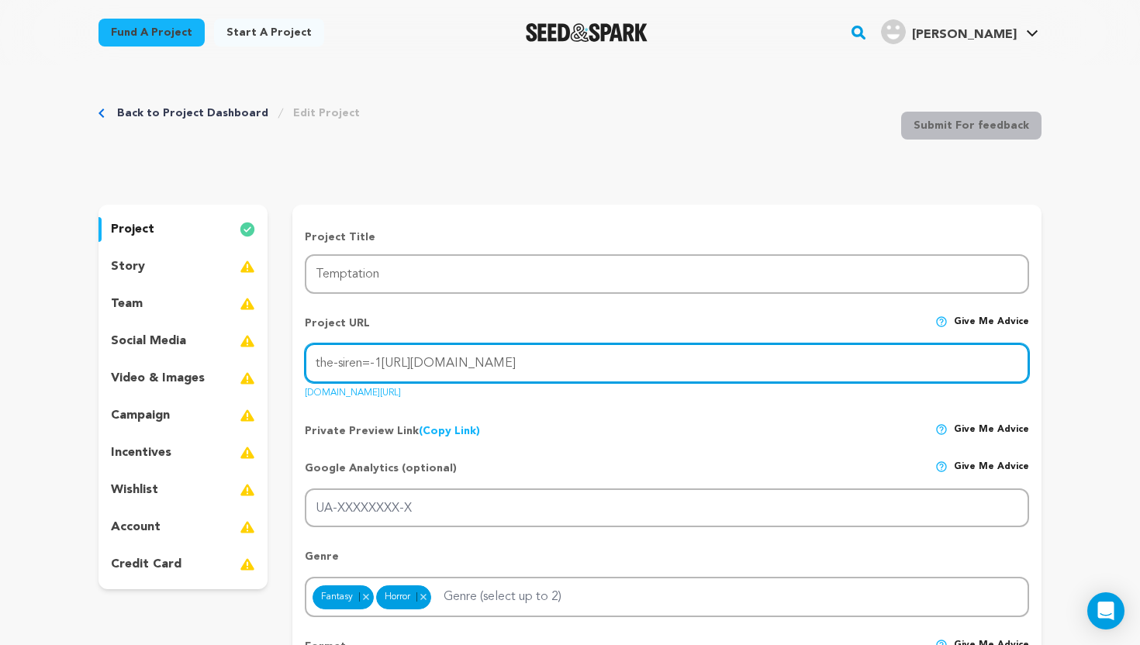
type input "the-sirenhttps://[DOMAIN_NAME][URL]"
drag, startPoint x: 633, startPoint y: 364, endPoint x: 223, endPoint y: 340, distance: 410.9
click at [490, 361] on input "[URL][DOMAIN_NAME]" at bounding box center [667, 364] width 724 height 40
click at [543, 363] on input "[URL][DOMAIN_NAME]" at bounding box center [667, 364] width 724 height 40
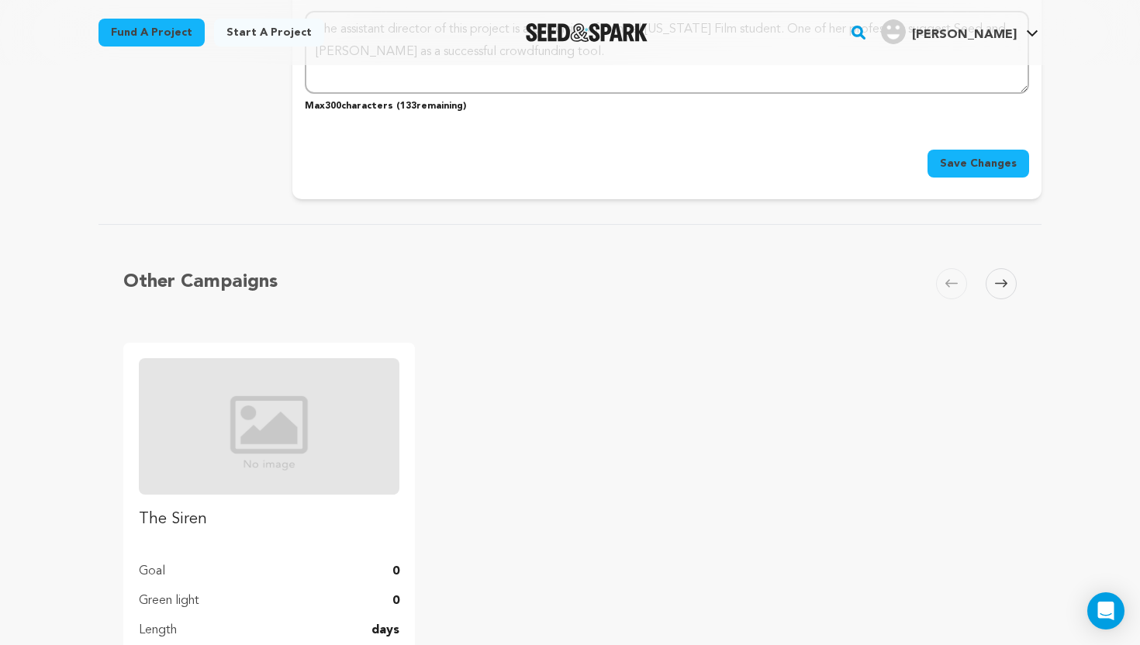
scroll to position [1917, 0]
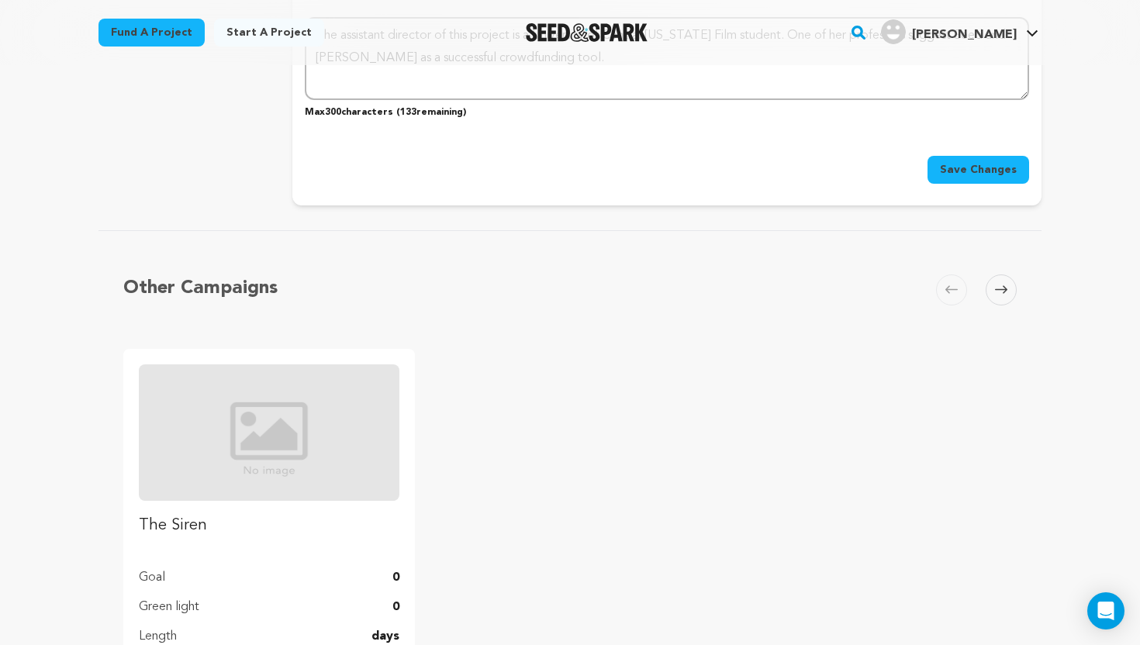
click at [985, 171] on span "Save Changes" at bounding box center [978, 170] width 77 height 16
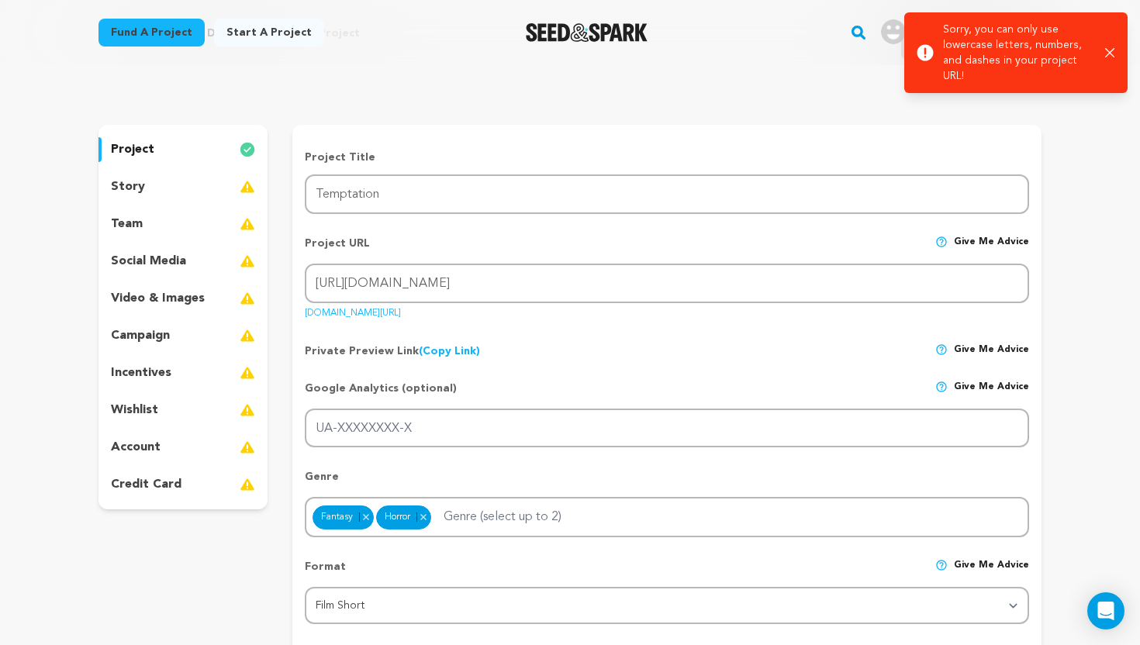
scroll to position [0, 0]
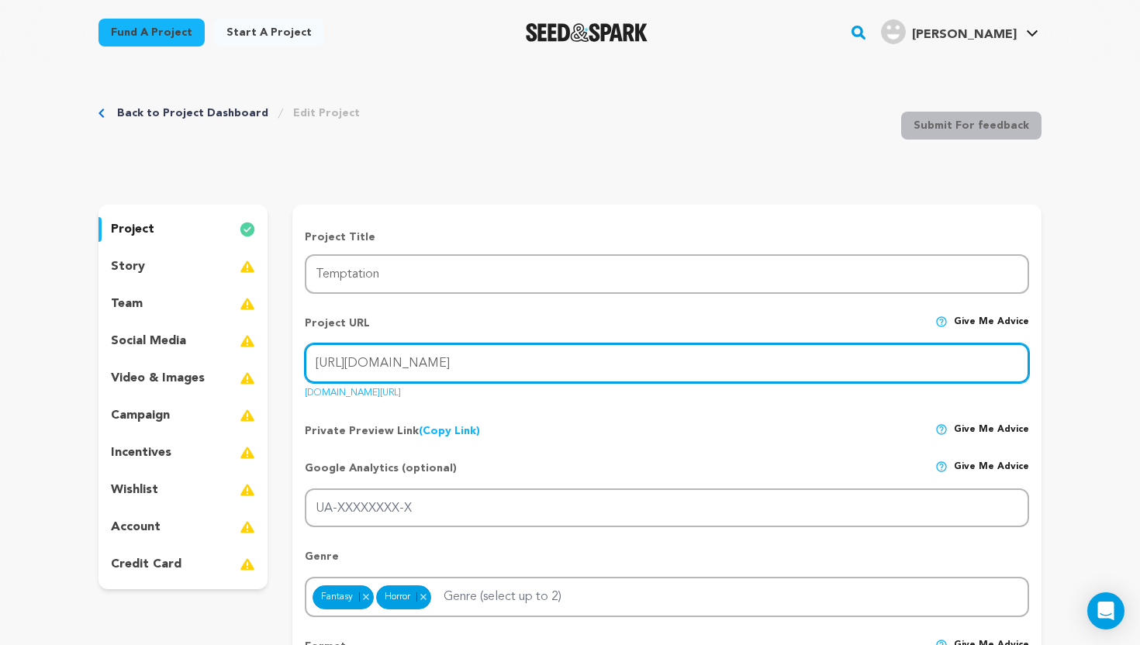
click at [494, 367] on input "[URL][DOMAIN_NAME]" at bounding box center [667, 364] width 724 height 40
drag, startPoint x: 603, startPoint y: 358, endPoint x: 307, endPoint y: 375, distance: 296.8
click at [307, 375] on input "[URL][DOMAIN_NAME]" at bounding box center [667, 364] width 724 height 40
type input "[URL][DOMAIN_NAME]"
drag, startPoint x: 579, startPoint y: 367, endPoint x: 299, endPoint y: 352, distance: 280.4
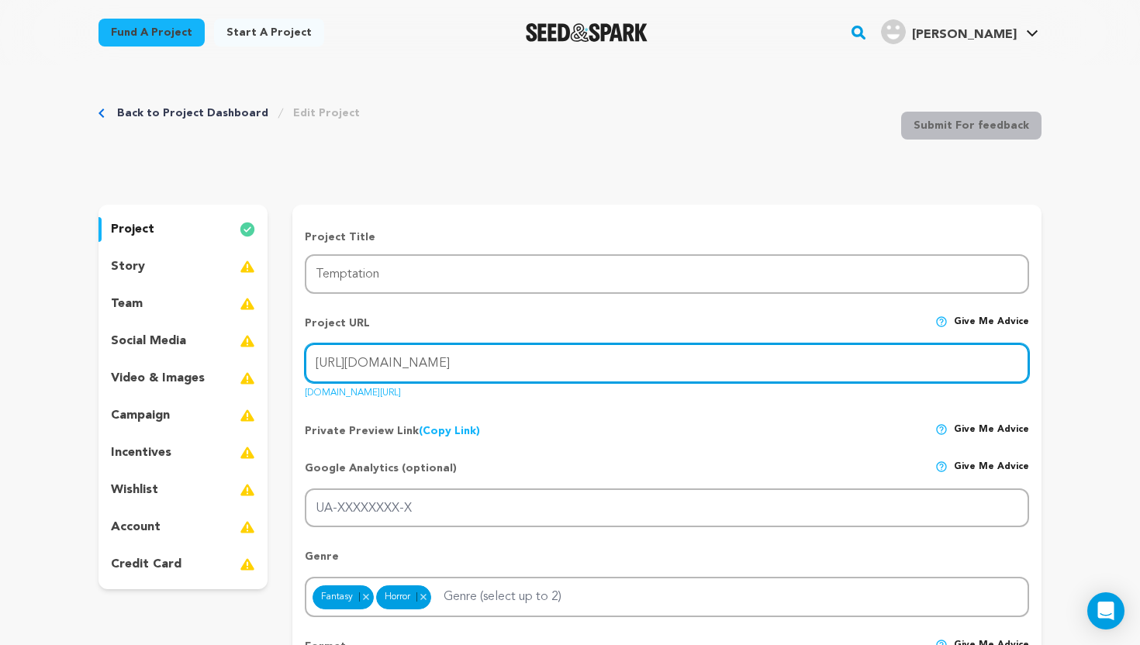
click at [381, 352] on input "Project URL" at bounding box center [667, 364] width 724 height 40
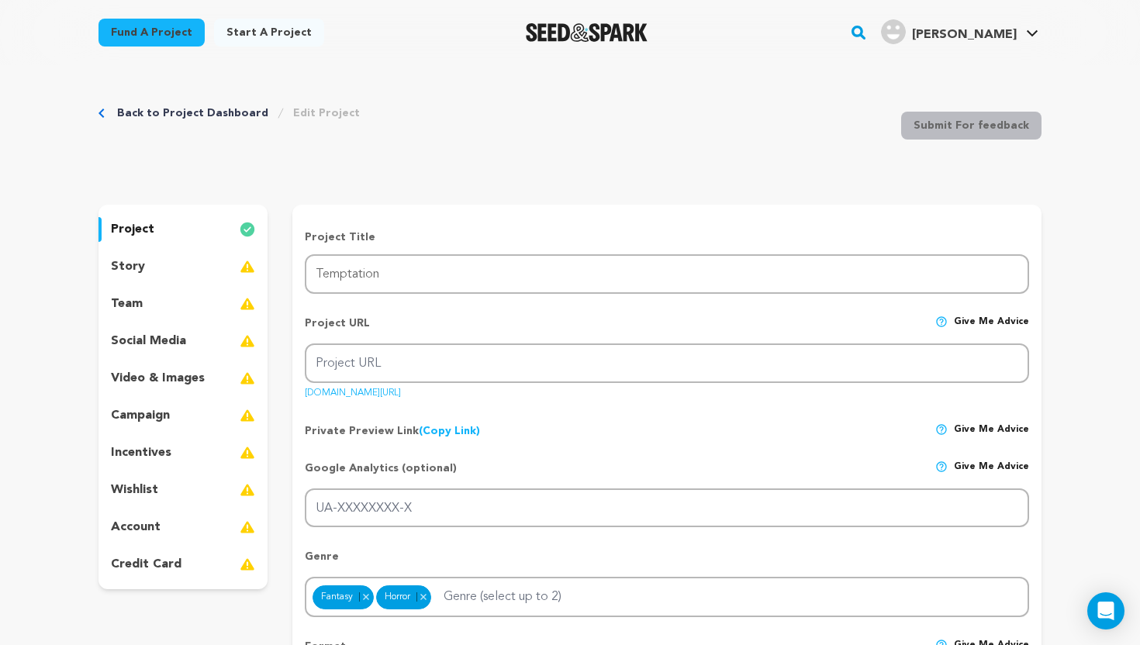
click at [610, 430] on div "Private Preview Link (Copy Link) Copy private preview link Give me advice" at bounding box center [667, 425] width 724 height 28
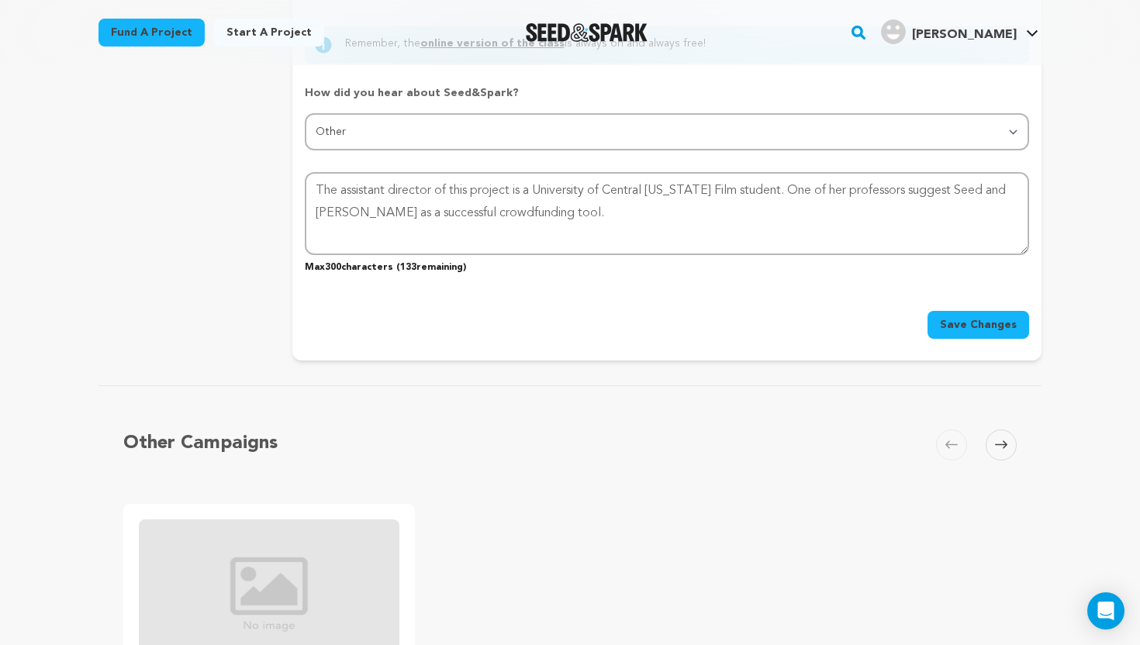
click at [994, 325] on span "Save Changes" at bounding box center [978, 325] width 77 height 16
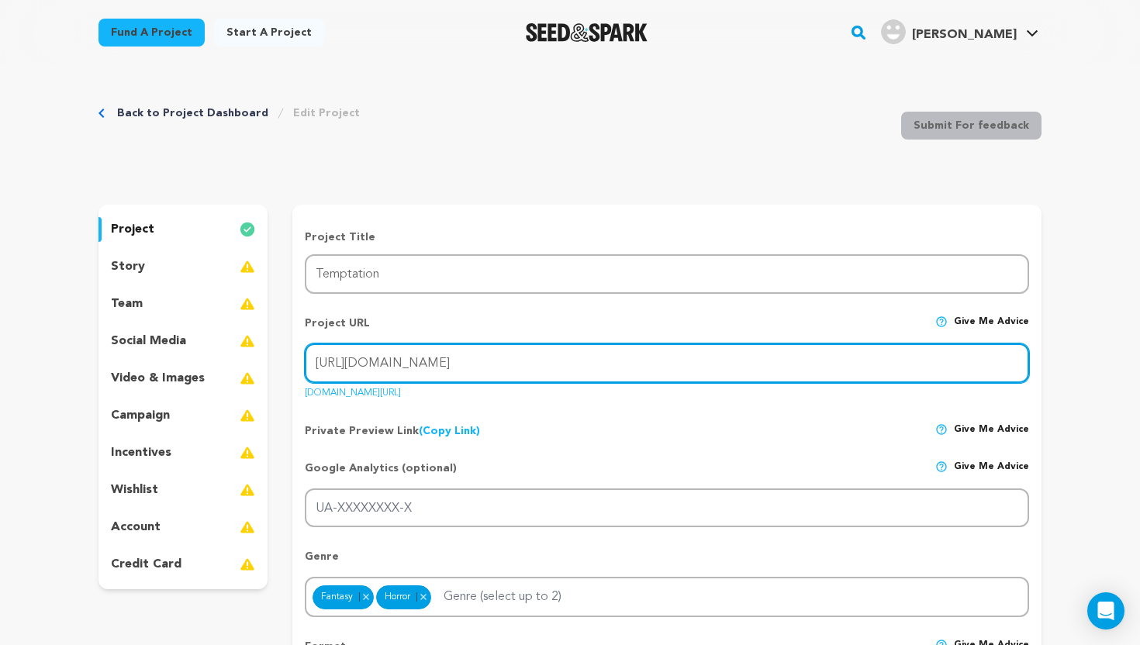
type input "[URL][DOMAIN_NAME]"
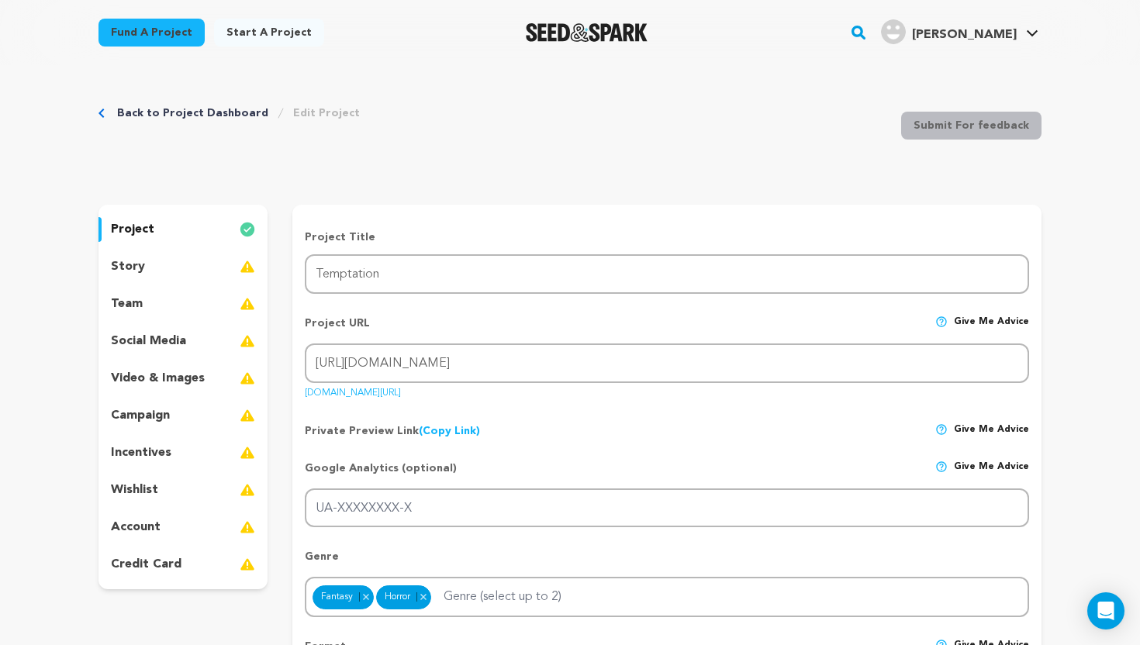
click at [521, 421] on div "Private Preview Link (Copy Link) Copy private preview link Give me advice" at bounding box center [667, 425] width 724 height 28
click at [196, 270] on div "story" at bounding box center [182, 266] width 169 height 25
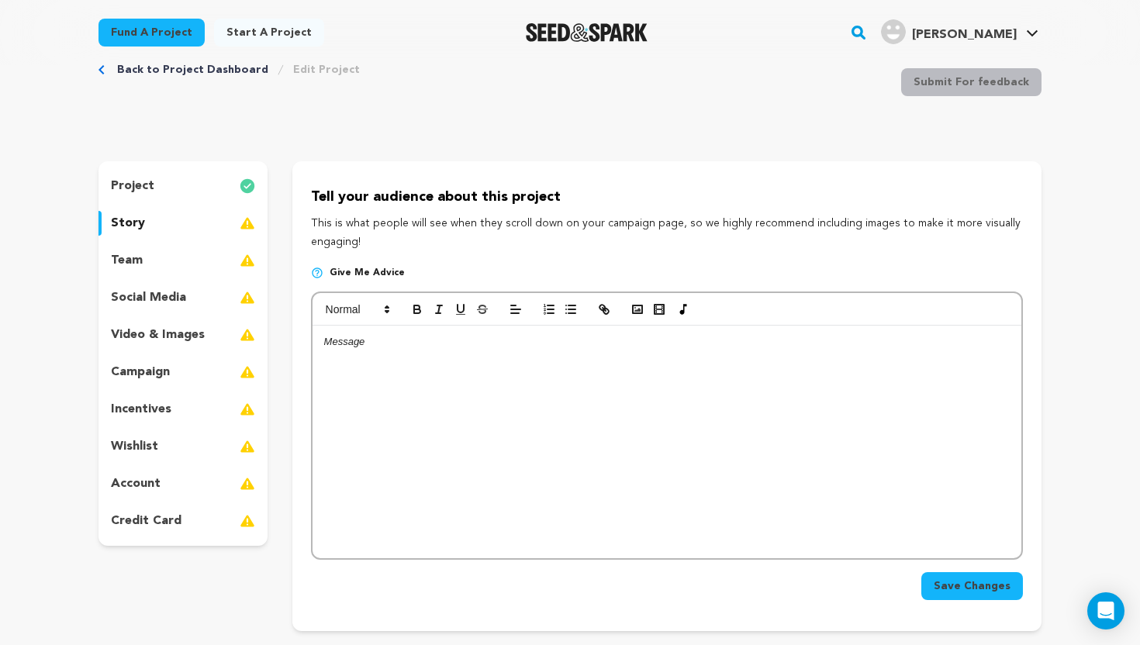
scroll to position [55, 0]
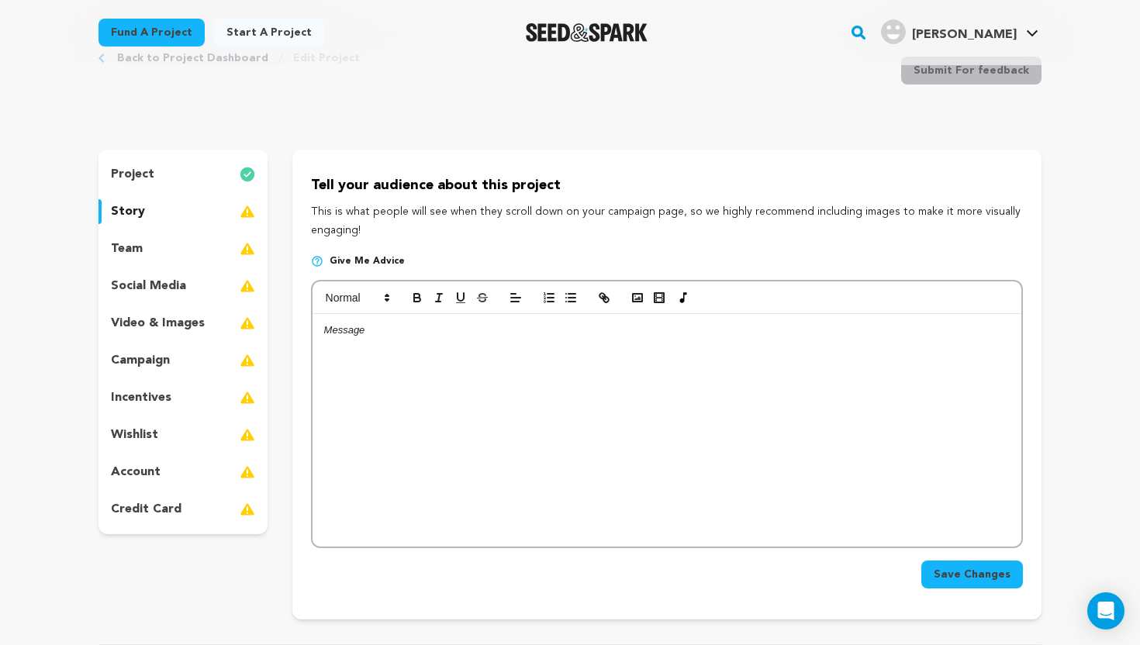
click at [199, 251] on div "team" at bounding box center [182, 249] width 169 height 25
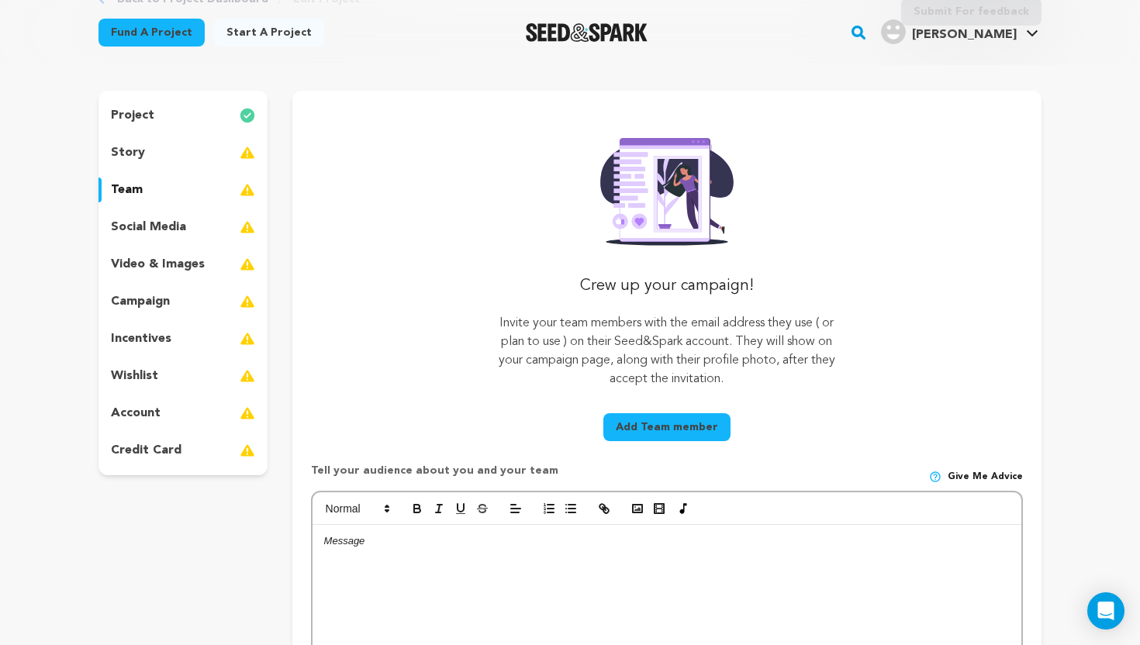
scroll to position [146, 0]
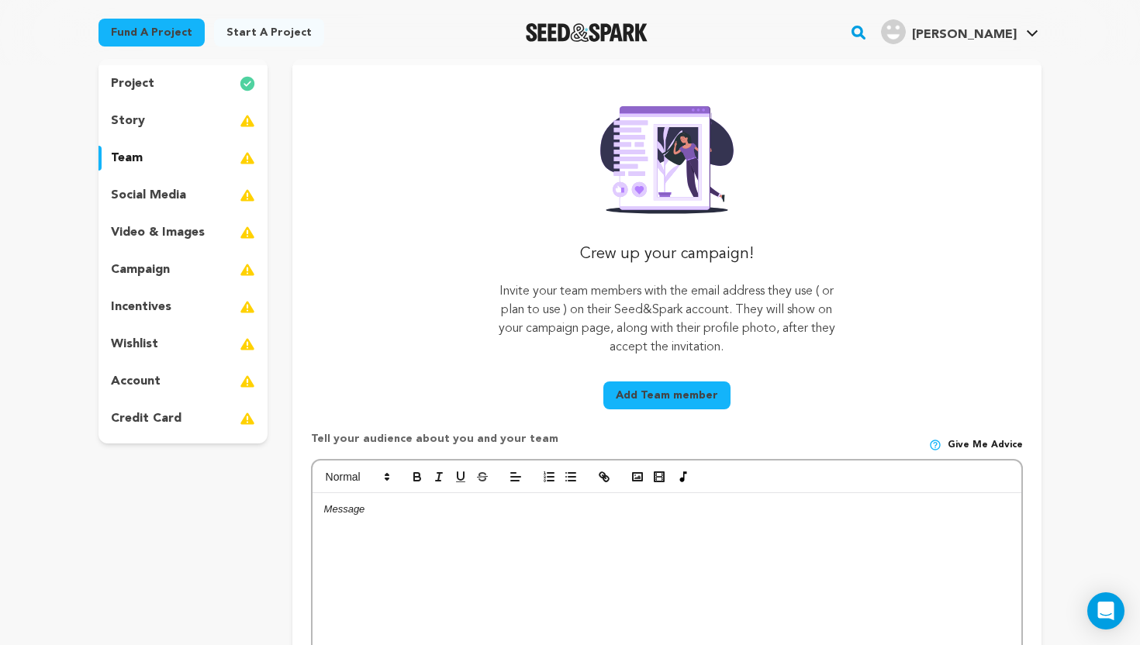
click at [701, 392] on button "Add Team member" at bounding box center [666, 396] width 127 height 28
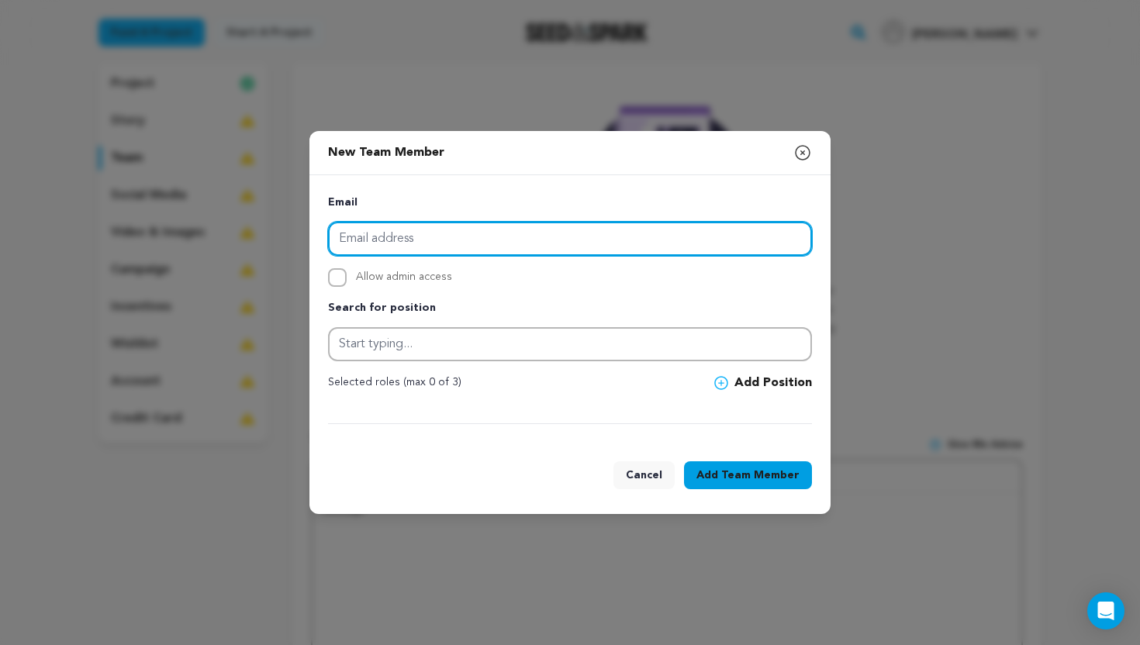
click at [523, 237] on input "email" at bounding box center [570, 239] width 484 height 34
type input "[PERSON_NAME][EMAIL_ADDRESS][DOMAIN_NAME]"
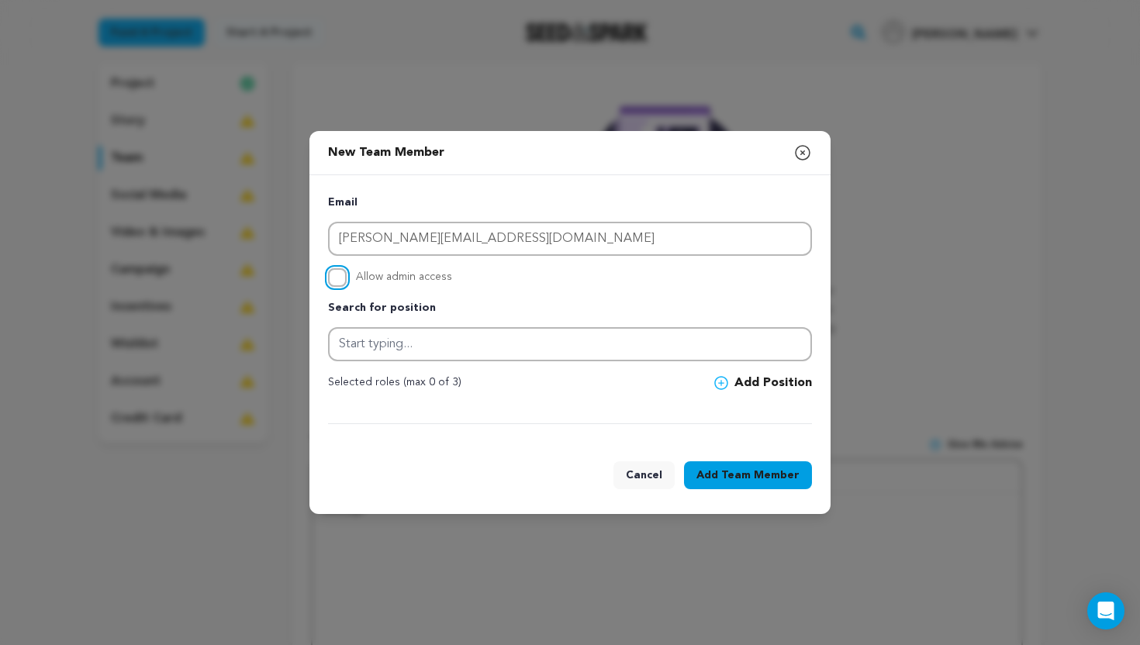
click at [338, 277] on input "Allow admin access" at bounding box center [337, 277] width 19 height 19
checkbox input "true"
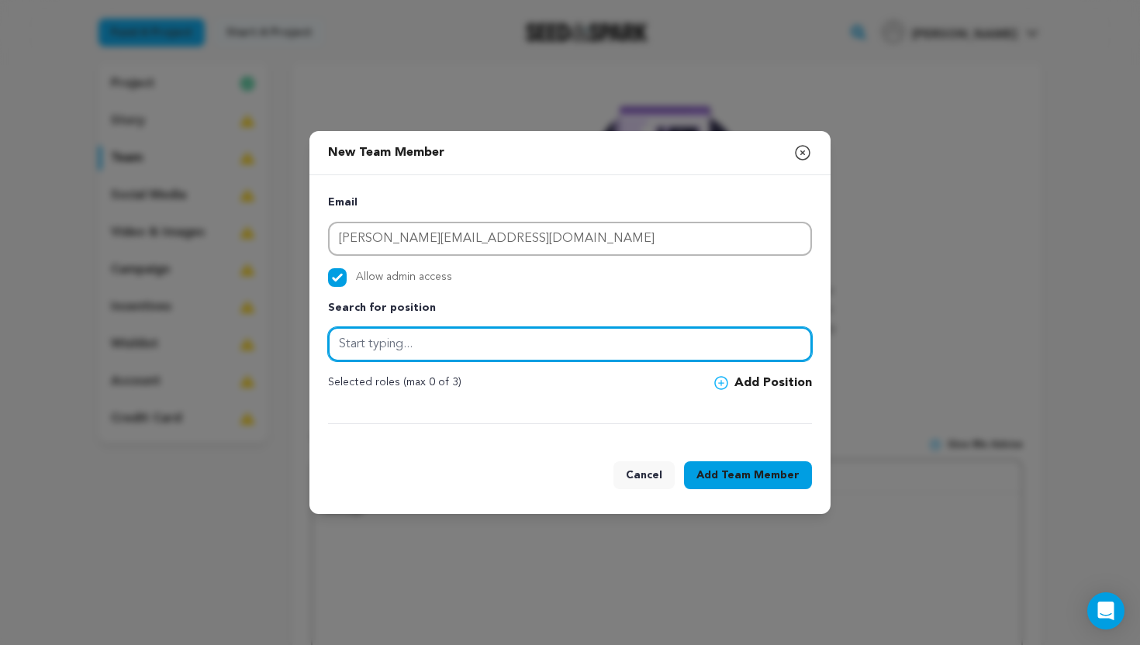
click at [375, 340] on input "text" at bounding box center [570, 344] width 484 height 34
type input "Directors"
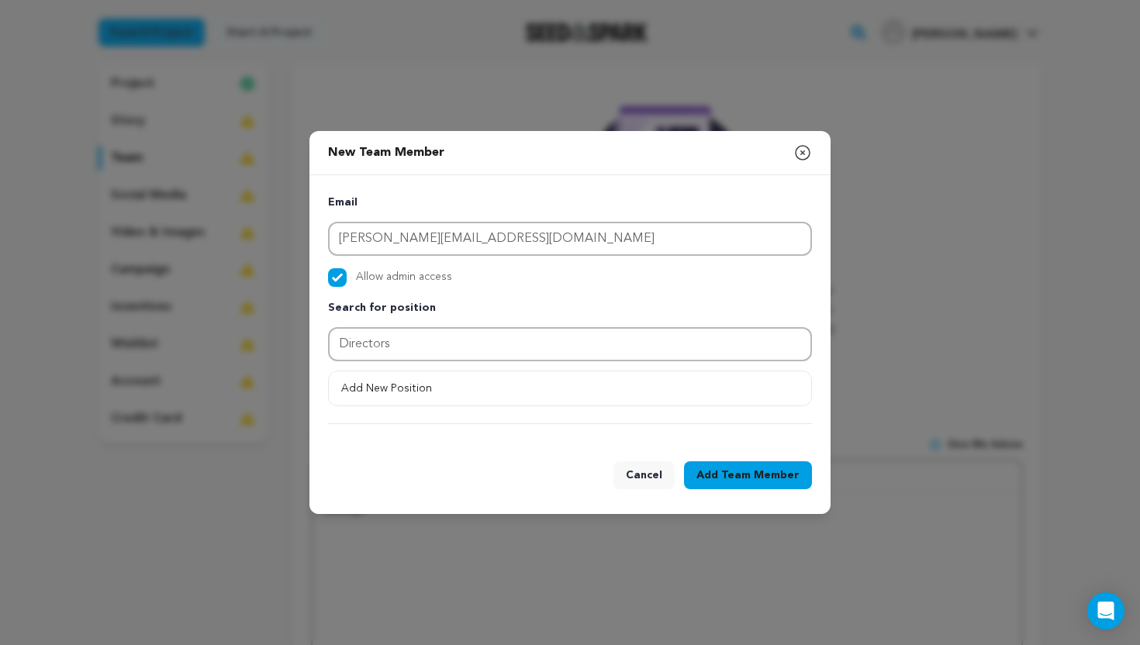
click at [746, 389] on div "Email [PERSON_NAME][EMAIL_ADDRESS][DOMAIN_NAME] Allow admin access Search for p…" at bounding box center [570, 309] width 484 height 230
click at [658, 392] on button "Add New Position" at bounding box center [570, 389] width 482 height 28
click at [738, 382] on button "Add Position" at bounding box center [763, 383] width 98 height 19
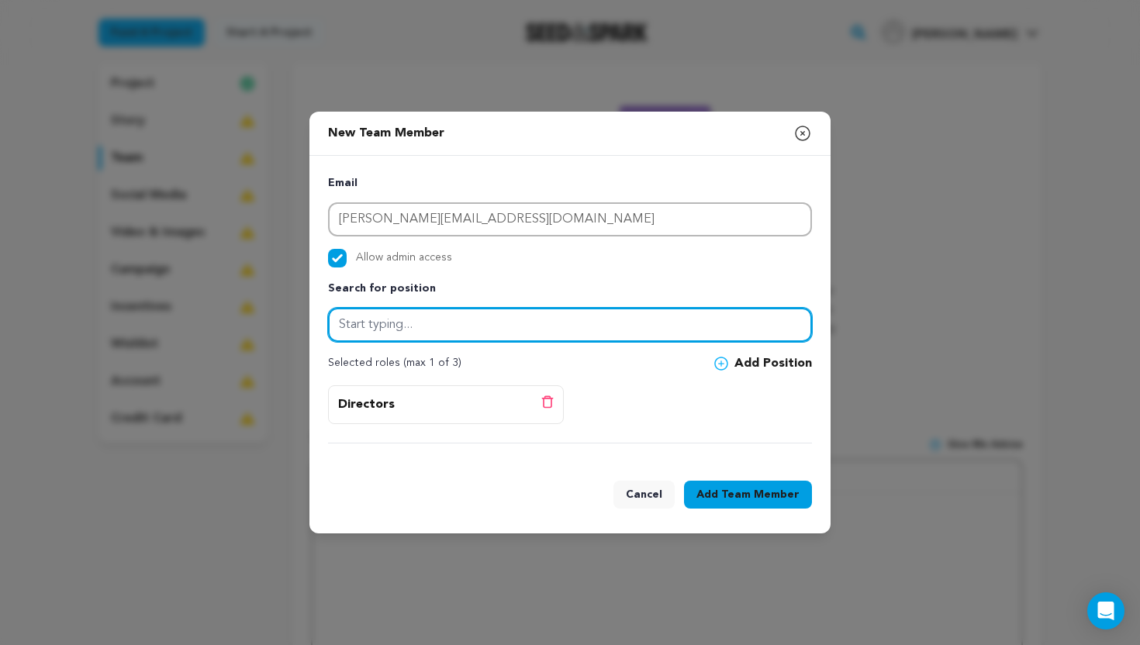
click at [519, 327] on input "text" at bounding box center [570, 325] width 484 height 34
type input "Writer"
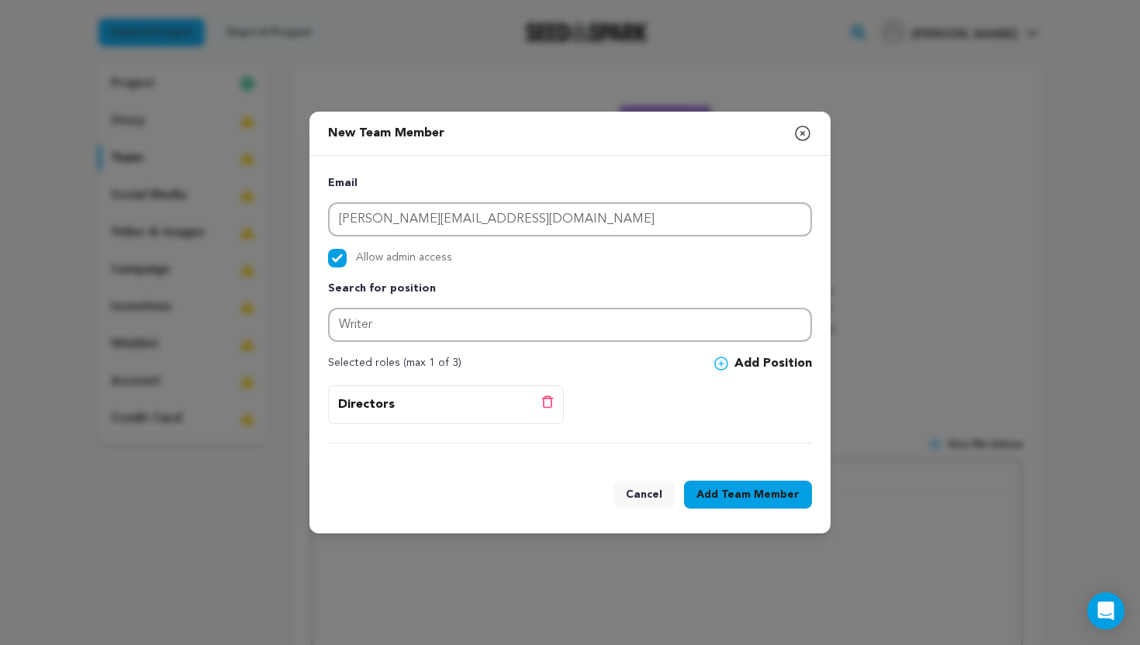
click at [747, 363] on button "Add Position" at bounding box center [763, 363] width 98 height 19
click at [754, 498] on span "Team Member" at bounding box center [760, 495] width 78 height 16
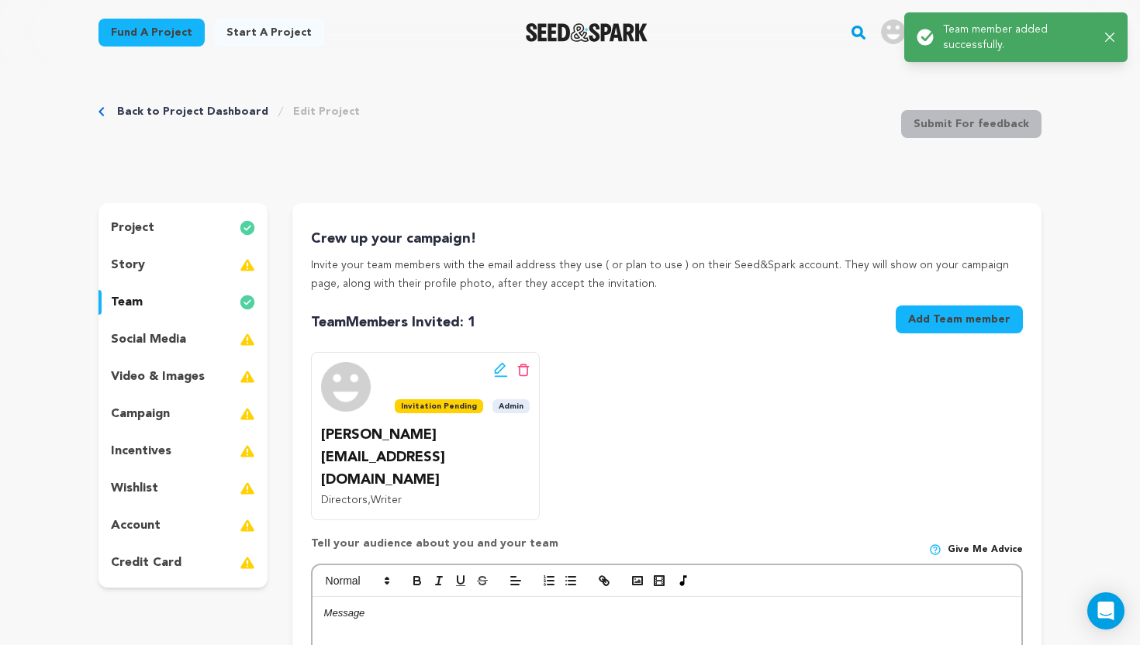
scroll to position [0, 0]
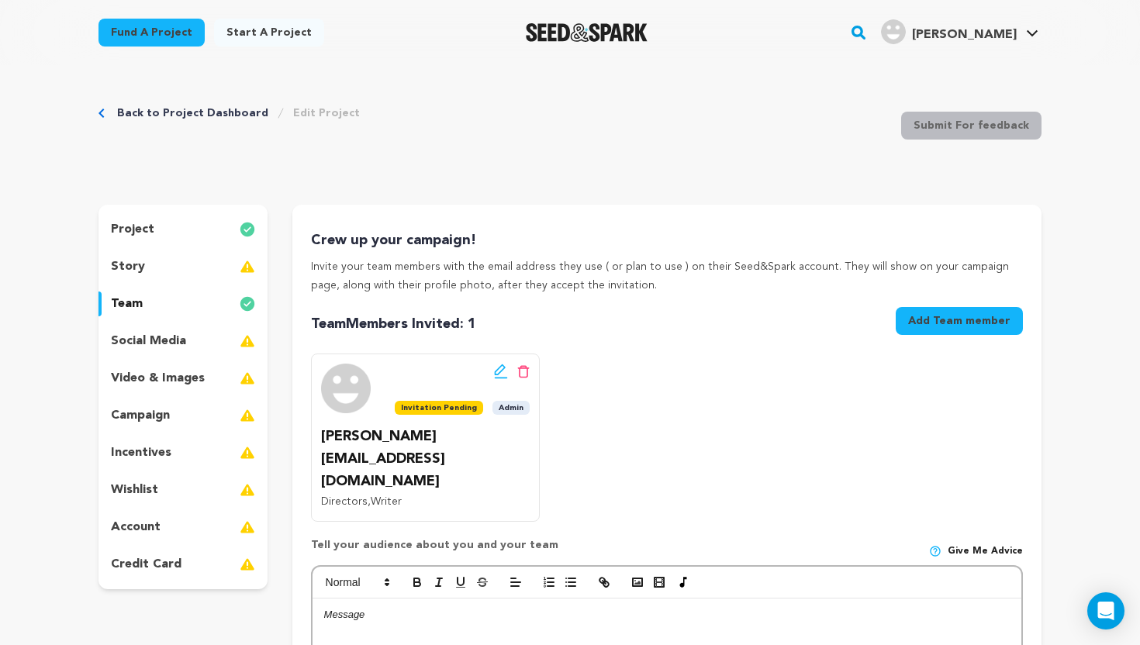
click at [213, 341] on div "social media" at bounding box center [182, 341] width 169 height 25
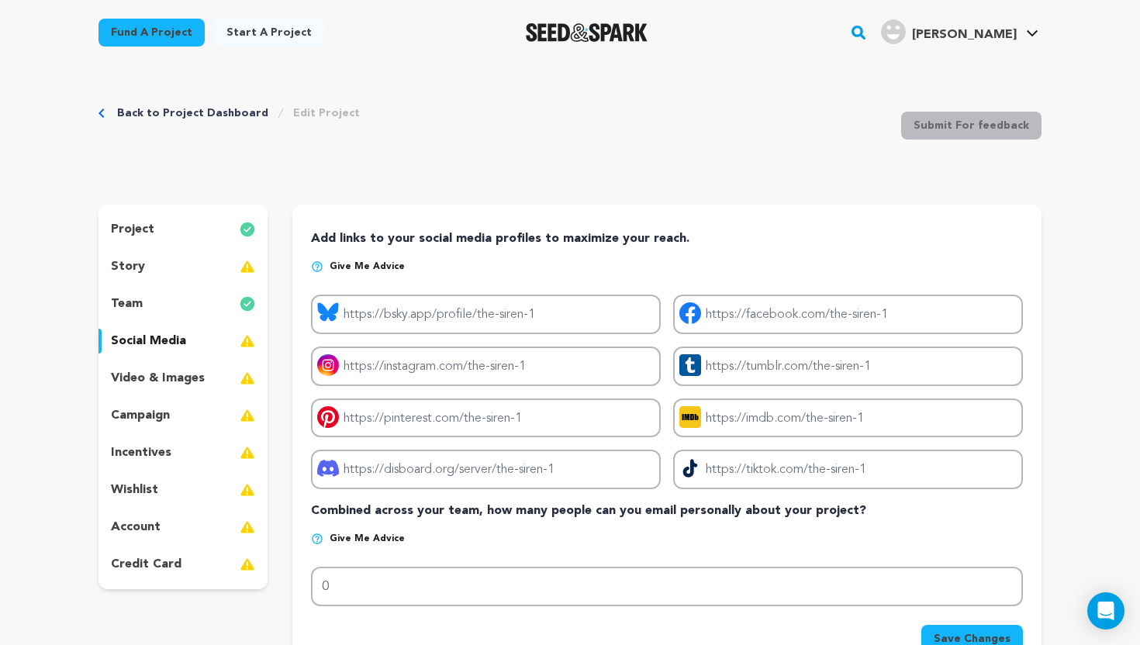
scroll to position [16, 0]
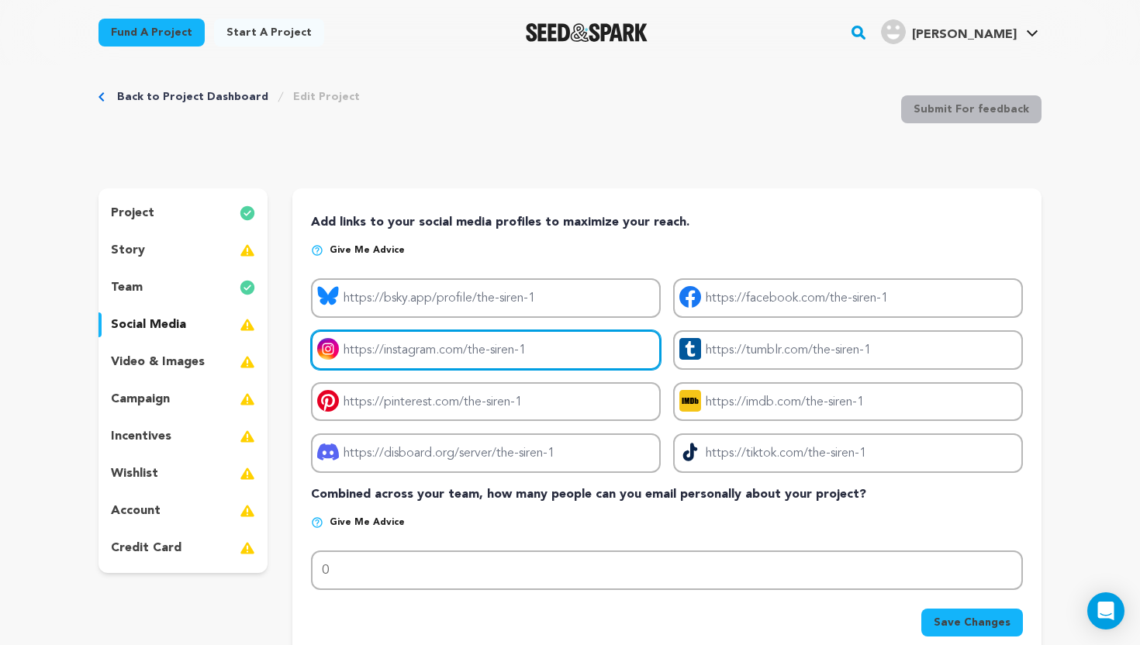
click at [539, 346] on input "Project instagram link" at bounding box center [486, 350] width 350 height 40
click at [451, 350] on input "Project instagram link" at bounding box center [486, 350] width 350 height 40
paste input "[URL][DOMAIN_NAME][DOMAIN_NAME]"
type input "[URL][DOMAIN_NAME][DOMAIN_NAME]"
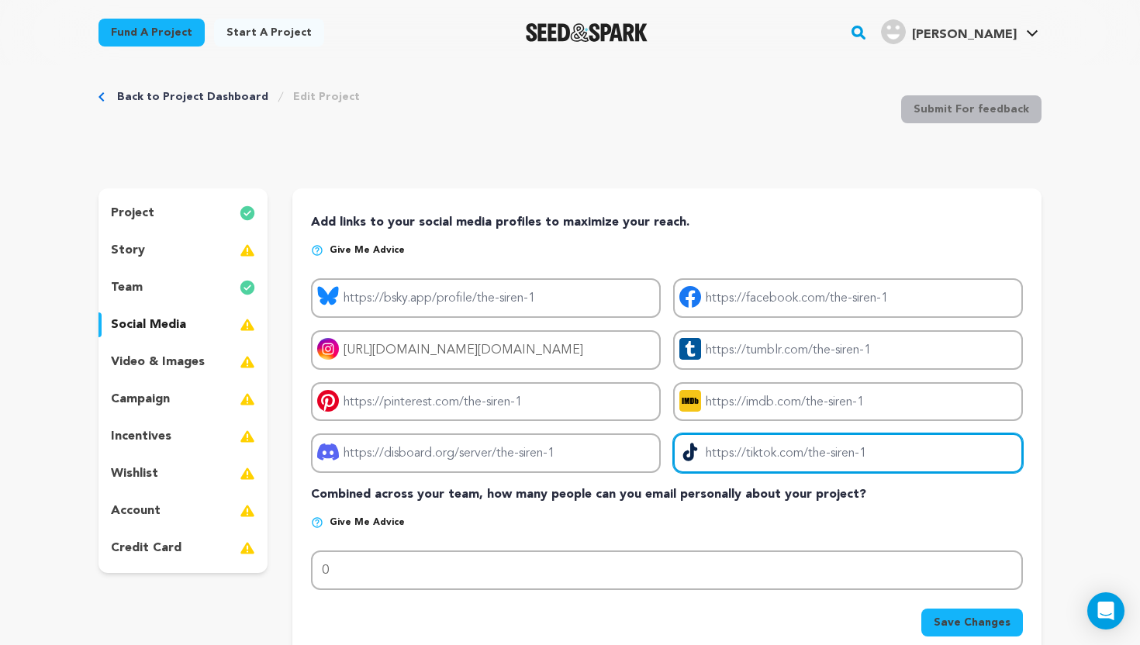
click at [724, 464] on input "Project tiktok link" at bounding box center [848, 454] width 350 height 40
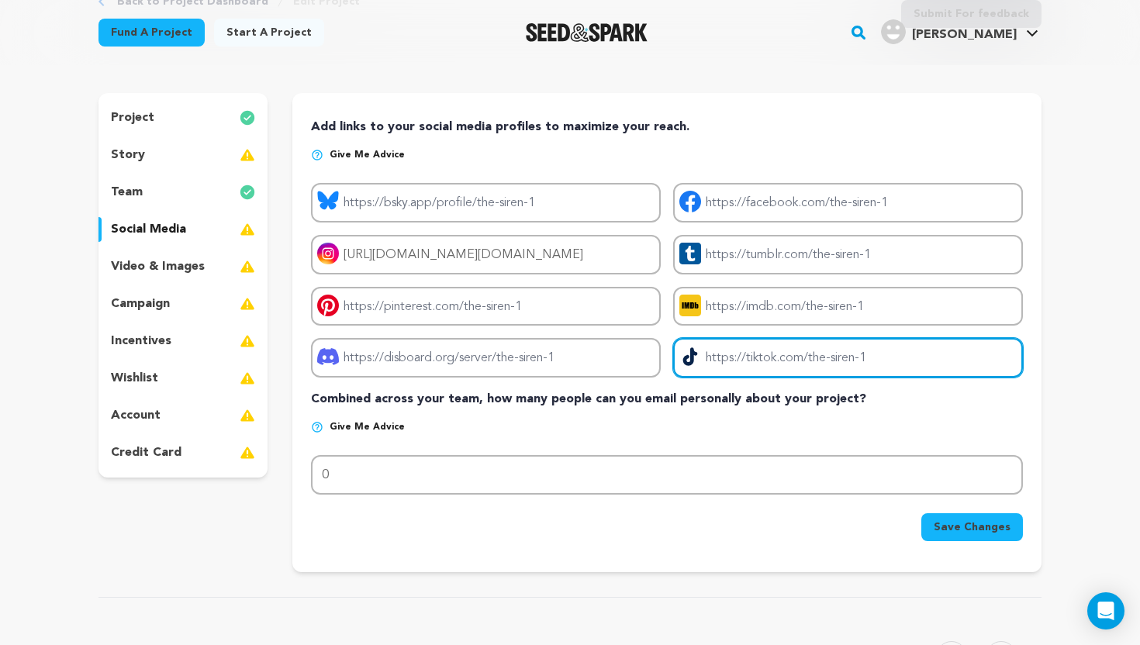
scroll to position [116, 0]
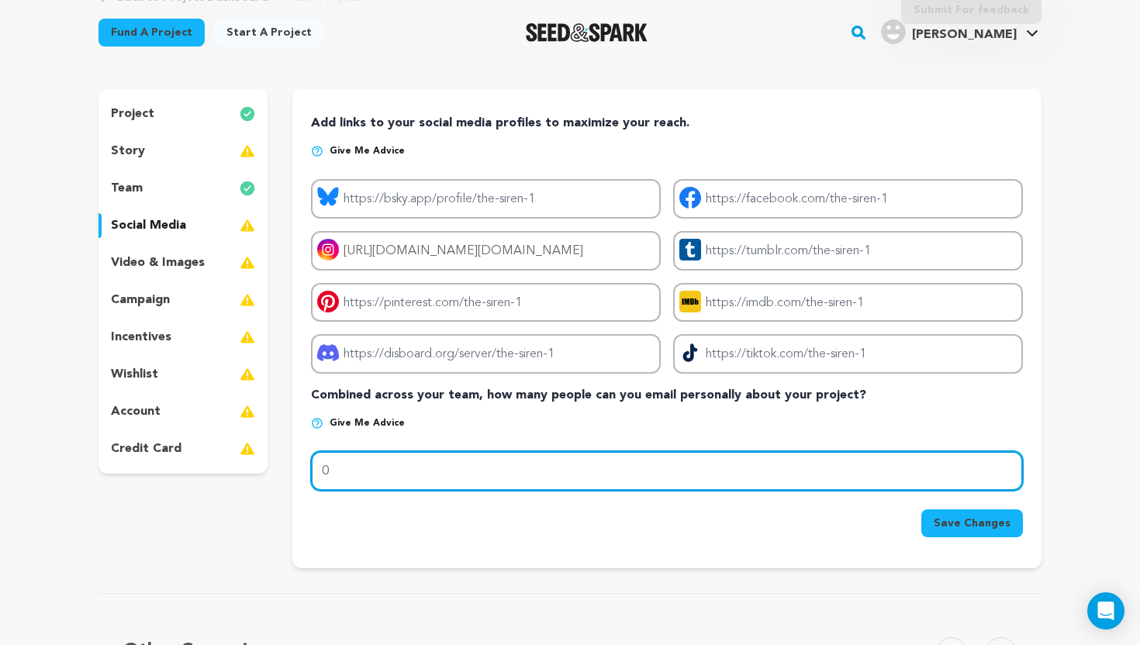
click at [530, 468] on input "0" at bounding box center [667, 471] width 712 height 40
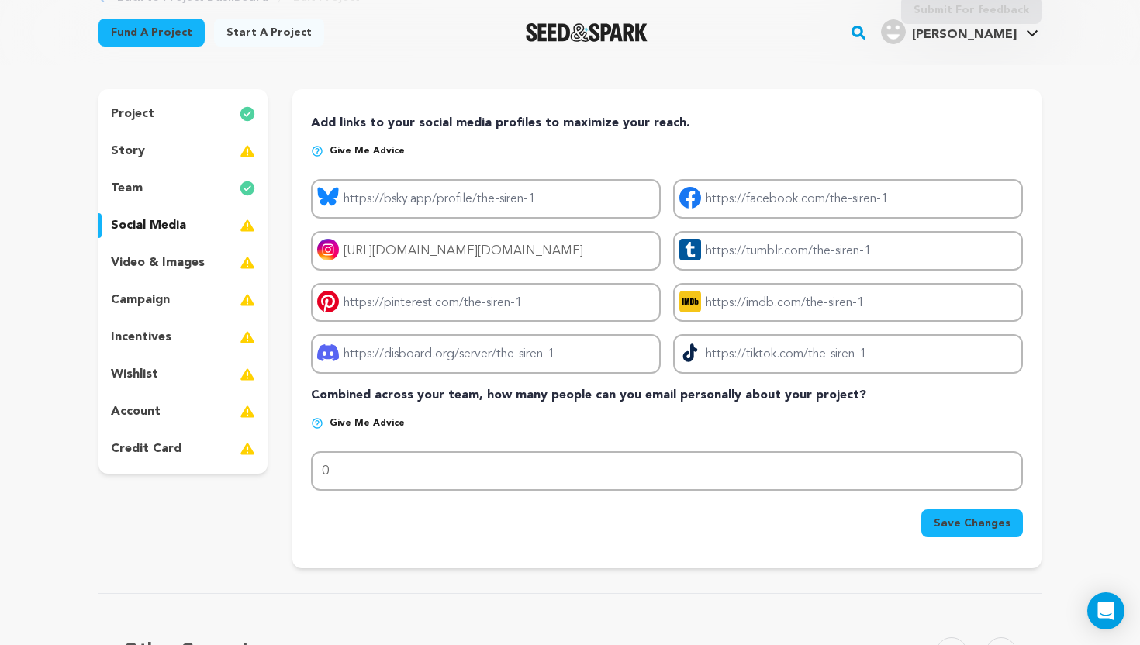
click at [130, 262] on p "video & images" at bounding box center [158, 263] width 94 height 19
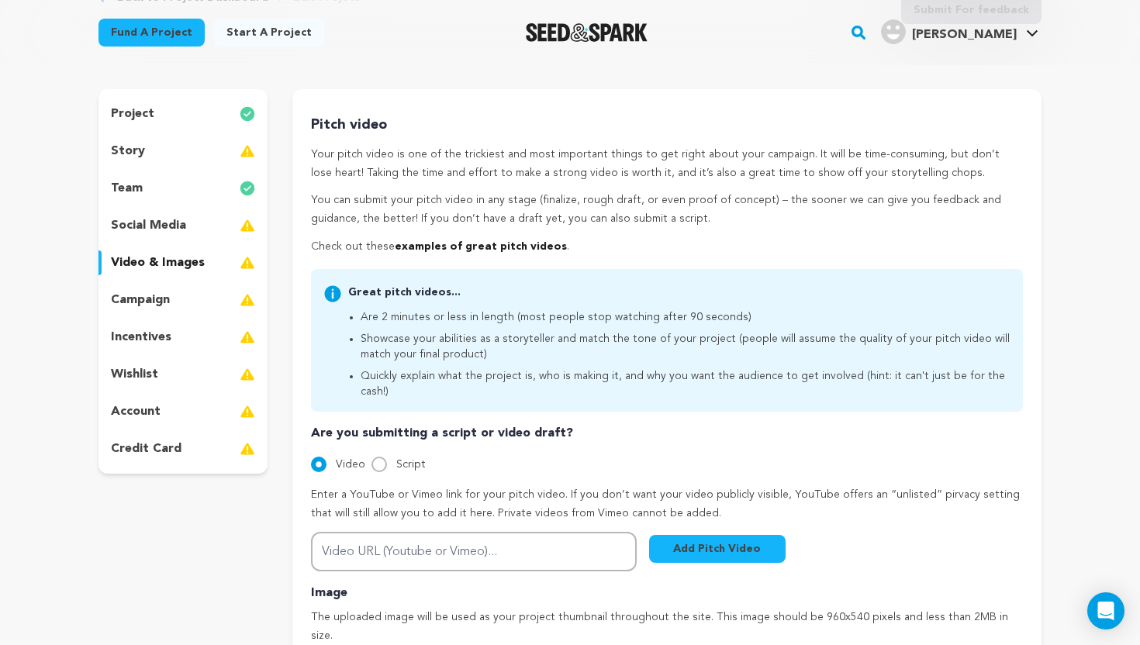
click at [183, 294] on div "campaign" at bounding box center [182, 300] width 169 height 25
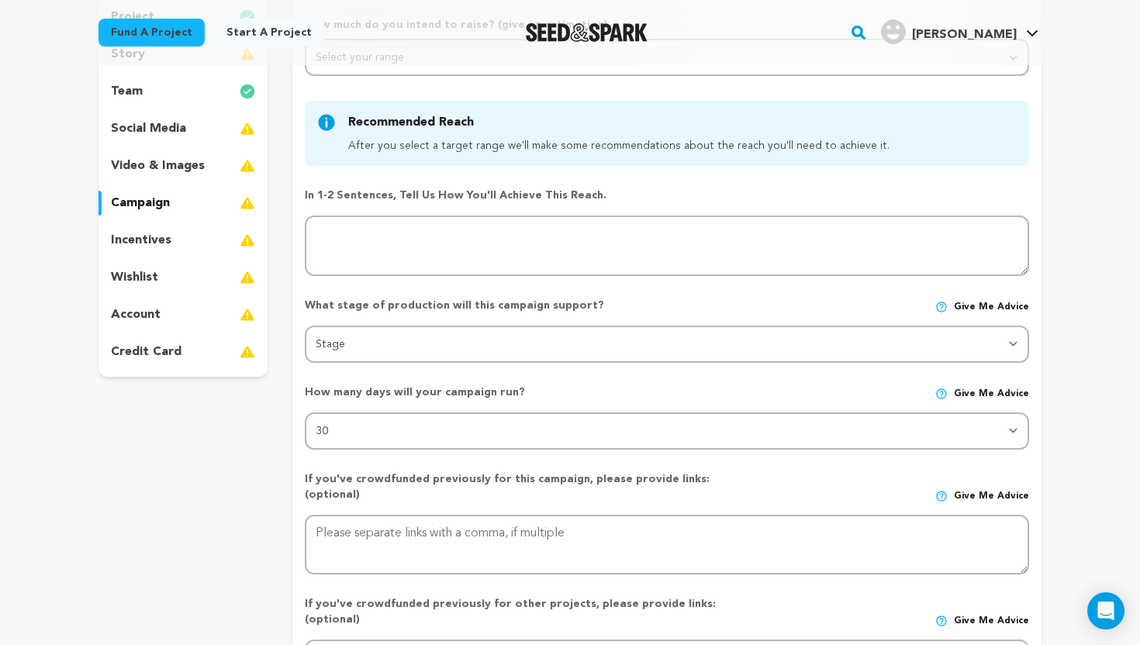
scroll to position [214, 0]
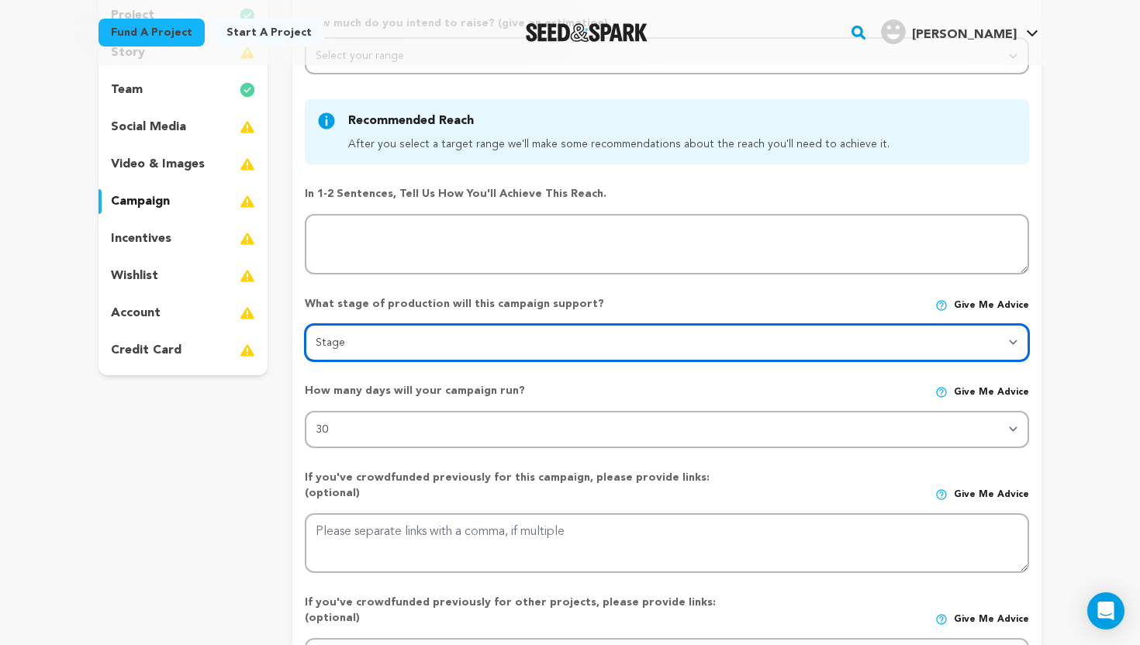
click at [398, 357] on select "Stage DEVELOPMENT PRODUCTION POST-PRODUCTION DISTRIBUTION PRE-PRODUCTION ENHANC…" at bounding box center [667, 342] width 724 height 37
select select "1403"
click at [305, 324] on select "Stage DEVELOPMENT PRODUCTION POST-PRODUCTION DISTRIBUTION PRE-PRODUCTION ENHANC…" at bounding box center [667, 342] width 724 height 37
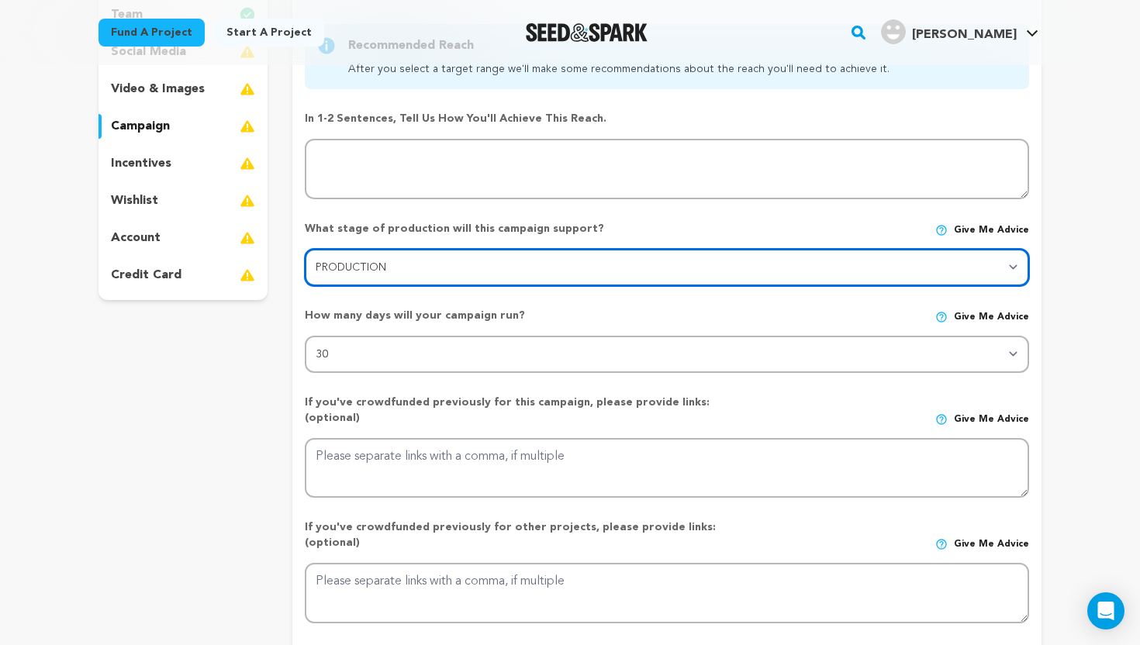
scroll to position [295, 0]
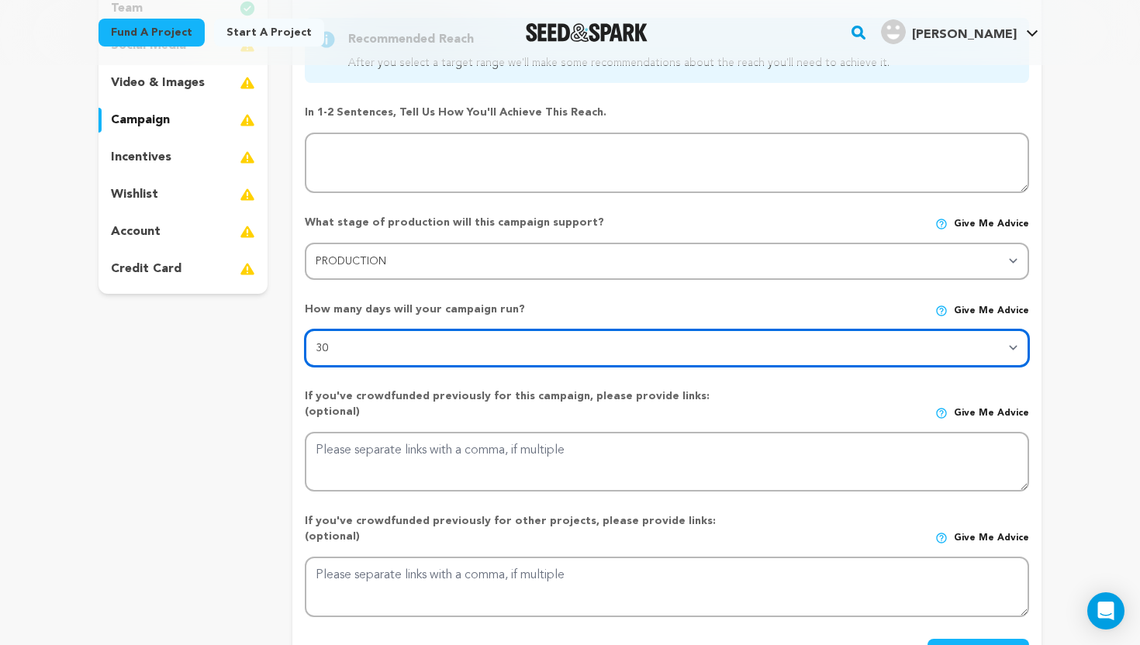
click at [399, 358] on select "30 45 60" at bounding box center [667, 348] width 724 height 37
click at [305, 330] on select "30 45 60" at bounding box center [667, 348] width 724 height 37
click at [387, 342] on select "30 45 60" at bounding box center [667, 348] width 724 height 37
select select "45"
click at [305, 330] on select "30 45 60" at bounding box center [667, 348] width 724 height 37
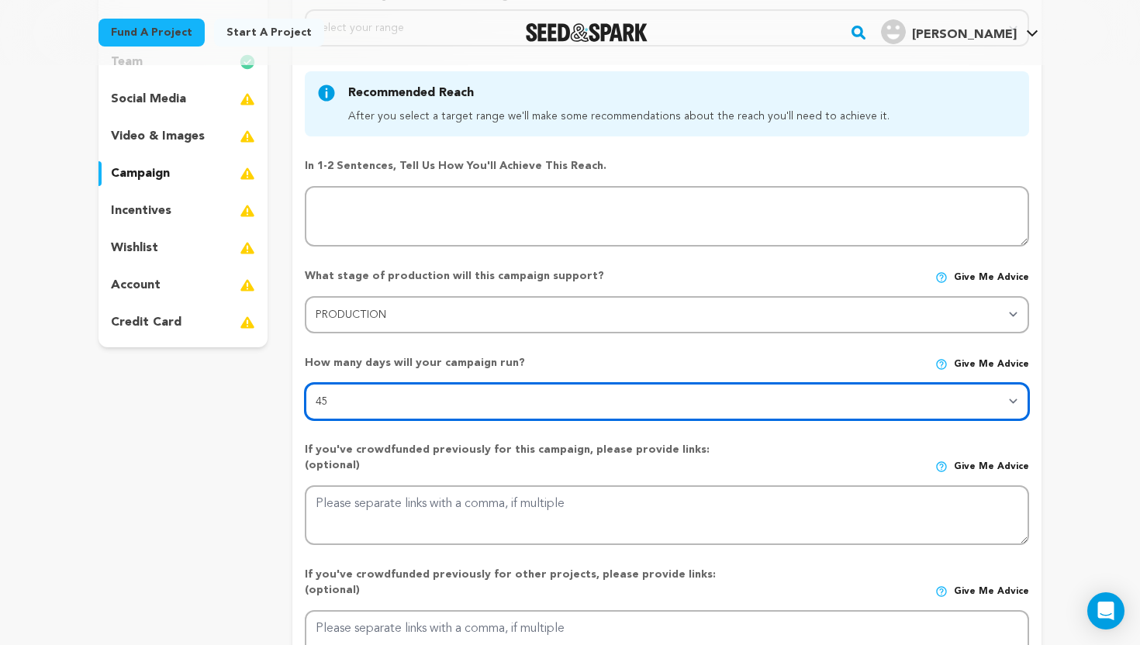
scroll to position [134, 0]
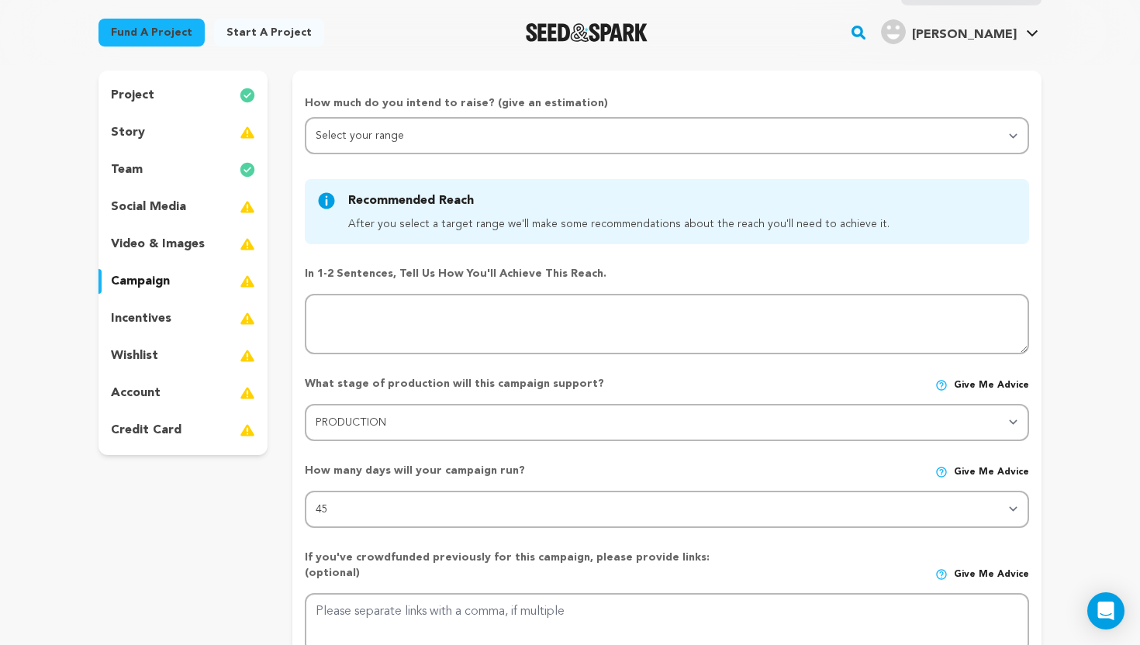
click at [209, 320] on div "incentives" at bounding box center [182, 318] width 169 height 25
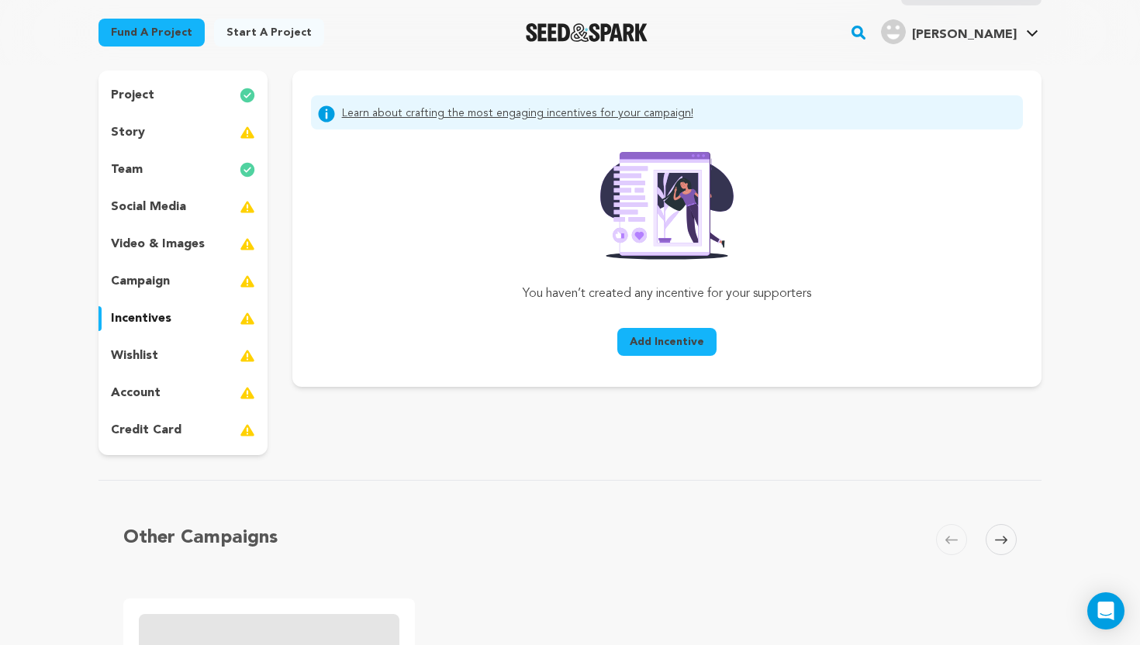
click at [658, 331] on button "Add Incentive" at bounding box center [666, 342] width 99 height 28
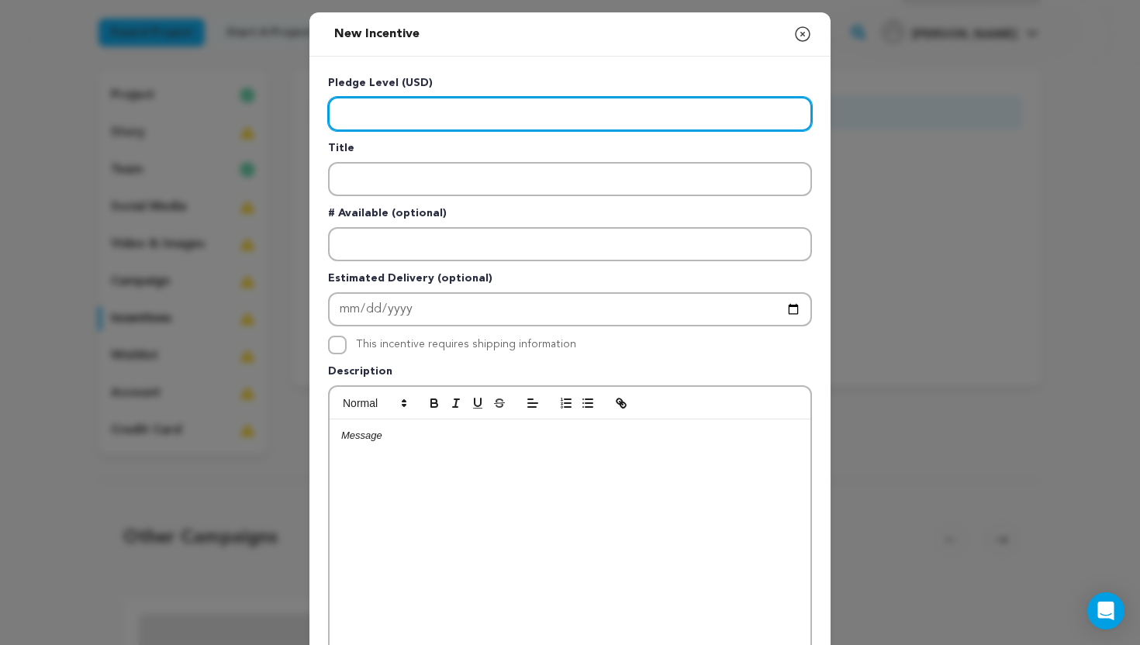
click at [524, 118] on input "Enter level" at bounding box center [570, 114] width 484 height 34
type input "10"
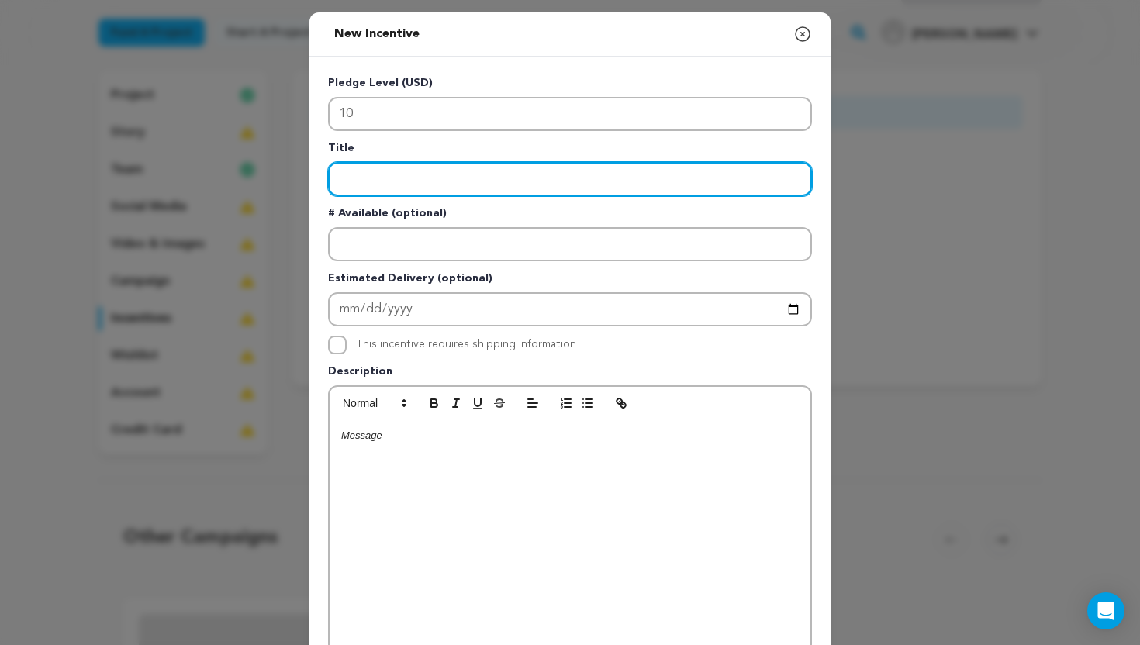
click at [433, 171] on input "Enter title" at bounding box center [570, 179] width 484 height 34
type input "L"
type input "Stickers!"
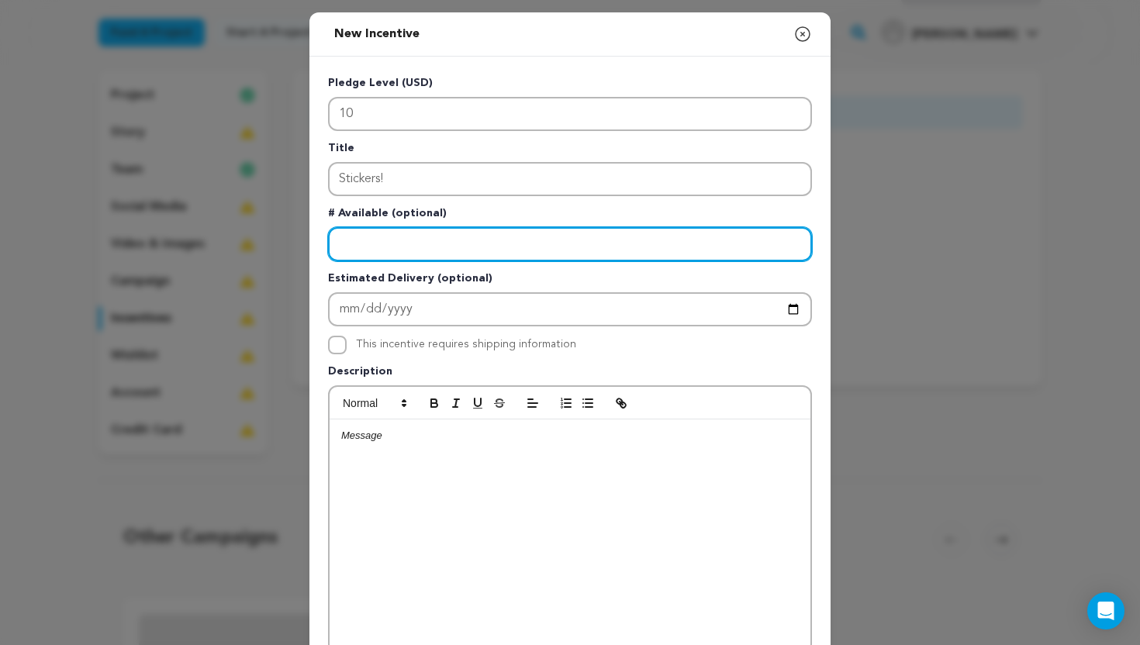
click at [387, 245] on input "Enter number available" at bounding box center [570, 244] width 484 height 34
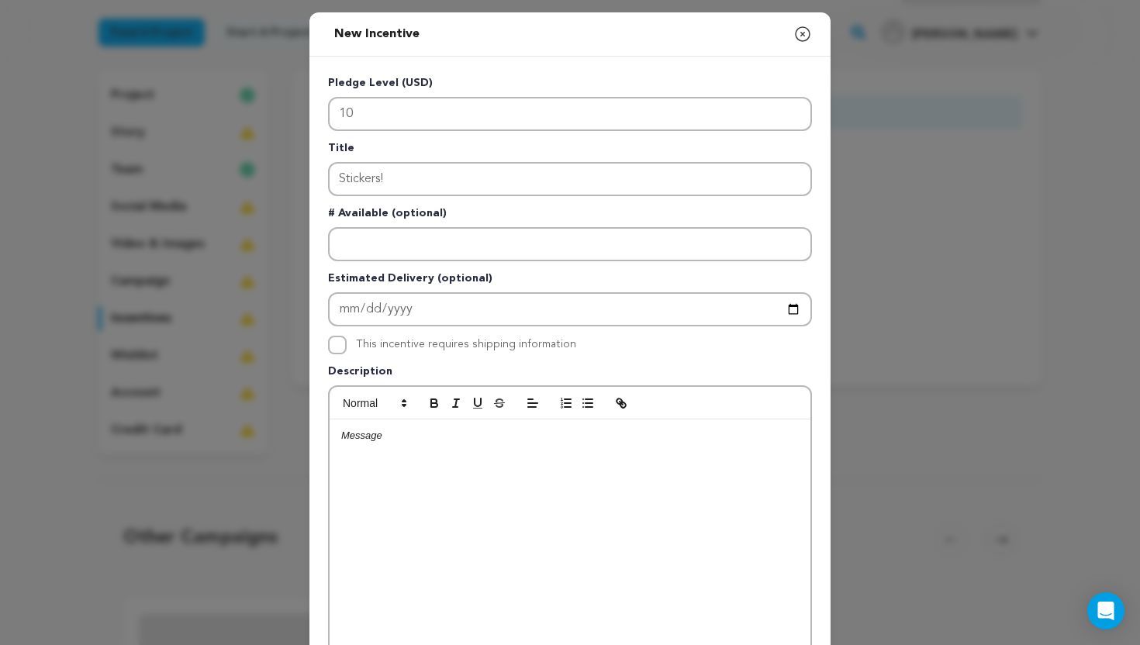
click at [397, 436] on p at bounding box center [570, 436] width 458 height 14
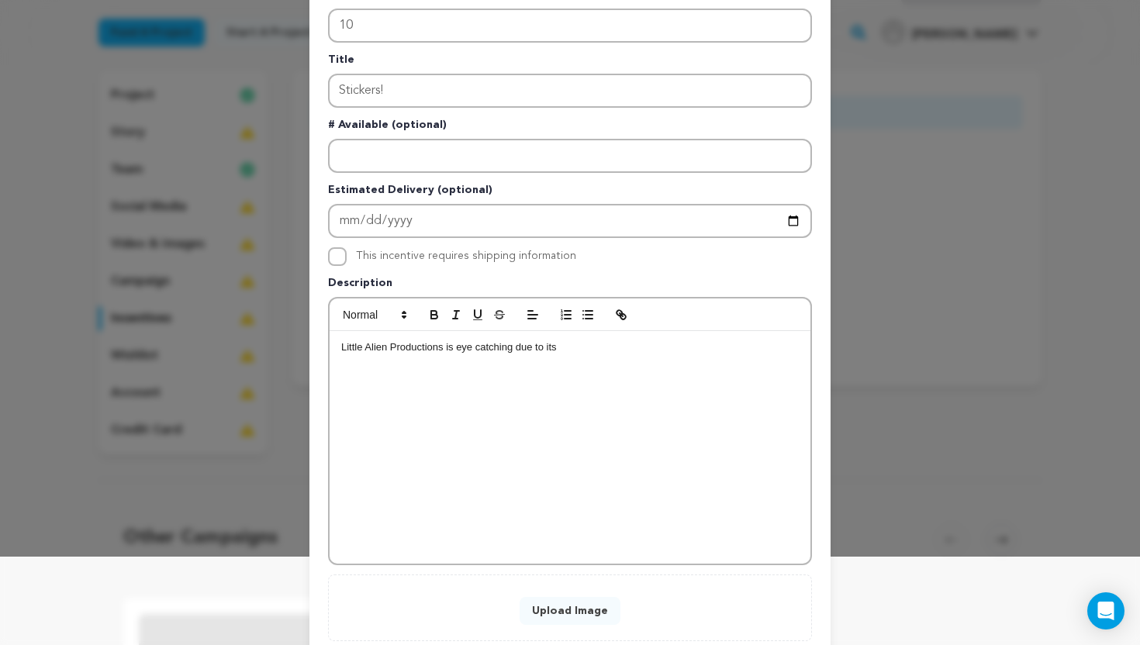
drag, startPoint x: 574, startPoint y: 358, endPoint x: 444, endPoint y: 355, distance: 129.5
click at [444, 355] on div "Little Alien Productions is eye catching due to its" at bounding box center [570, 447] width 481 height 233
drag, startPoint x: 444, startPoint y: 350, endPoint x: 563, endPoint y: 347, distance: 118.7
click at [563, 347] on p "Little Alien Productions is eye catching due to its" at bounding box center [570, 347] width 458 height 14
click at [582, 350] on p "Little Alien Productions started off as a clothing brand! Selling different des…" at bounding box center [570, 347] width 458 height 14
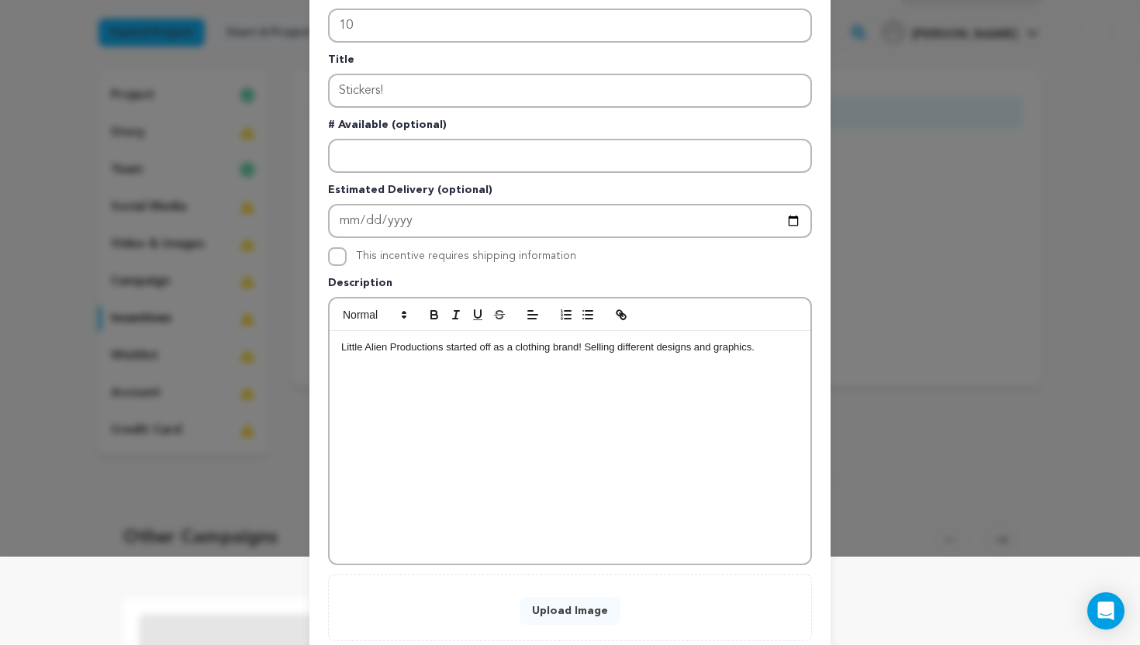
click at [589, 350] on p "Little Alien Productions started off as a clothing brand! Selling different des…" at bounding box center [570, 347] width 458 height 14
click at [762, 352] on p "Little Alien Productions started off as a clothing brand, selling different des…" at bounding box center [570, 347] width 458 height 14
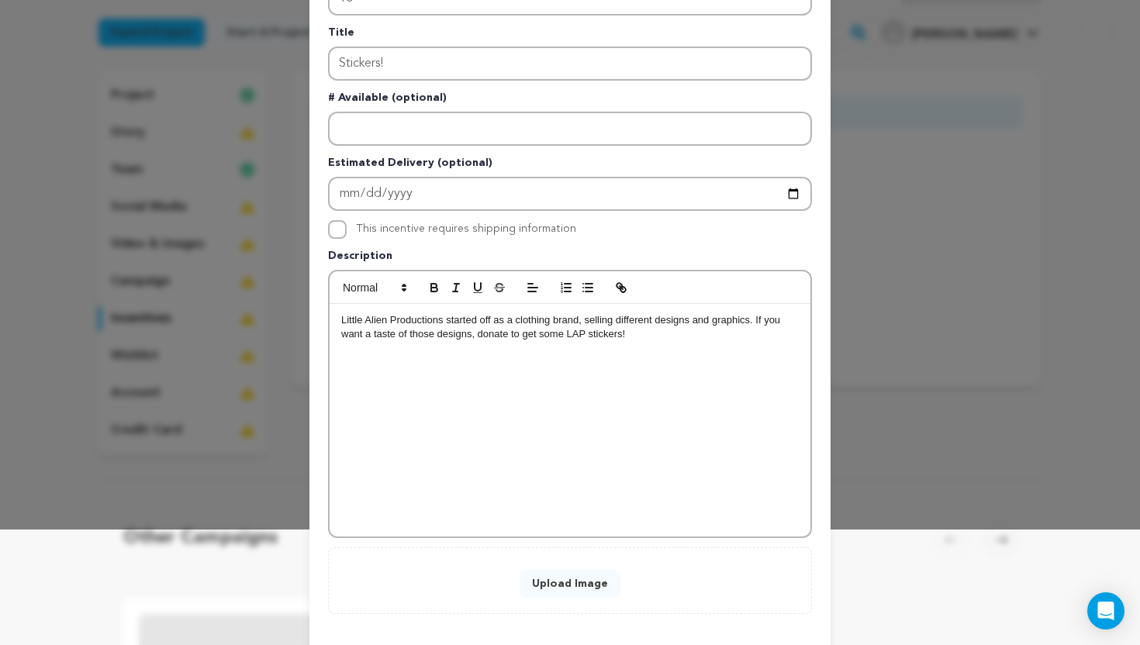
scroll to position [187, 0]
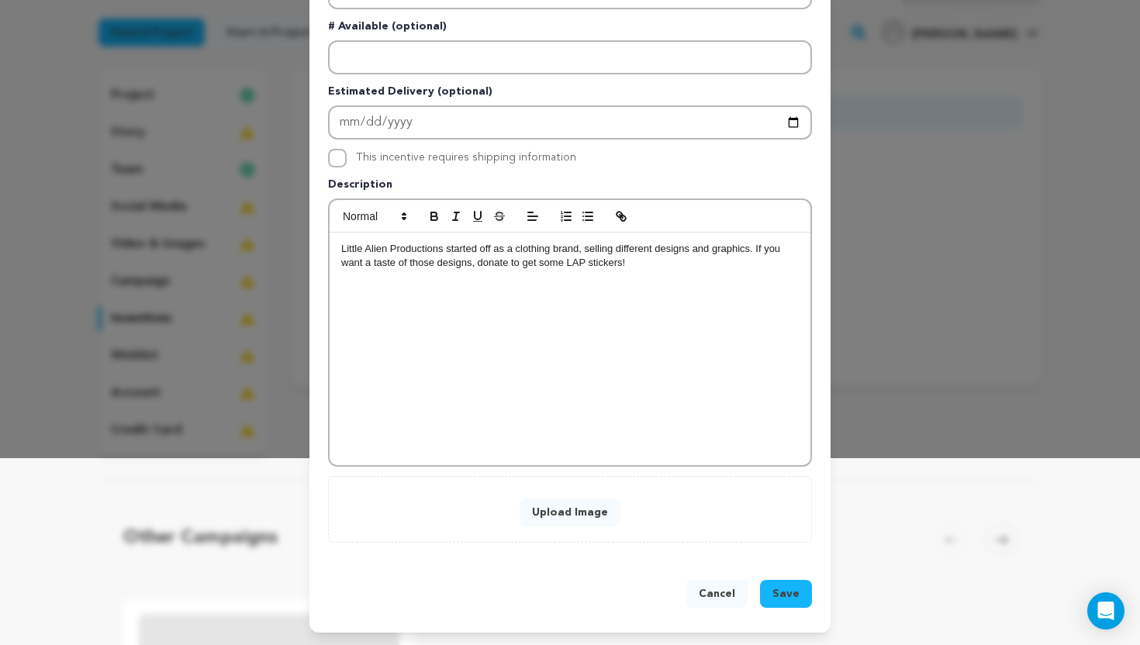
click at [575, 518] on button "Upload Image" at bounding box center [570, 513] width 101 height 28
click at [801, 596] on button "Save" at bounding box center [786, 594] width 52 height 28
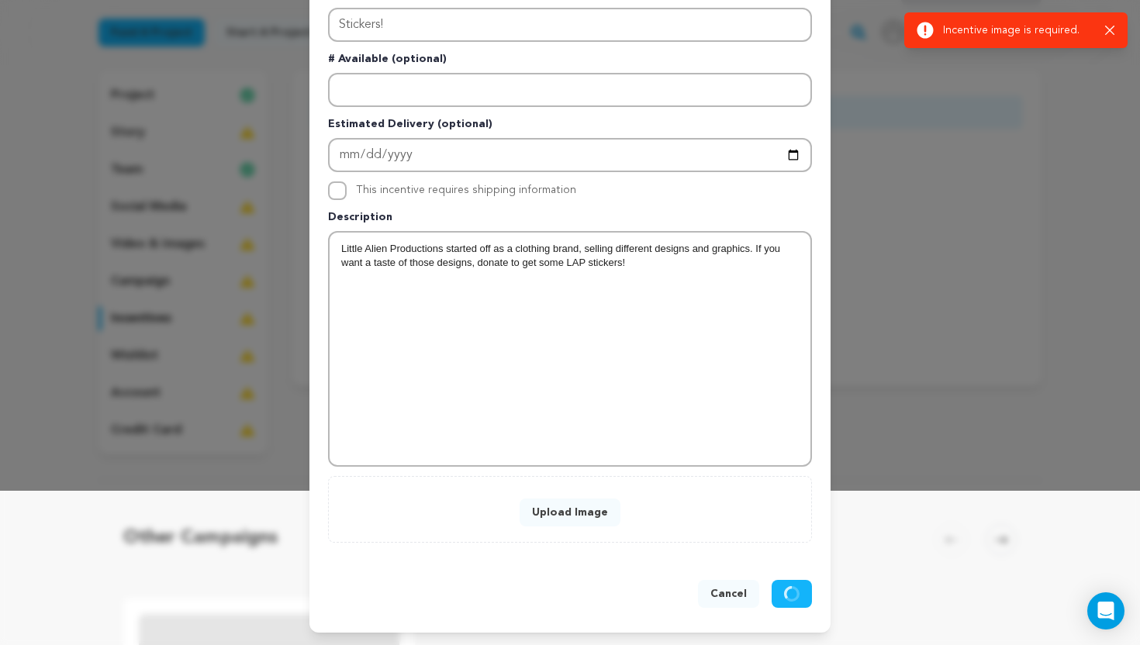
scroll to position [154, 0]
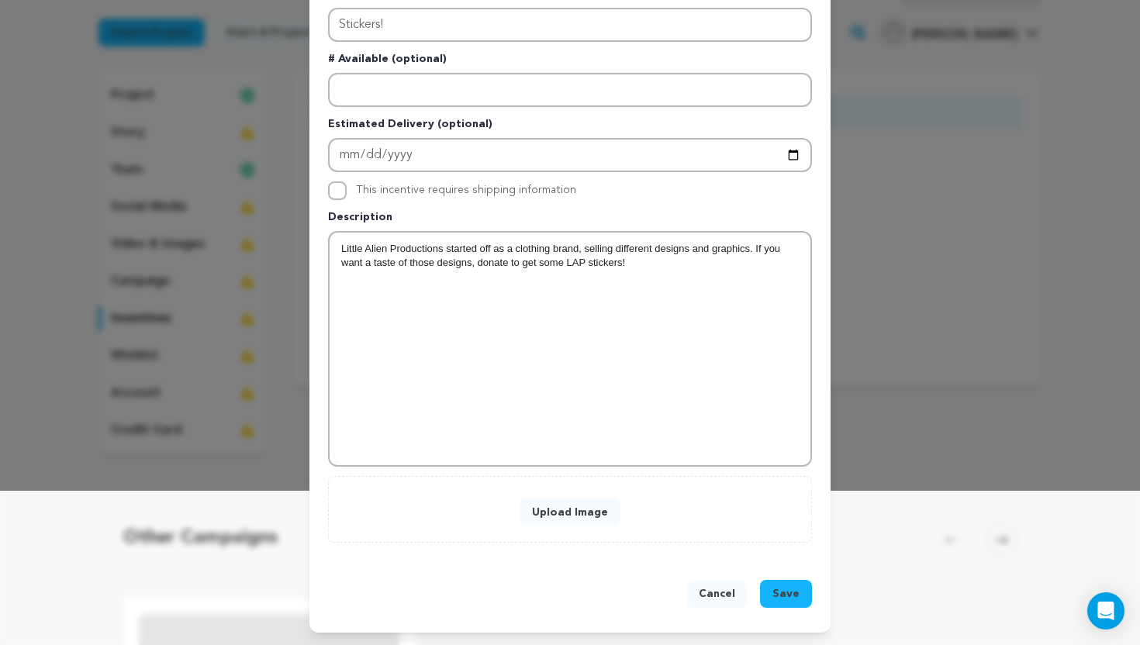
click at [981, 112] on div "New Incentive Close modal Pledge Level (USD) 10 Title Stickers! # Available (op…" at bounding box center [570, 246] width 1140 height 800
click at [553, 505] on button "Upload Image" at bounding box center [570, 513] width 101 height 28
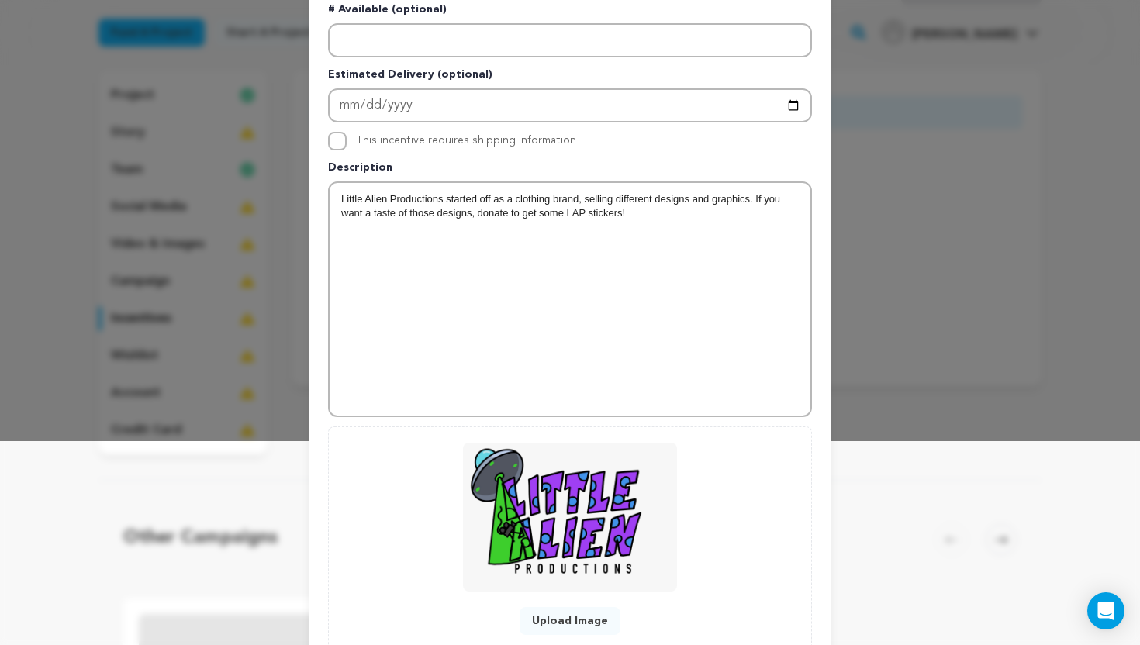
scroll to position [313, 0]
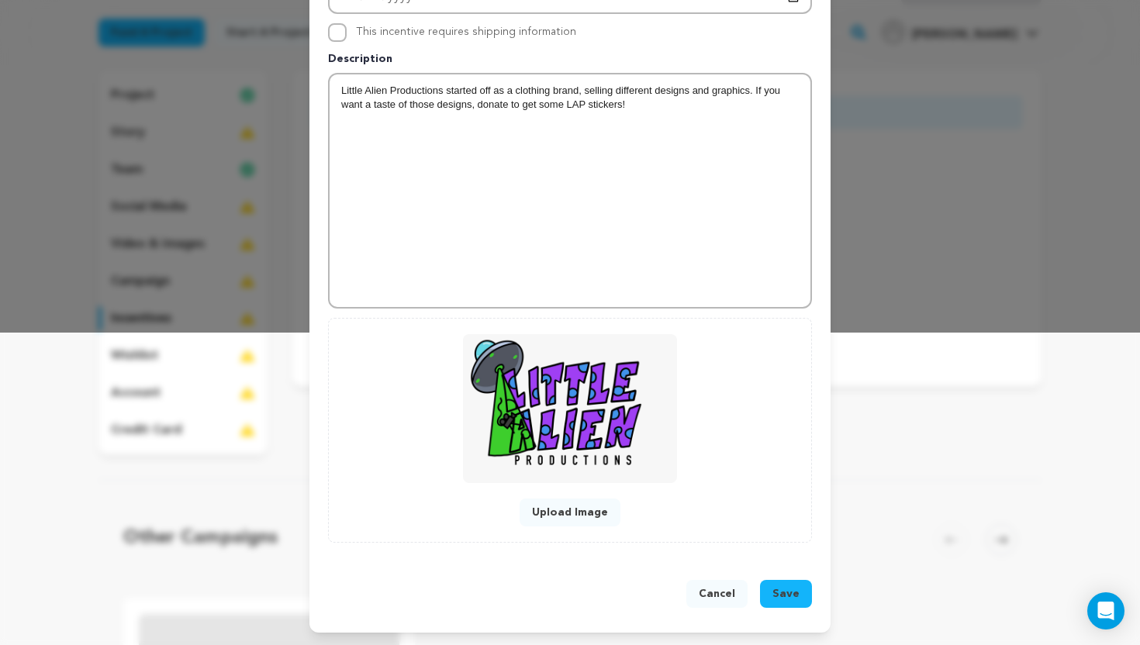
click at [786, 594] on span "Save" at bounding box center [785, 594] width 27 height 16
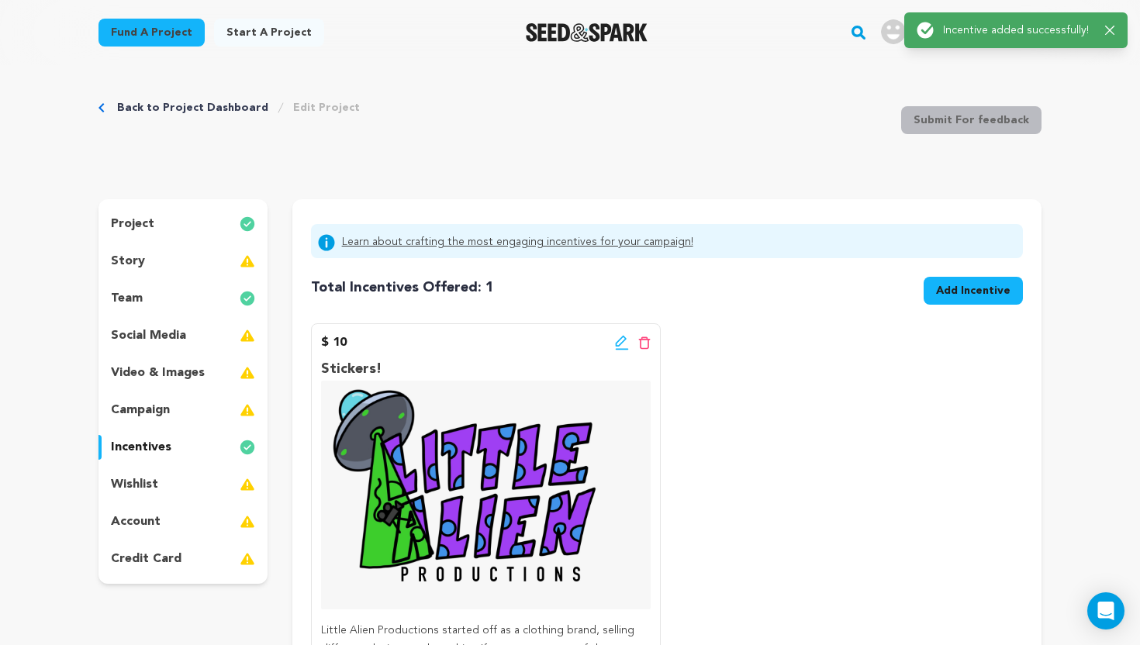
scroll to position [0, 0]
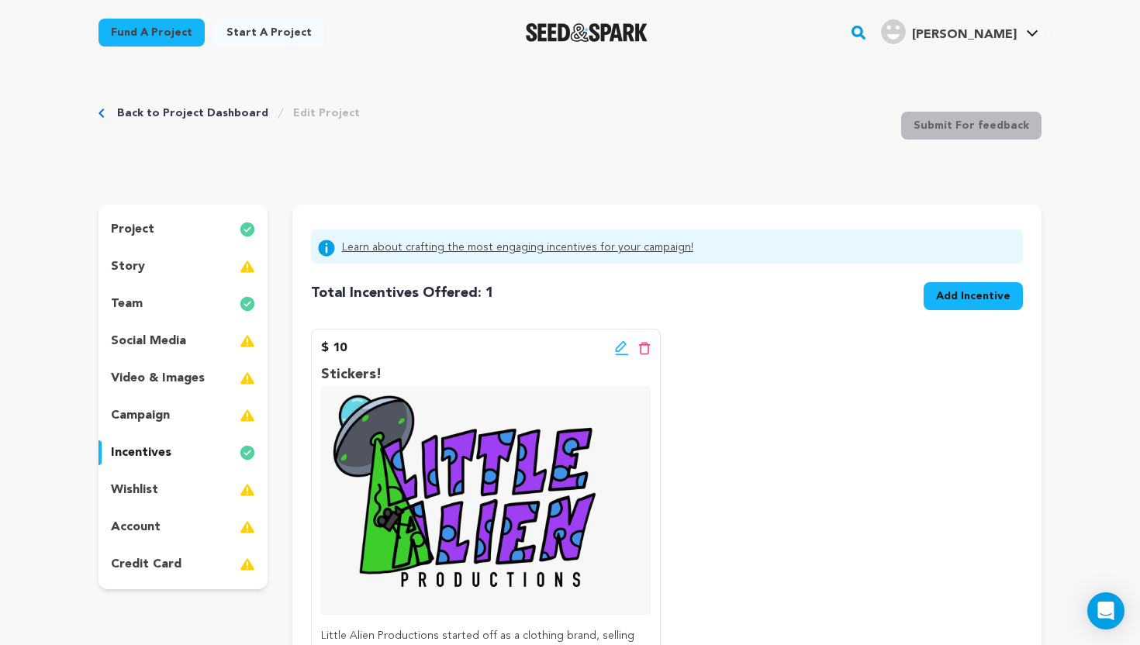
click at [959, 295] on span "Add Incentive" at bounding box center [973, 297] width 74 height 16
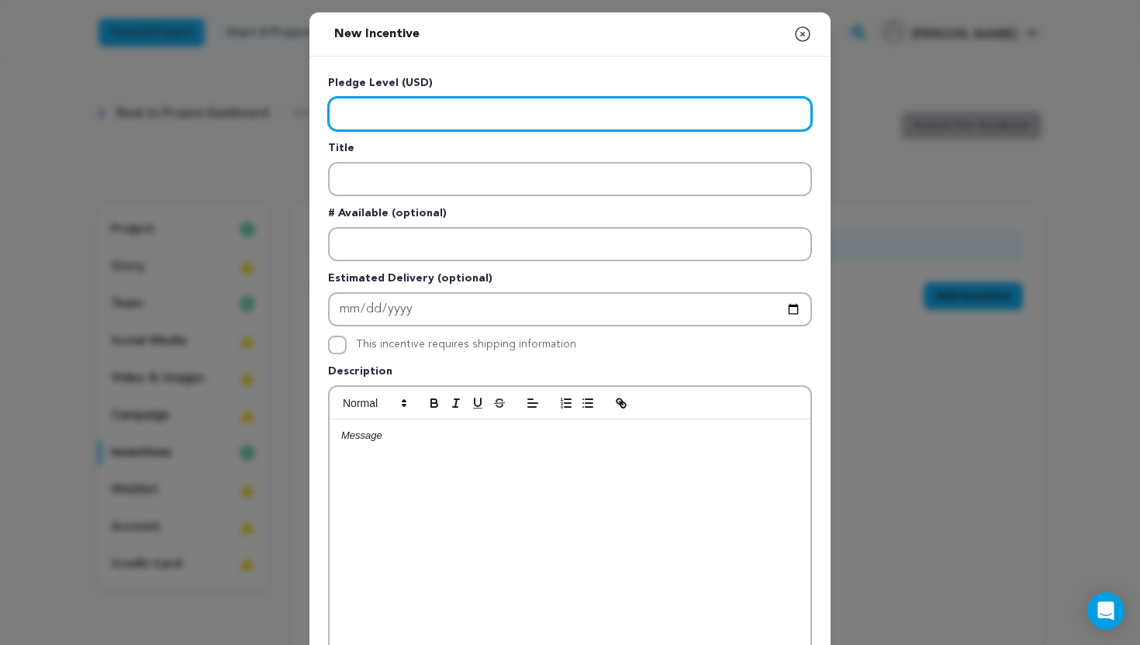
click at [521, 117] on input "Enter level" at bounding box center [570, 114] width 484 height 34
type input "15"
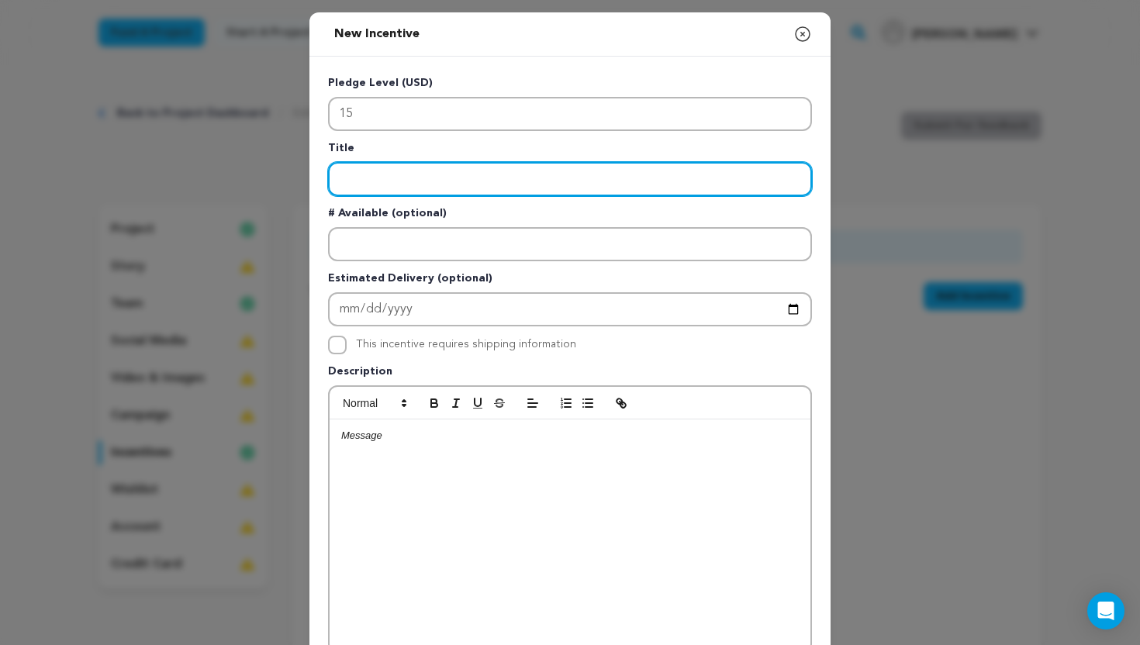
click at [373, 188] on input "Enter title" at bounding box center [570, 179] width 484 height 34
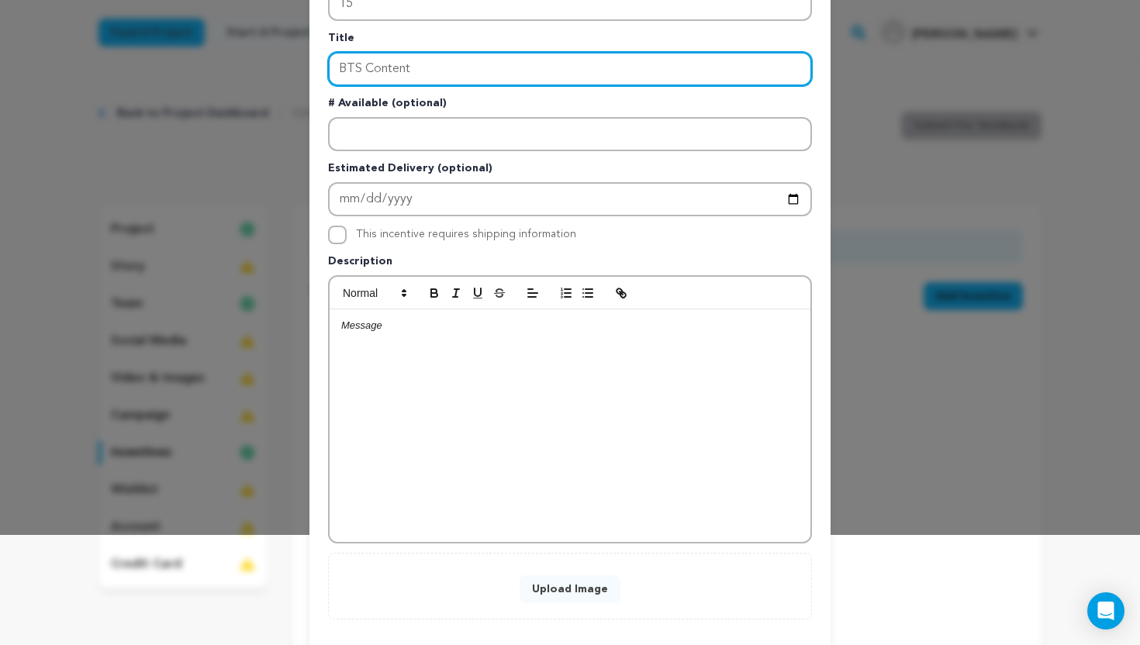
scroll to position [107, 0]
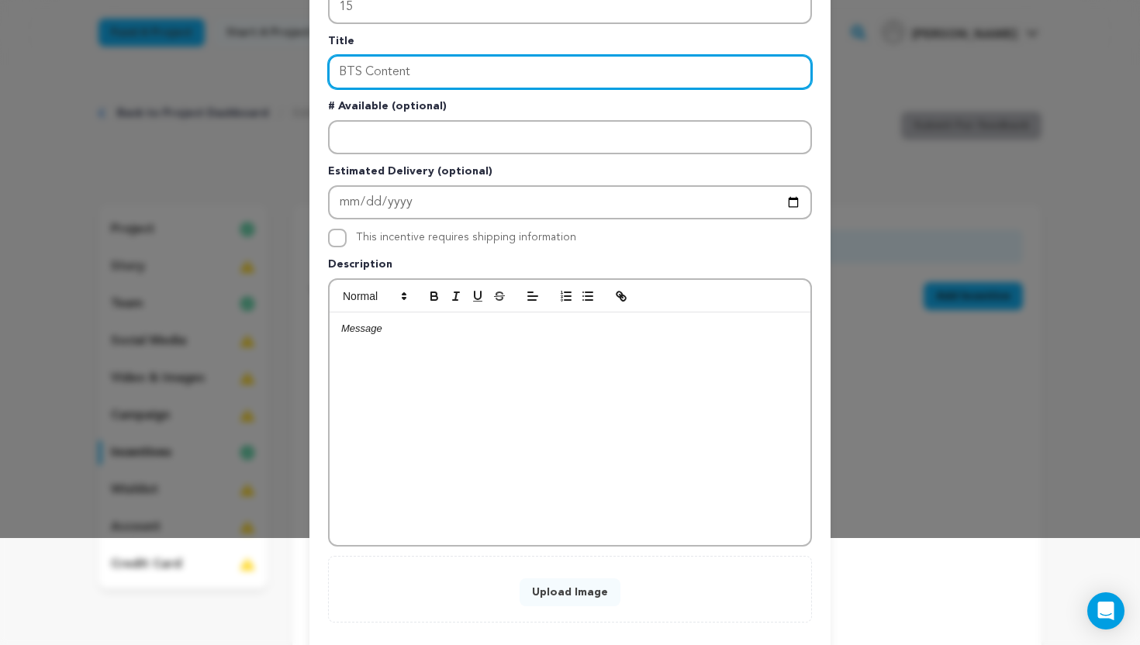
type input "BTS Content"
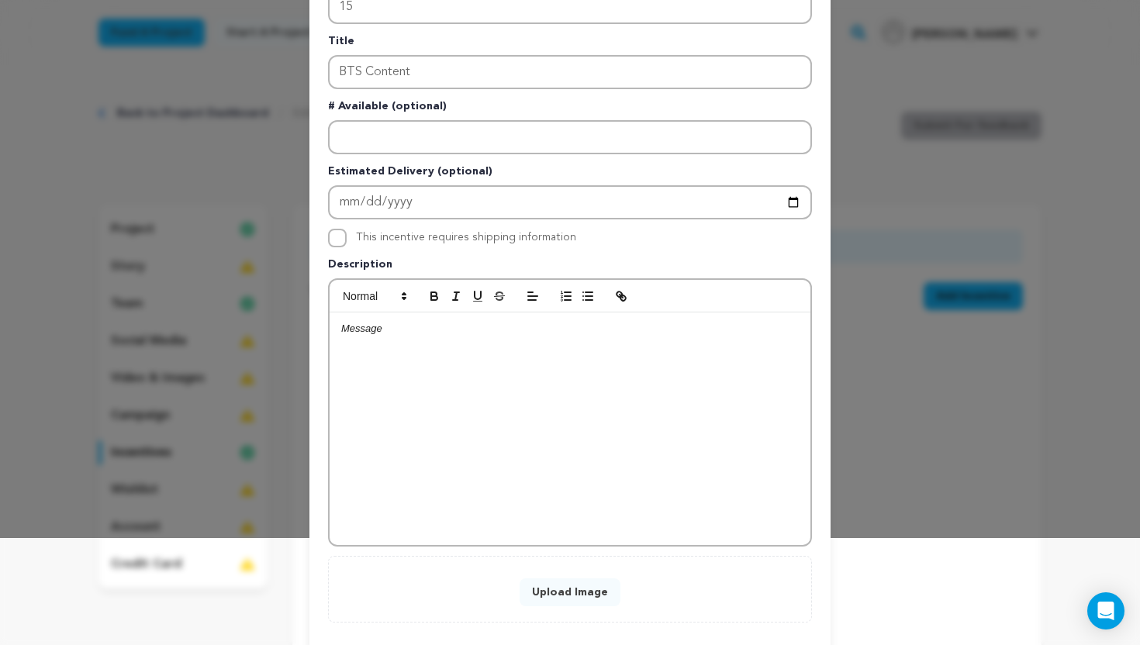
click at [373, 340] on div at bounding box center [570, 429] width 481 height 233
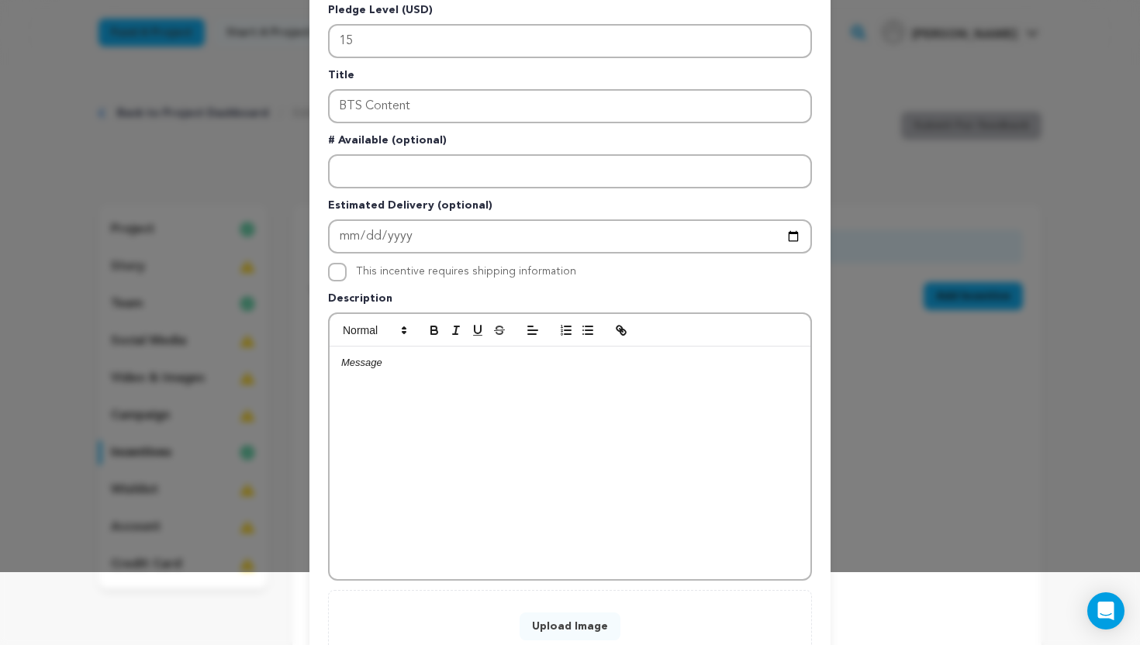
scroll to position [76, 0]
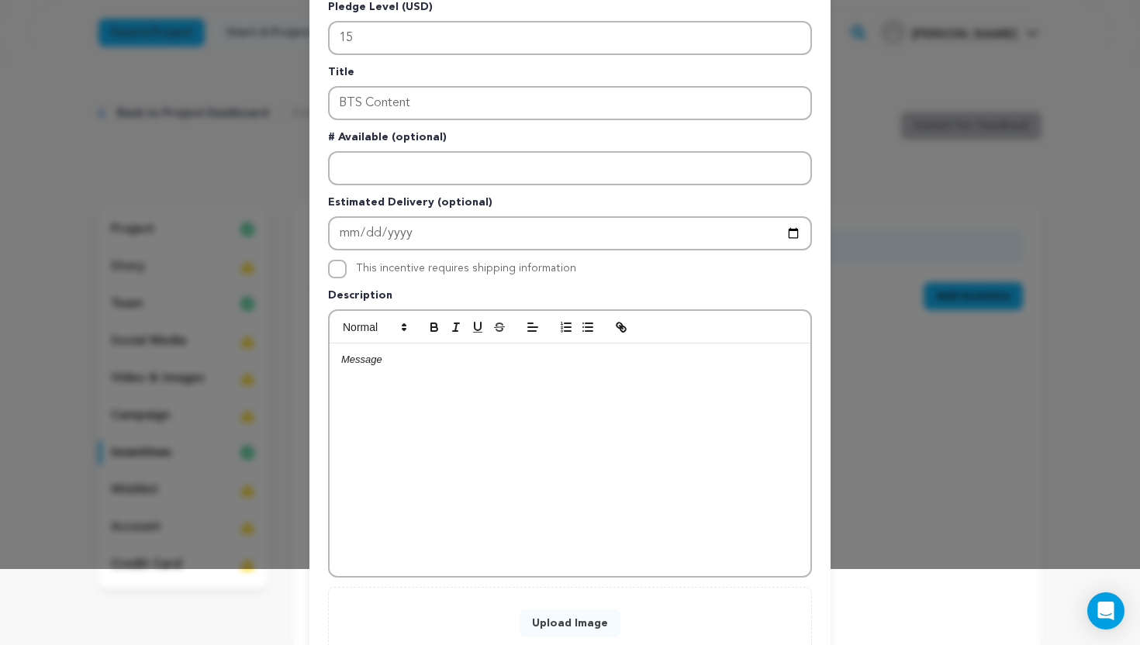
click at [371, 365] on p at bounding box center [570, 360] width 458 height 14
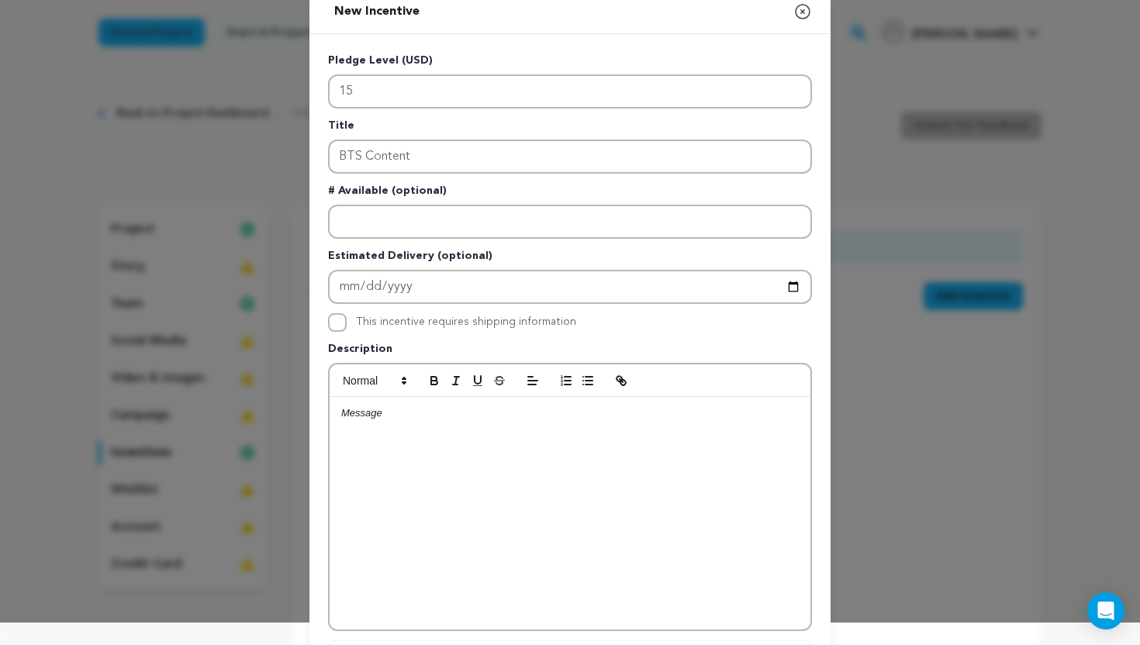
scroll to position [12, 0]
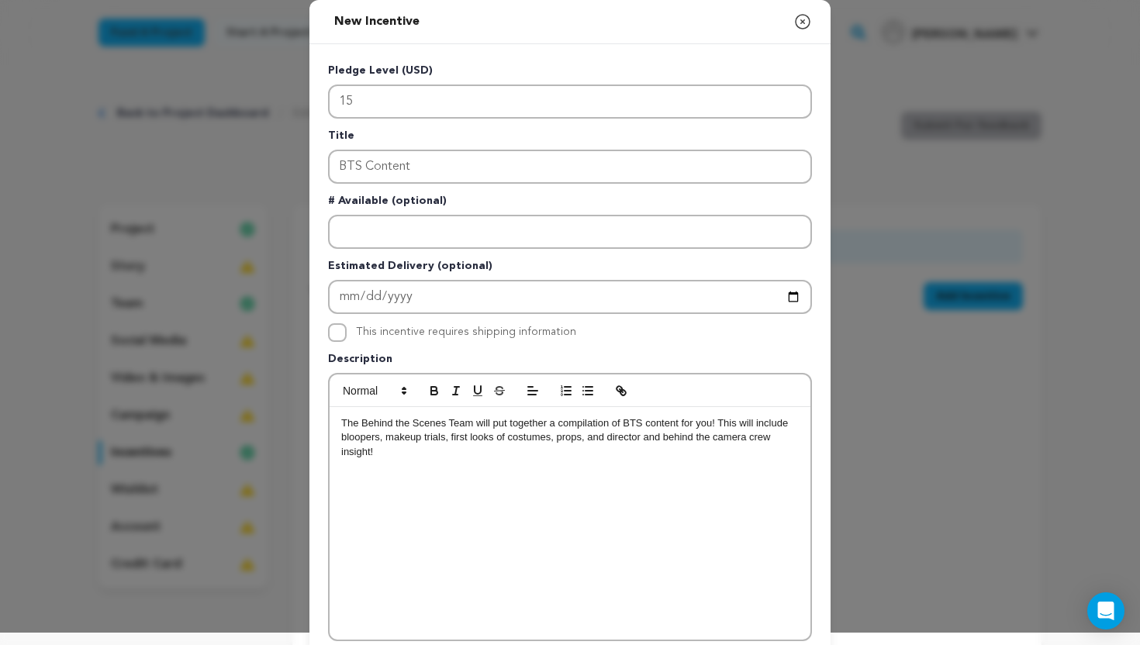
click at [662, 437] on p "The Behind the Scenes Team will put together a compilation of BTS content for y…" at bounding box center [570, 437] width 458 height 43
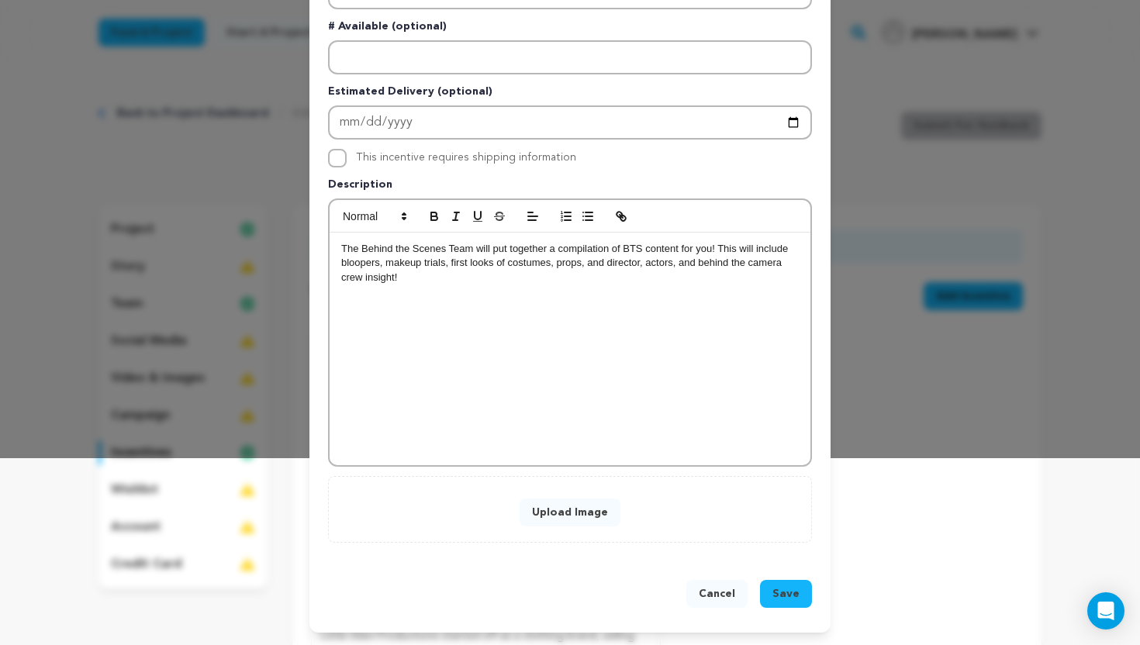
click at [961, 108] on div "New Incentive Close modal Pledge Level (USD) 15 Title BTS Content # Available (…" at bounding box center [570, 229] width 1140 height 832
